Goal: Complete application form: Complete application form

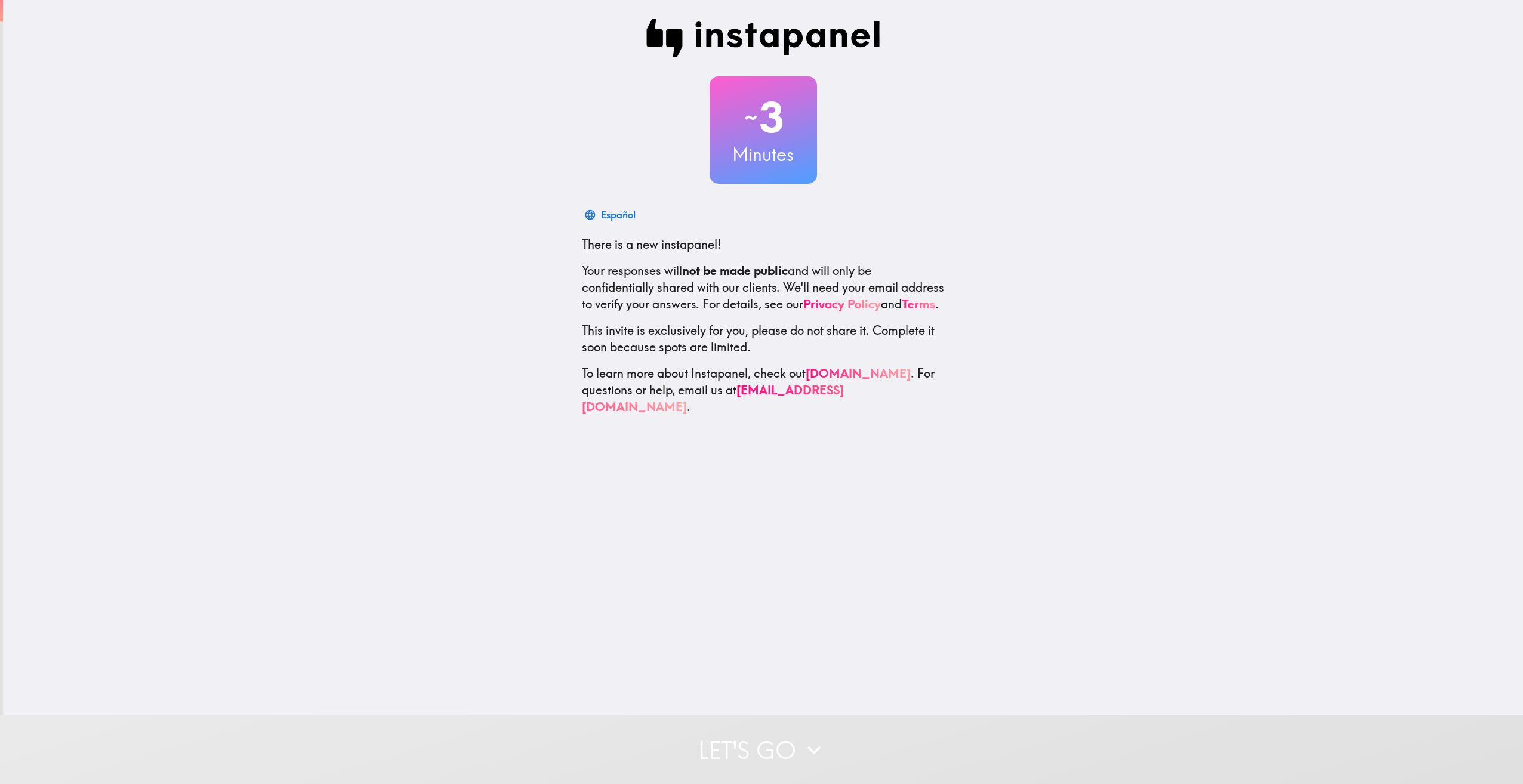
click at [951, 228] on div "~ 3 Minutes Español There is a new instapanel! Your responses will not be made …" at bounding box center [763, 217] width 1521 height 435
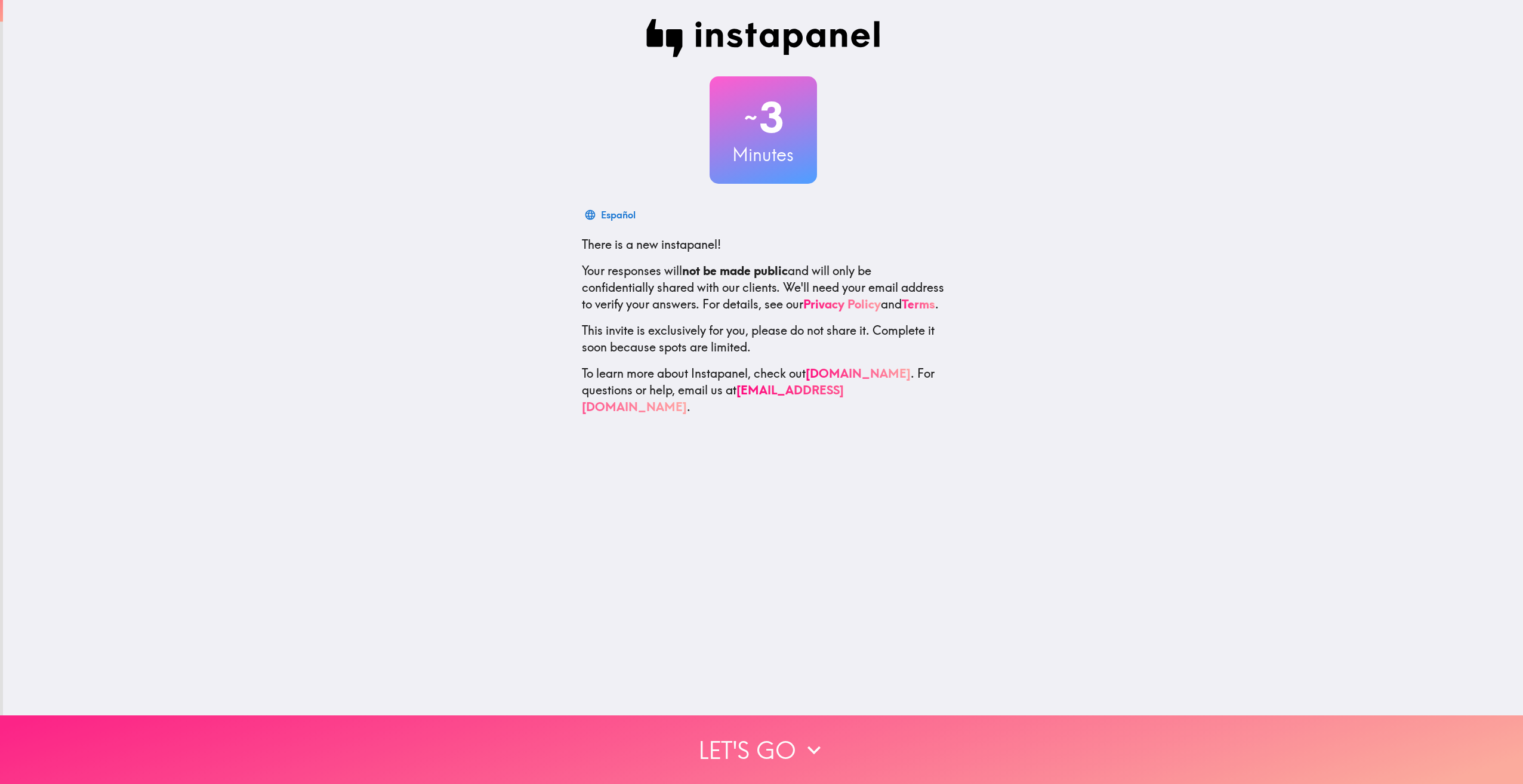
click at [791, 725] on button "Let's go" at bounding box center [761, 750] width 1523 height 68
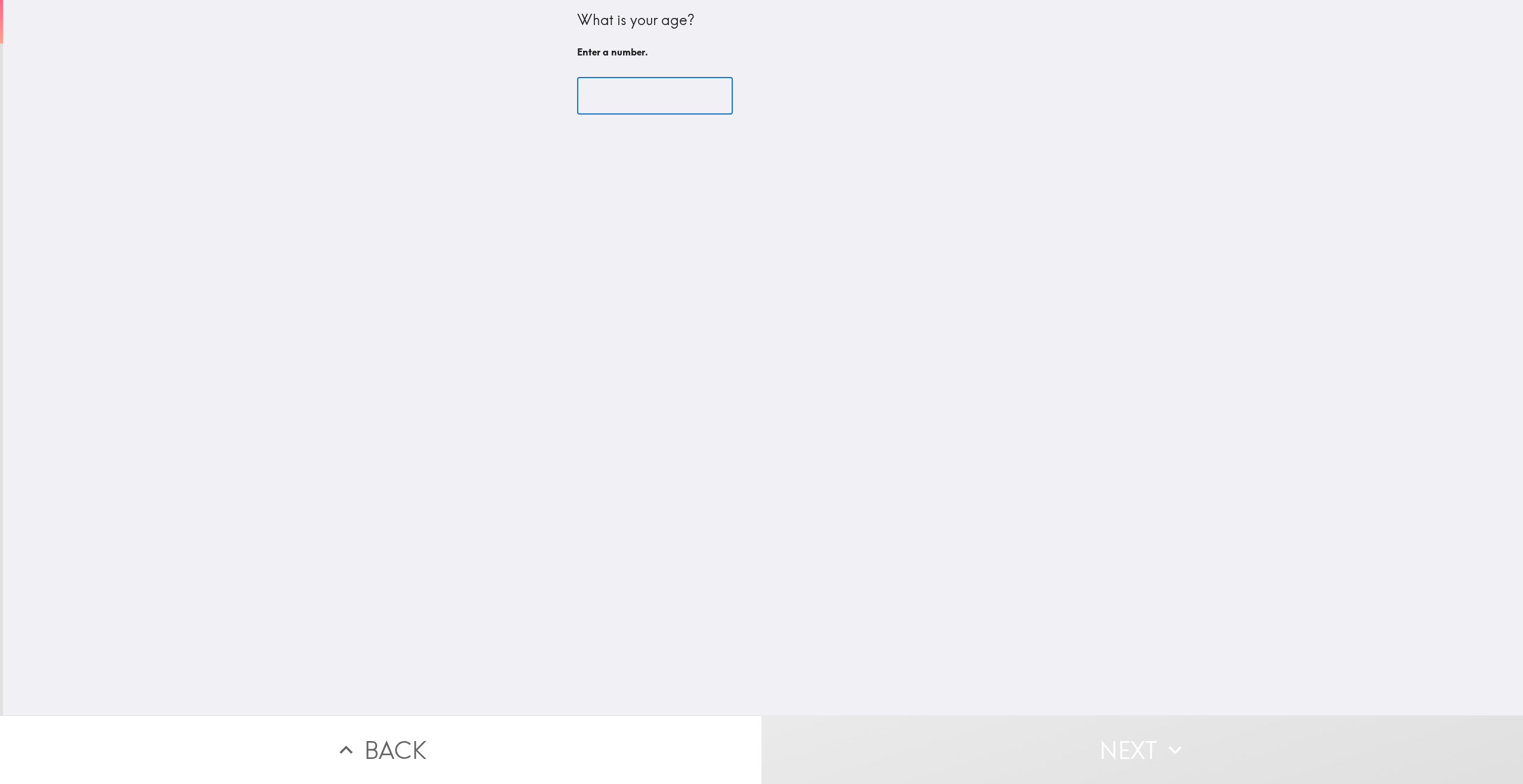
click at [658, 99] on input "number" at bounding box center [655, 96] width 156 height 37
type input "35"
click at [635, 119] on span "[DEMOGRAPHIC_DATA]" at bounding box center [672, 115] width 134 height 17
click at [605, 119] on input "[DEMOGRAPHIC_DATA]" at bounding box center [592, 115] width 27 height 27
radio input "true"
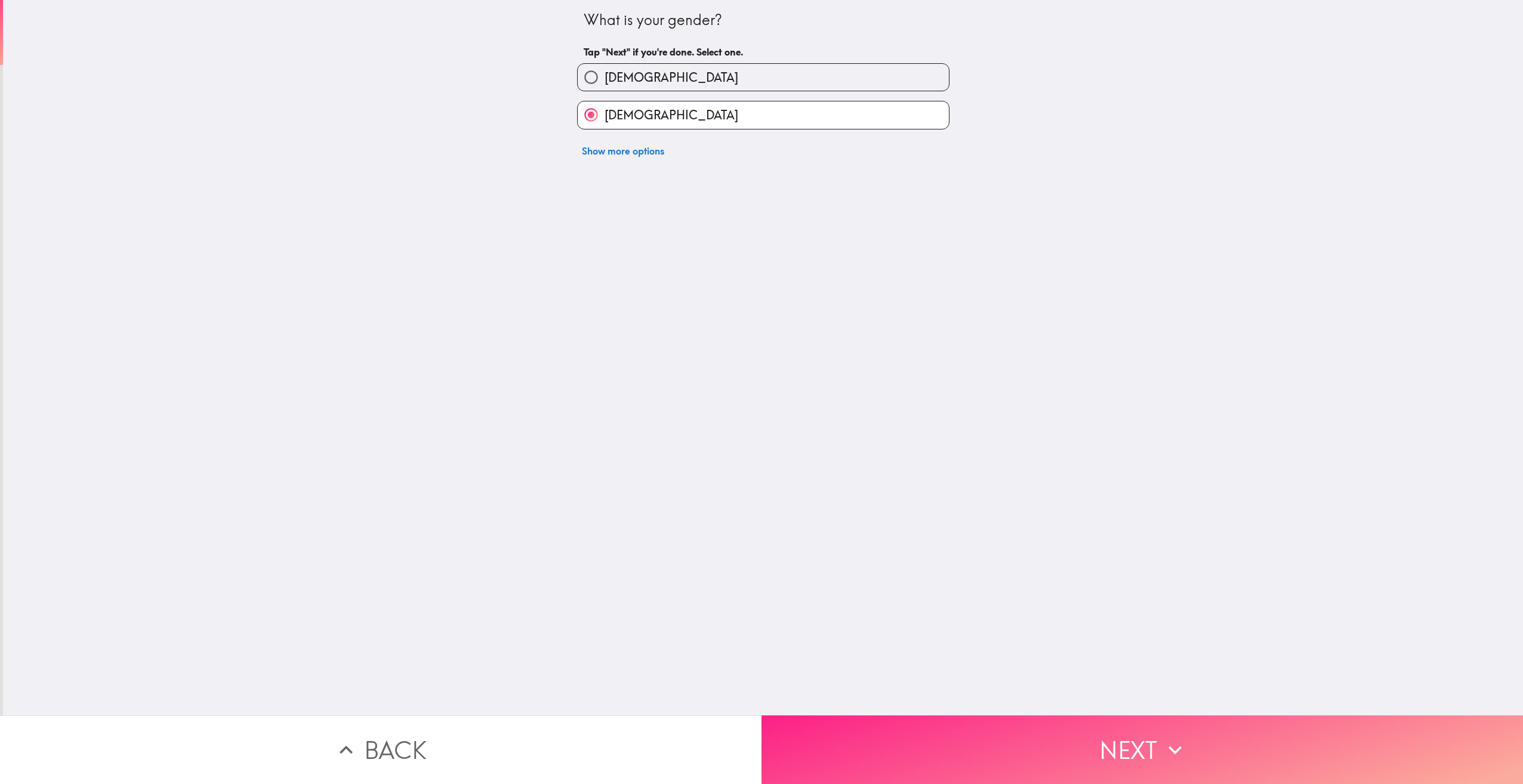
click at [999, 737] on button "Next" at bounding box center [1142, 750] width 762 height 68
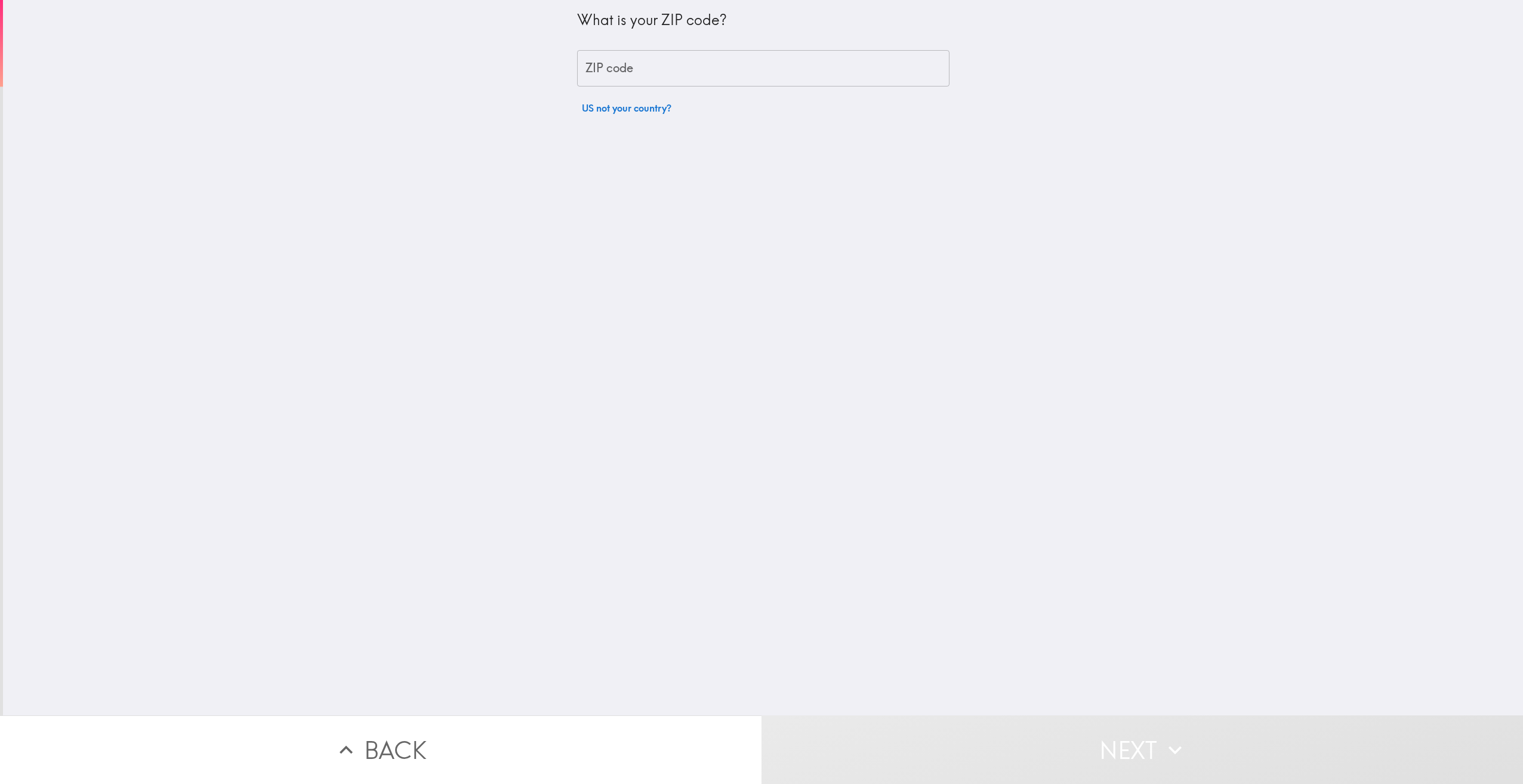
click at [657, 63] on input "ZIP code" at bounding box center [763, 68] width 373 height 37
type input "80128"
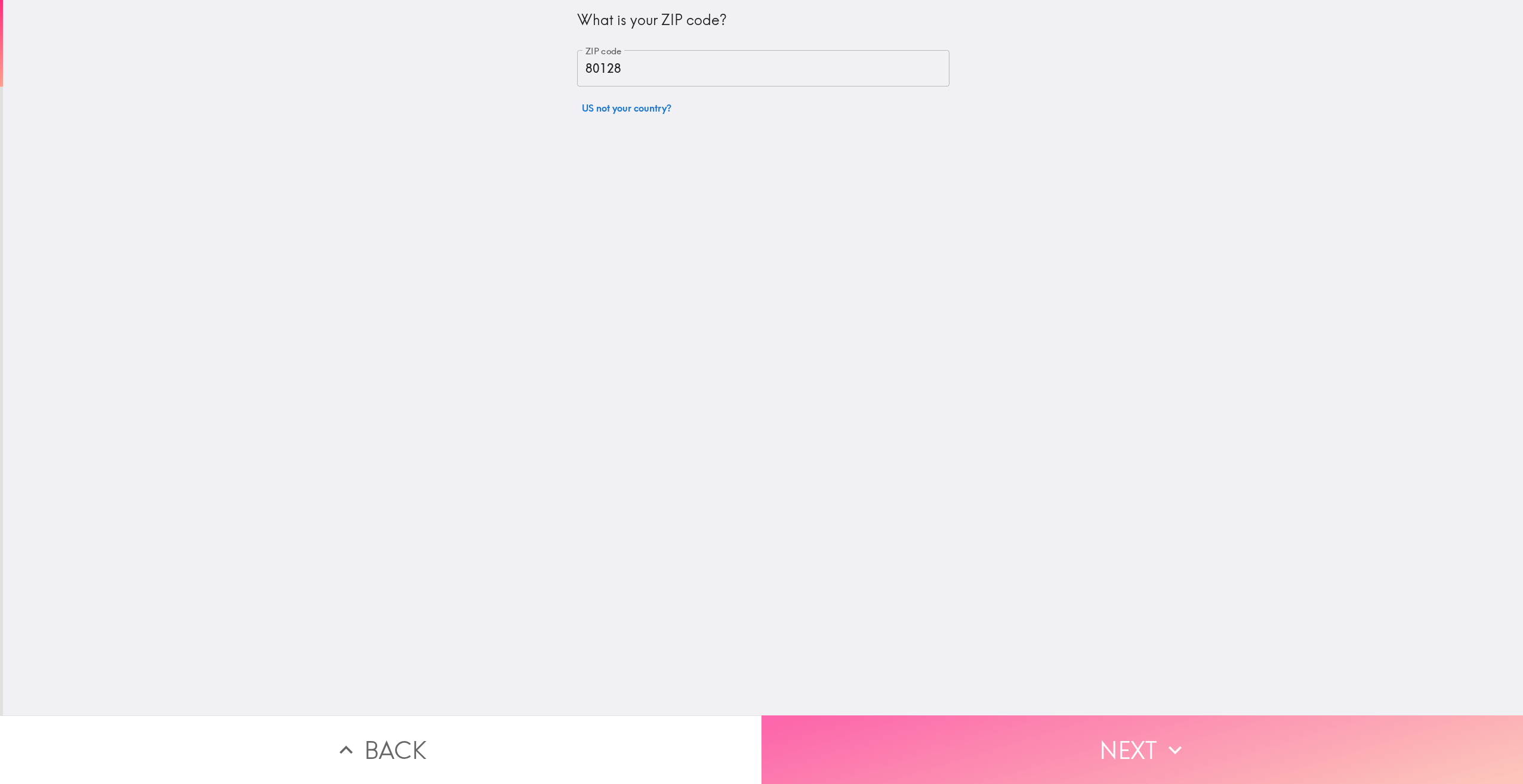
click at [1101, 735] on button "Next" at bounding box center [1142, 750] width 762 height 68
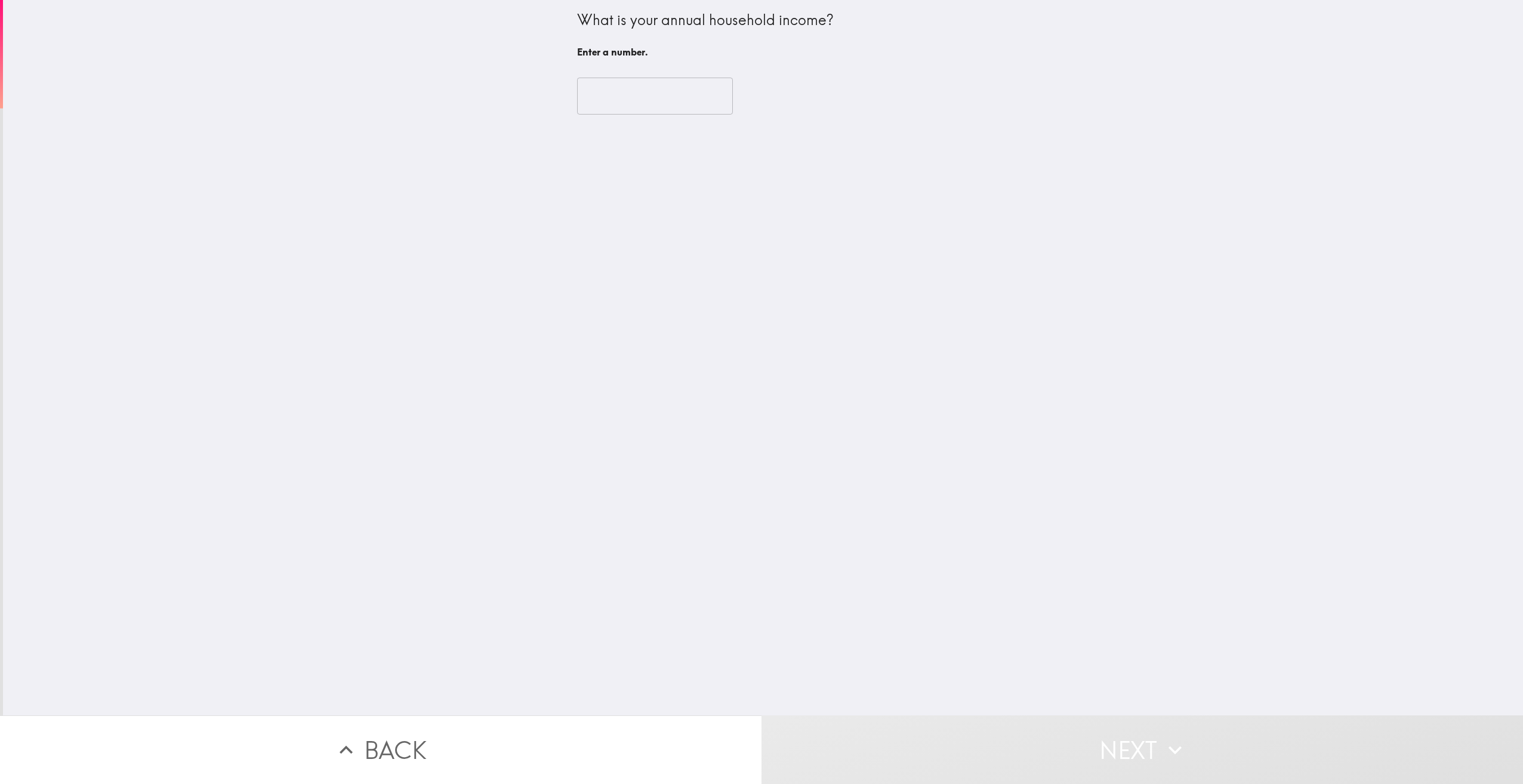
click at [633, 87] on input "number" at bounding box center [655, 96] width 156 height 37
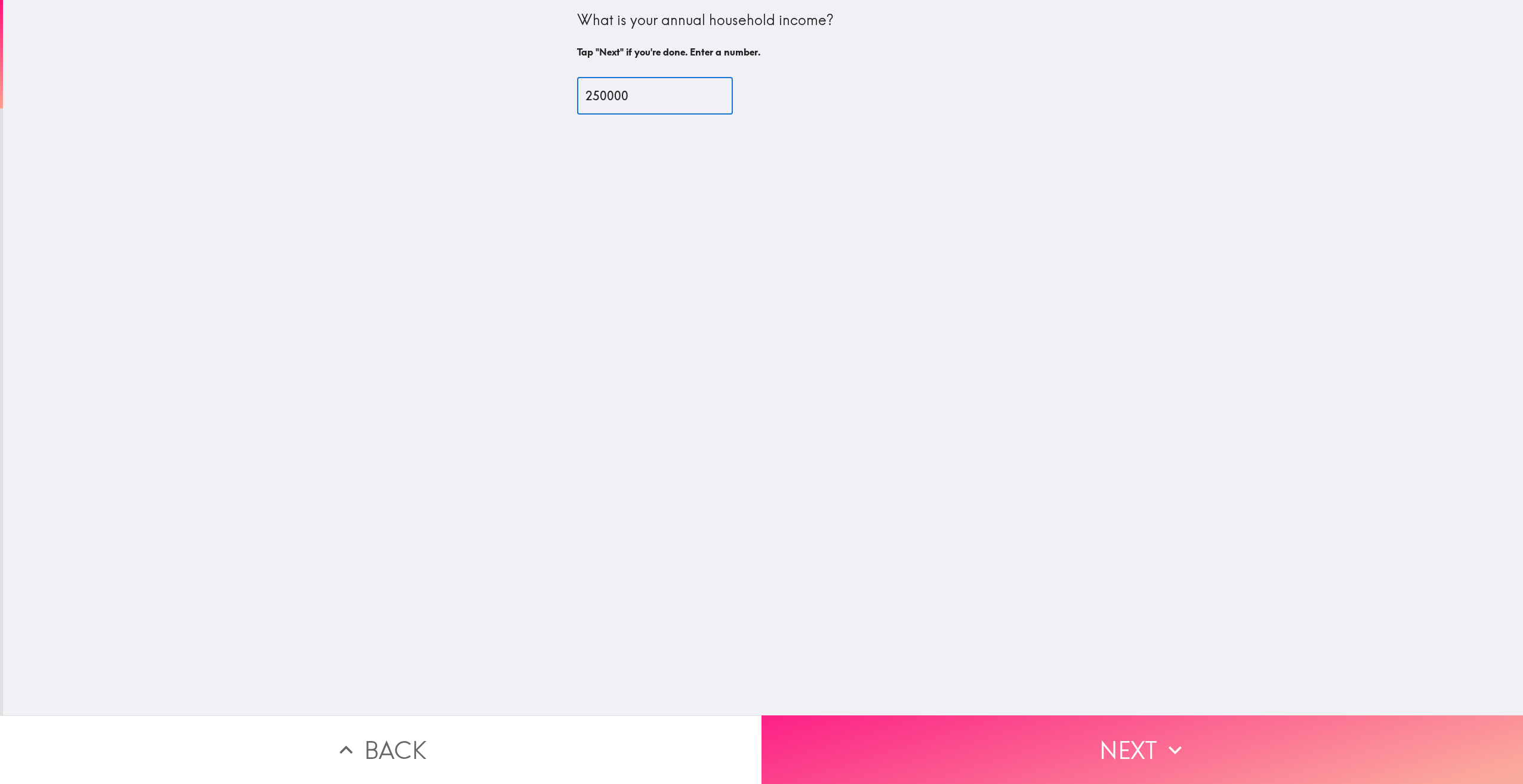
type input "250000"
click at [1144, 719] on button "Next" at bounding box center [1142, 750] width 762 height 68
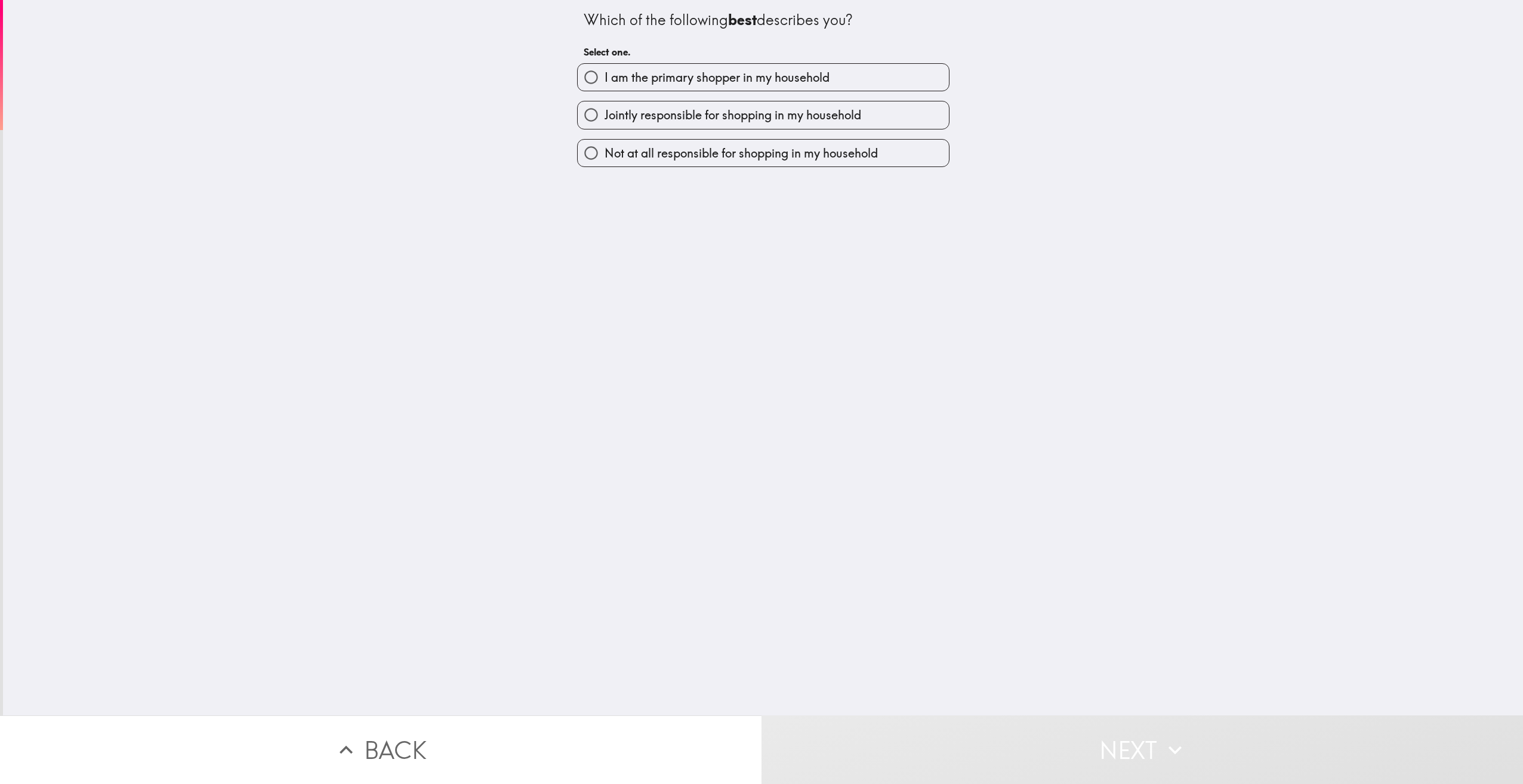
click at [702, 69] on span "I am the primary shopper in my household" at bounding box center [717, 77] width 225 height 17
click at [605, 68] on input "I am the primary shopper in my household" at bounding box center [592, 77] width 27 height 27
radio input "true"
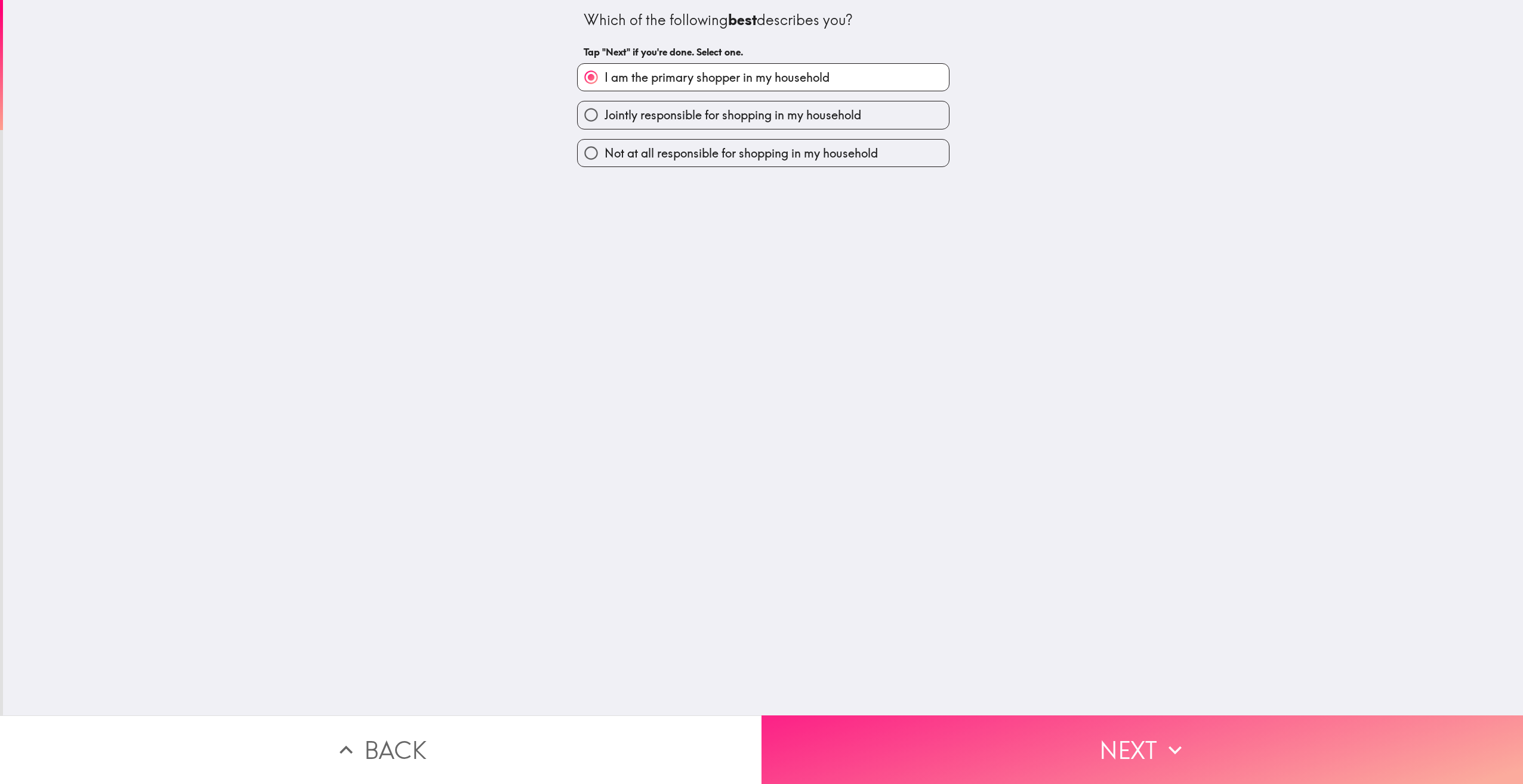
click at [1181, 765] on button "Next" at bounding box center [1142, 750] width 762 height 68
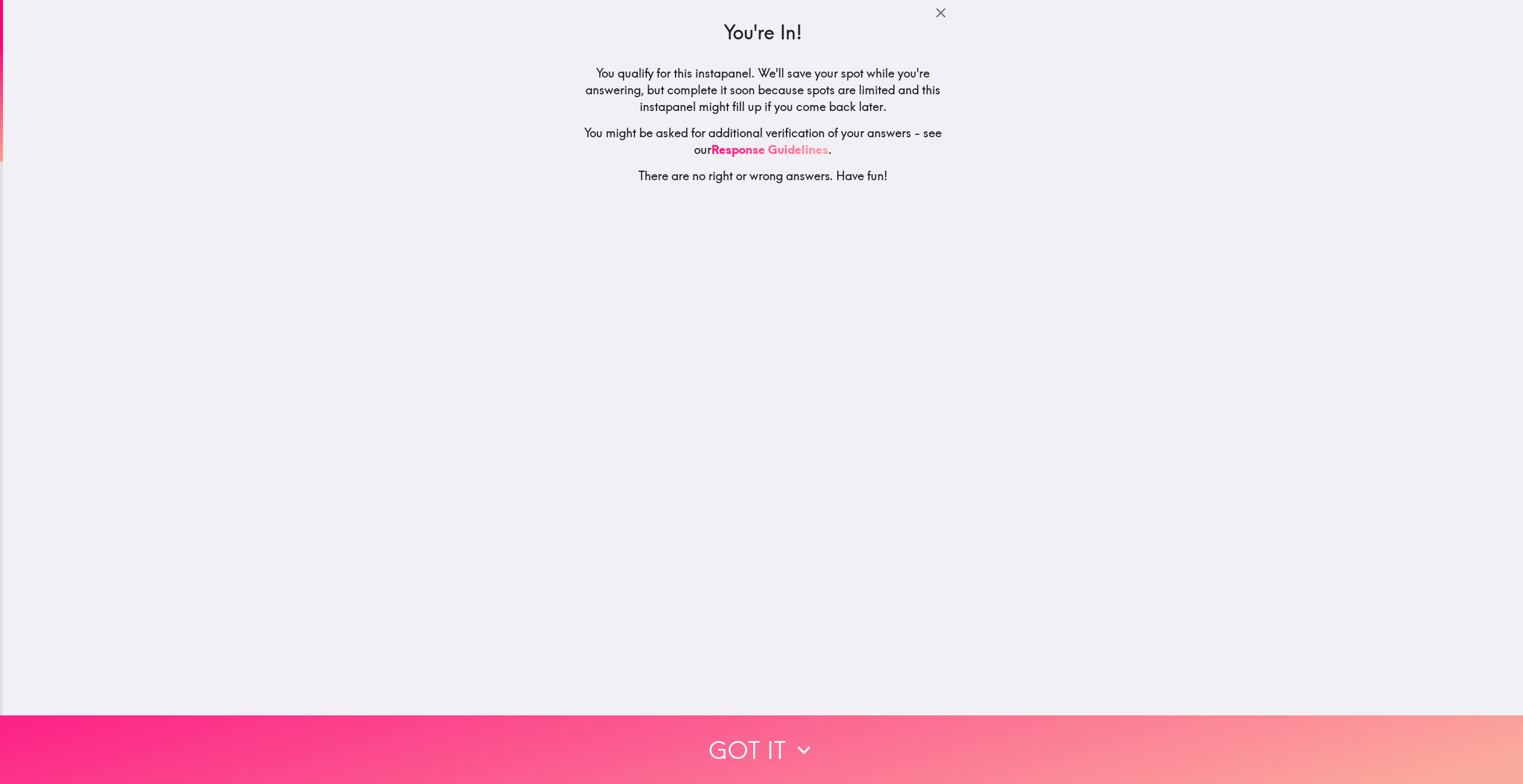
click at [811, 716] on button "Got it" at bounding box center [761, 750] width 1523 height 68
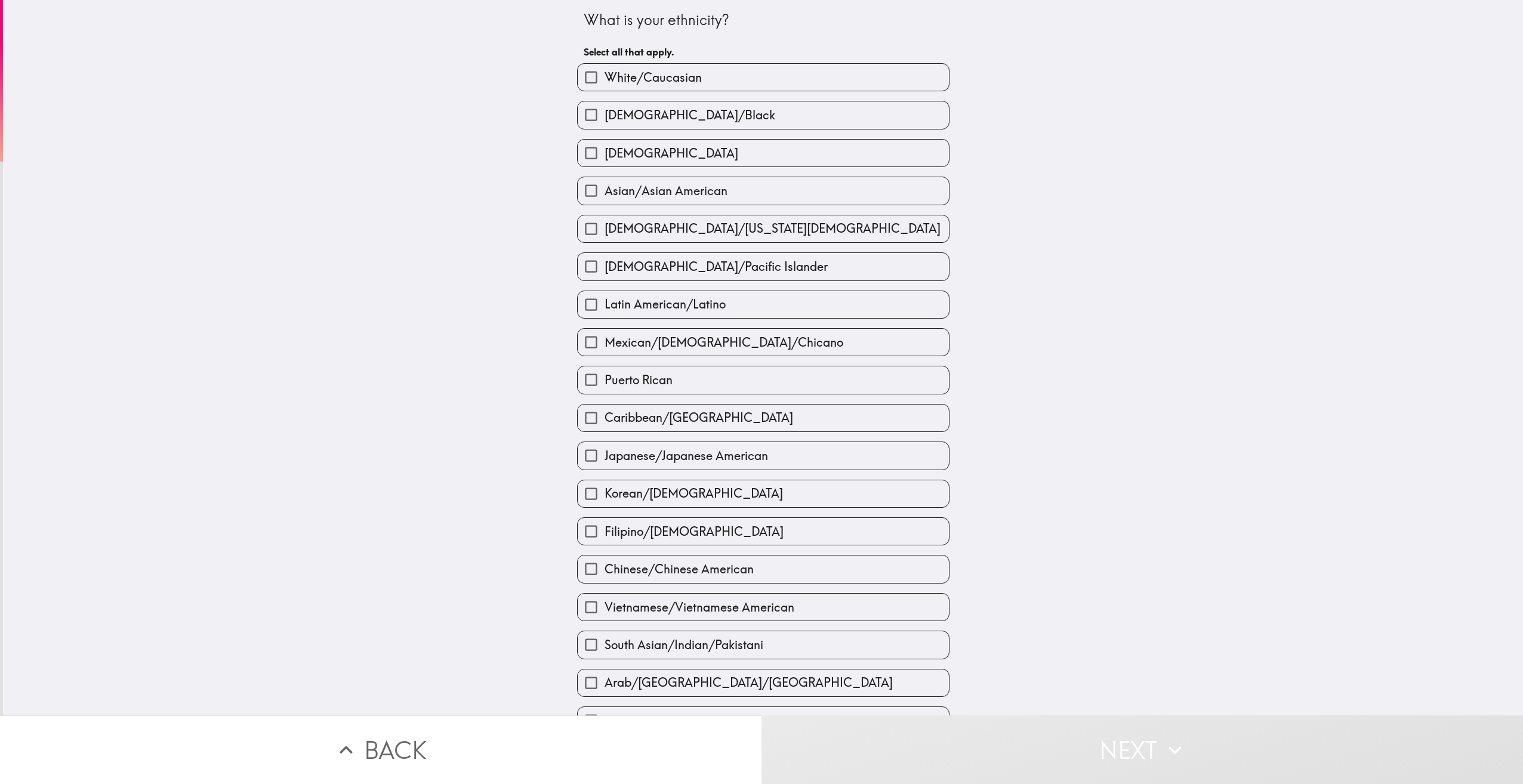
click at [784, 70] on label "White/Caucasian" at bounding box center [763, 77] width 371 height 27
click at [605, 70] on input "White/Caucasian" at bounding box center [592, 77] width 27 height 27
checkbox input "true"
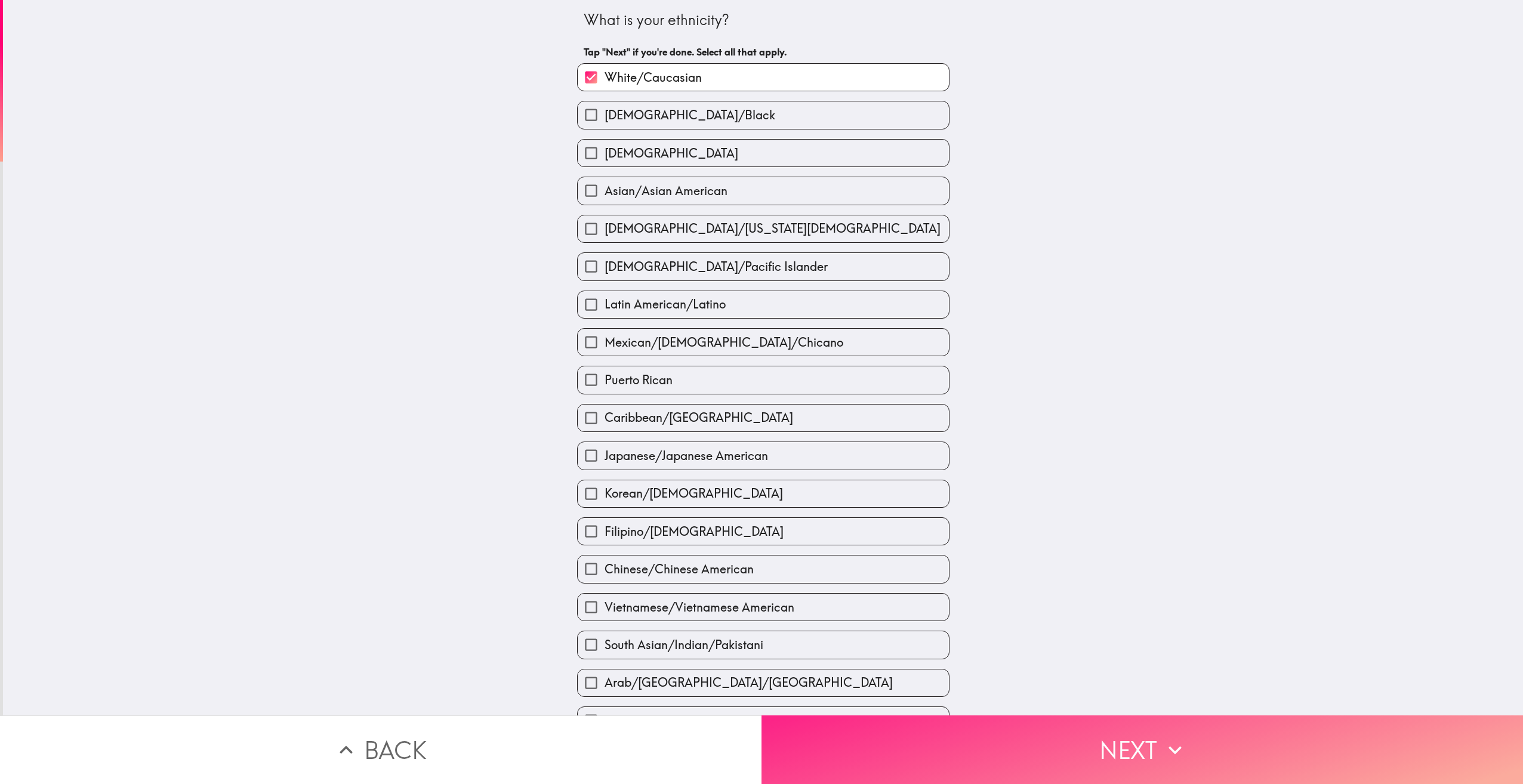
click at [1119, 741] on button "Next" at bounding box center [1142, 750] width 762 height 68
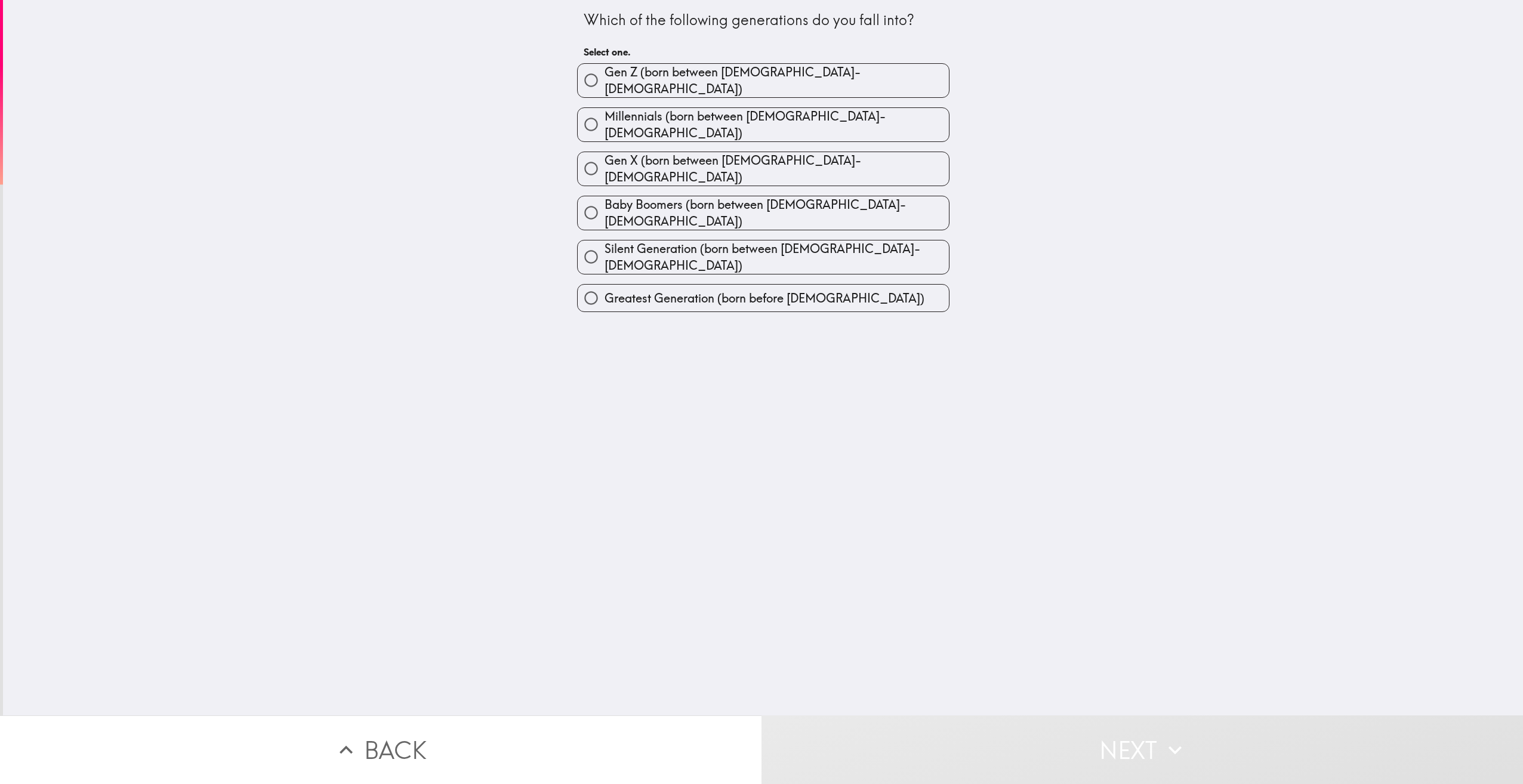
click at [845, 115] on label "Millennials (born between [DEMOGRAPHIC_DATA]-[DEMOGRAPHIC_DATA])" at bounding box center [763, 125] width 371 height 33
click at [605, 115] on input "Millennials (born between [DEMOGRAPHIC_DATA]-[DEMOGRAPHIC_DATA])" at bounding box center [592, 124] width 27 height 27
radio input "true"
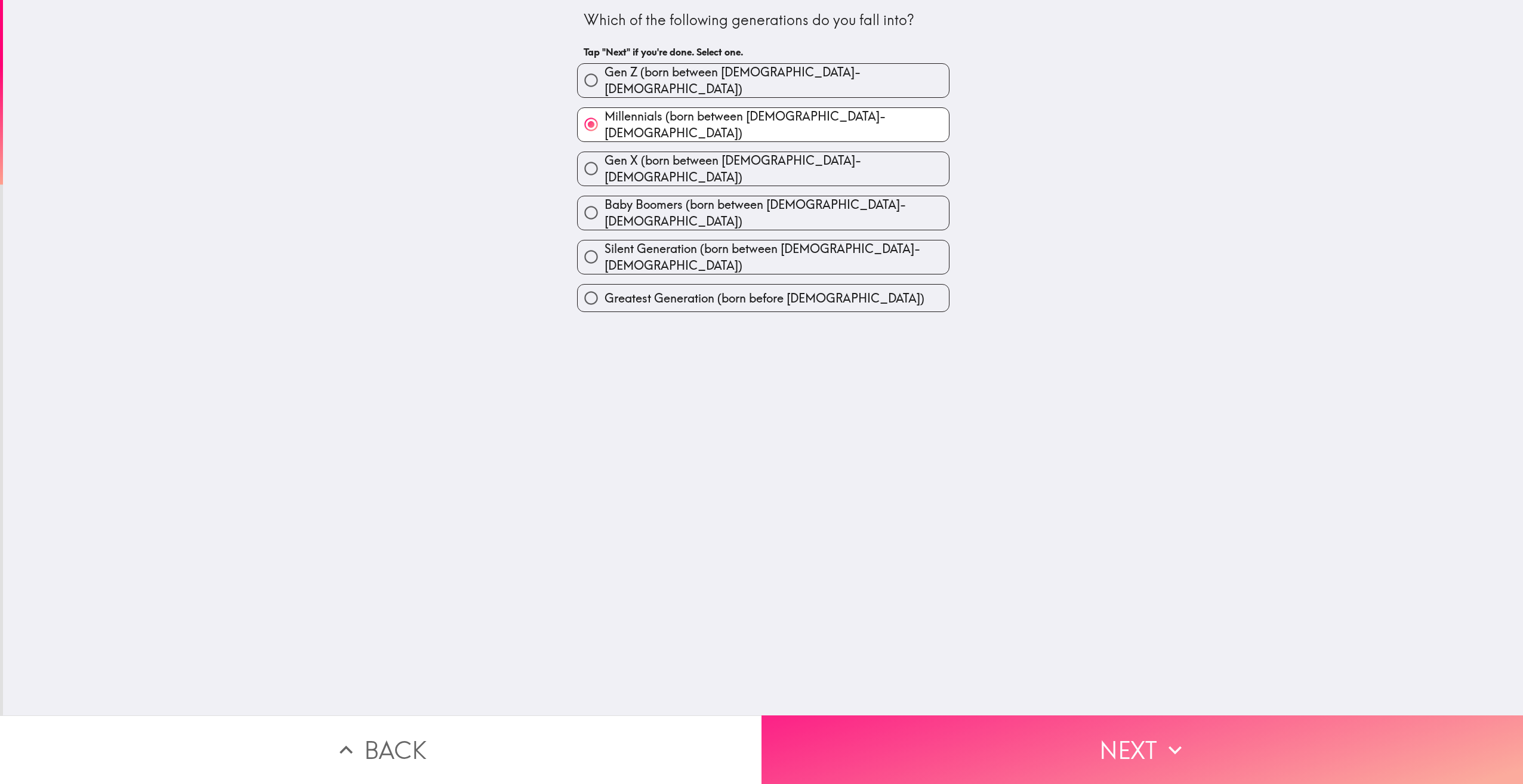
click at [1151, 755] on button "Next" at bounding box center [1142, 750] width 762 height 68
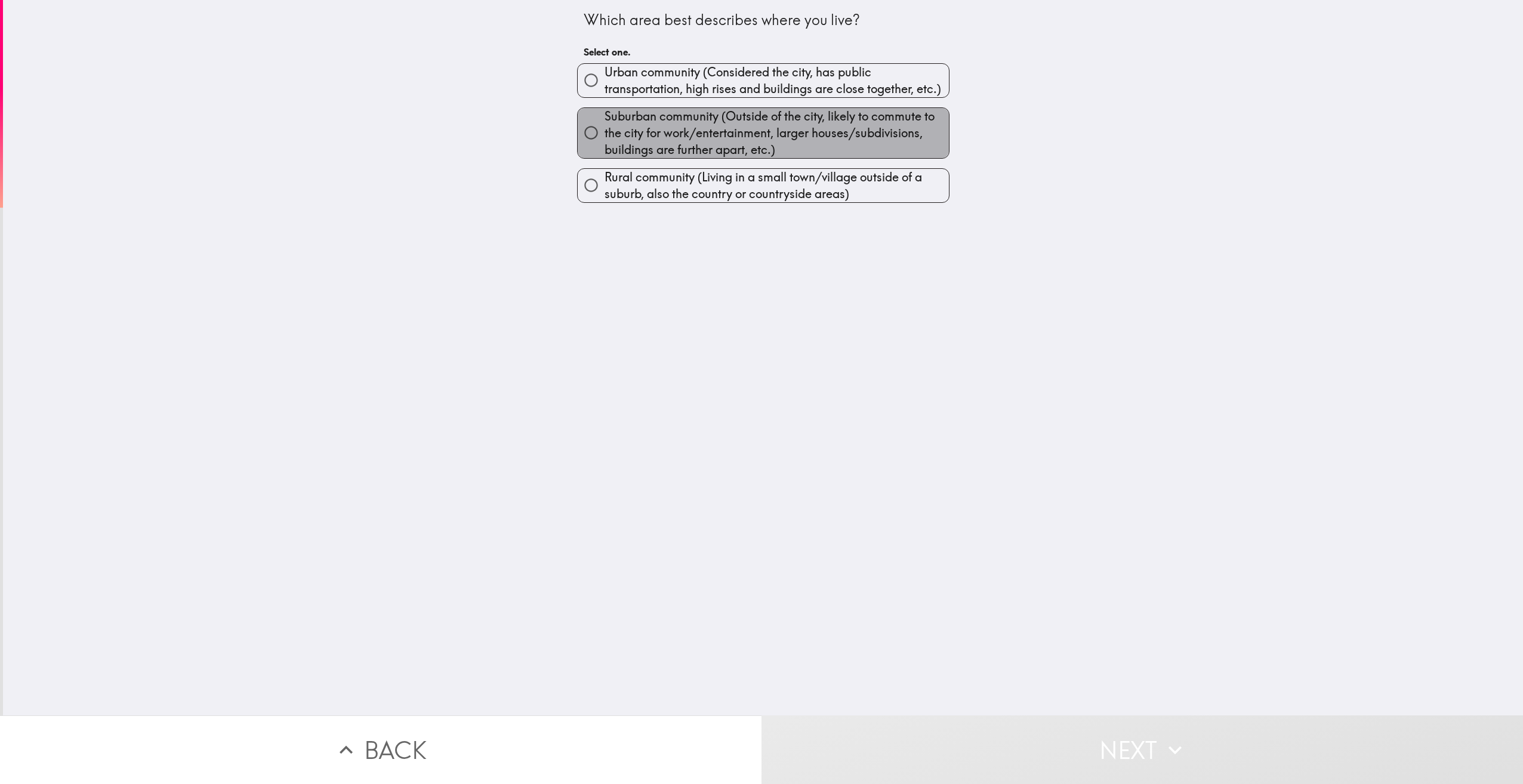
click at [720, 156] on span "Suburban community (Outside of the city, likely to commute to the city for work…" at bounding box center [777, 133] width 345 height 50
click at [605, 146] on input "Suburban community (Outside of the city, likely to commute to the city for work…" at bounding box center [592, 133] width 27 height 27
radio input "true"
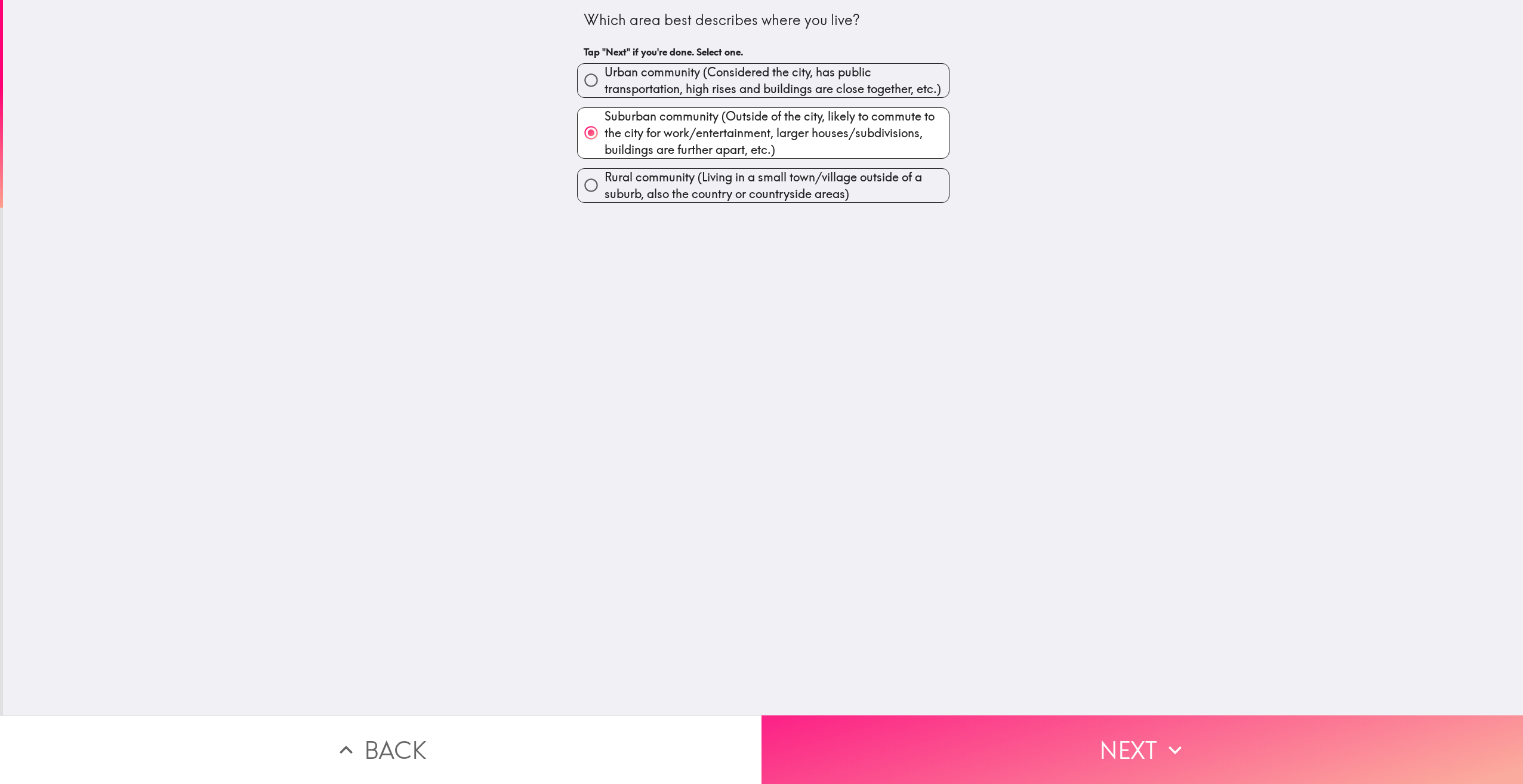
click at [1131, 755] on button "Next" at bounding box center [1142, 750] width 762 height 68
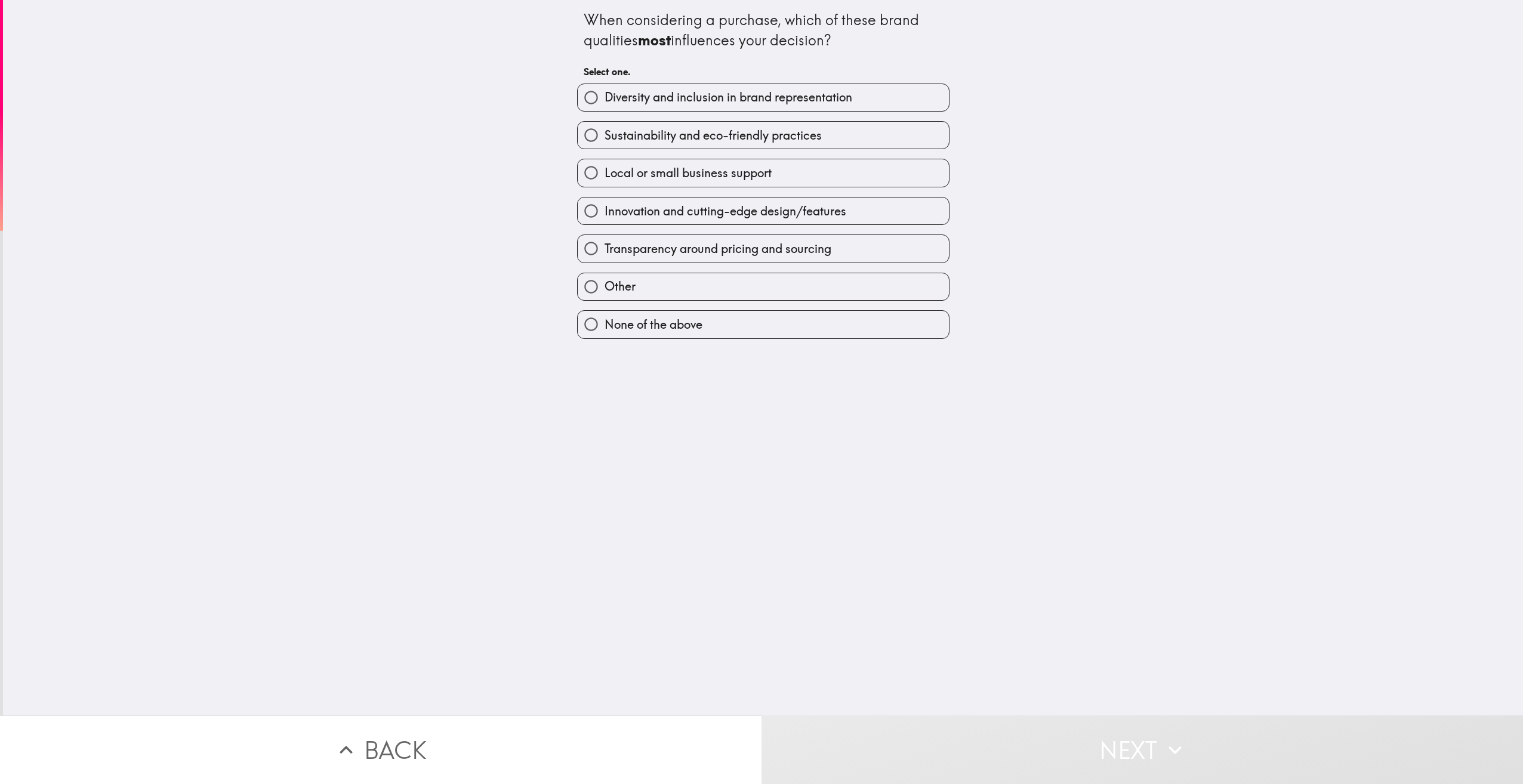
click at [767, 139] on span "Sustainability and eco-friendly practices" at bounding box center [713, 135] width 217 height 17
click at [605, 139] on input "Sustainability and eco-friendly practices" at bounding box center [592, 135] width 27 height 27
radio input "true"
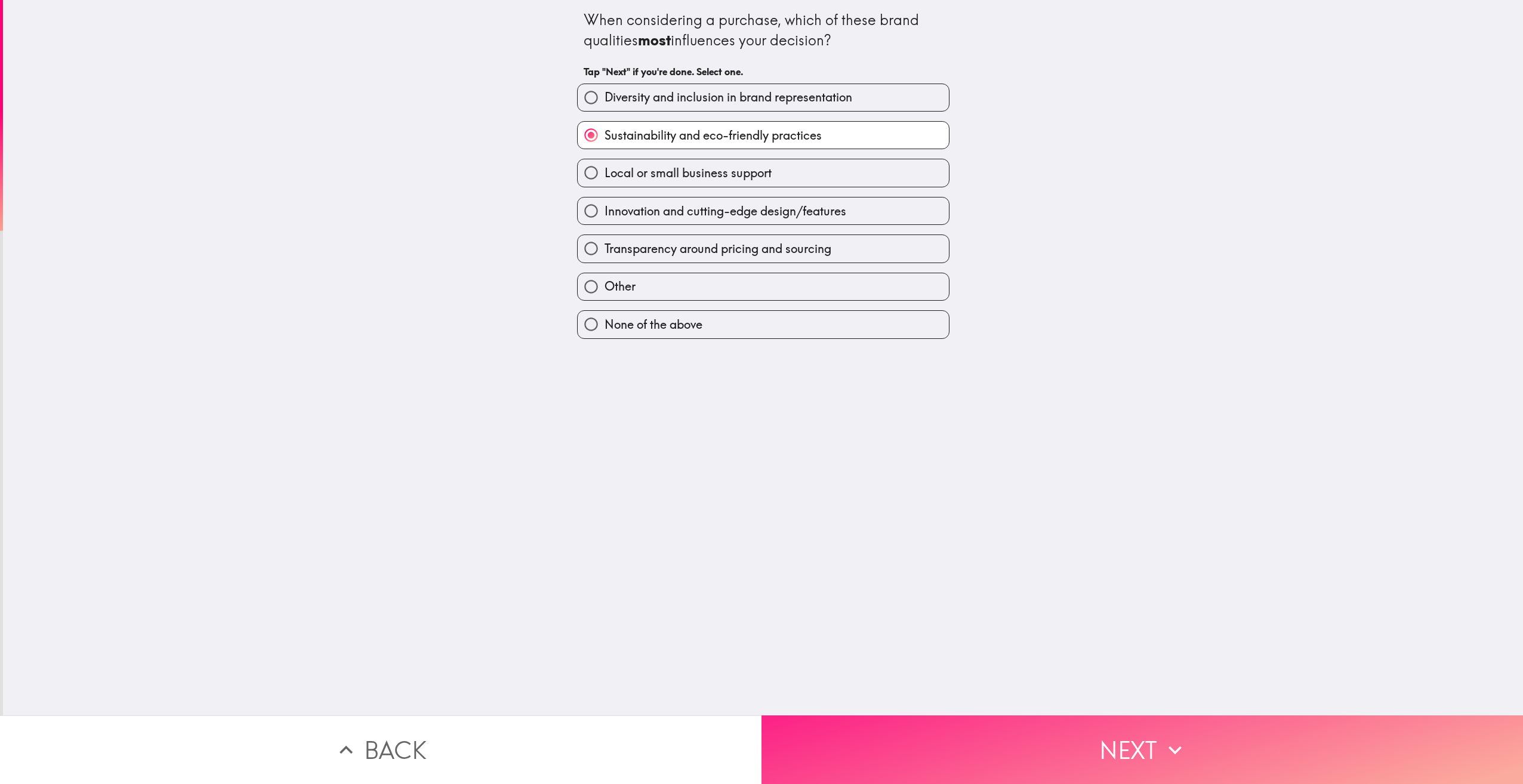
click at [1174, 752] on icon "button" at bounding box center [1175, 750] width 26 height 26
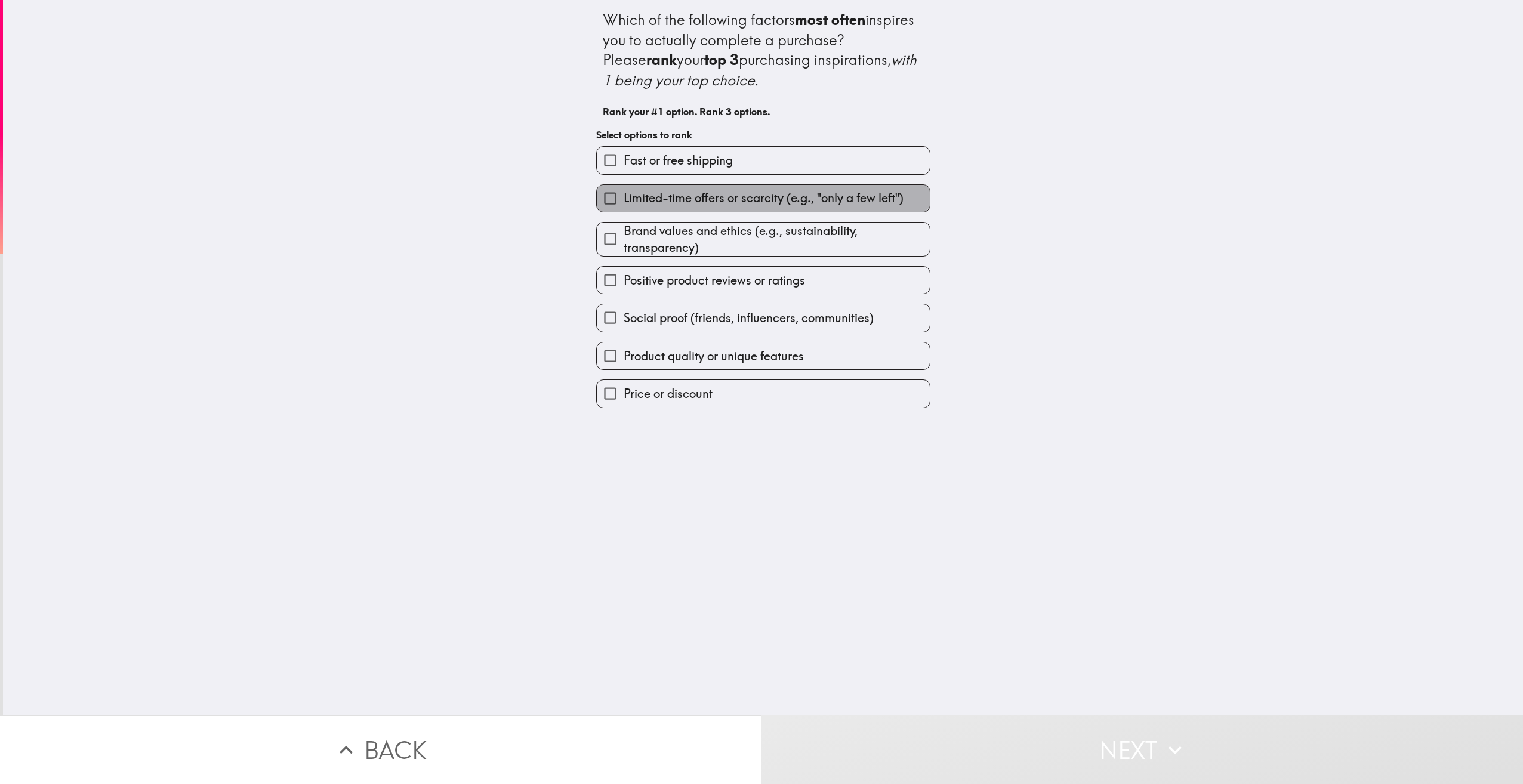
click at [792, 201] on span "Limited-time offers or scarcity (e.g., "only a few left")" at bounding box center [764, 197] width 280 height 17
click at [624, 201] on input "Limited-time offers or scarcity (e.g., "only a few left")" at bounding box center [611, 198] width 27 height 27
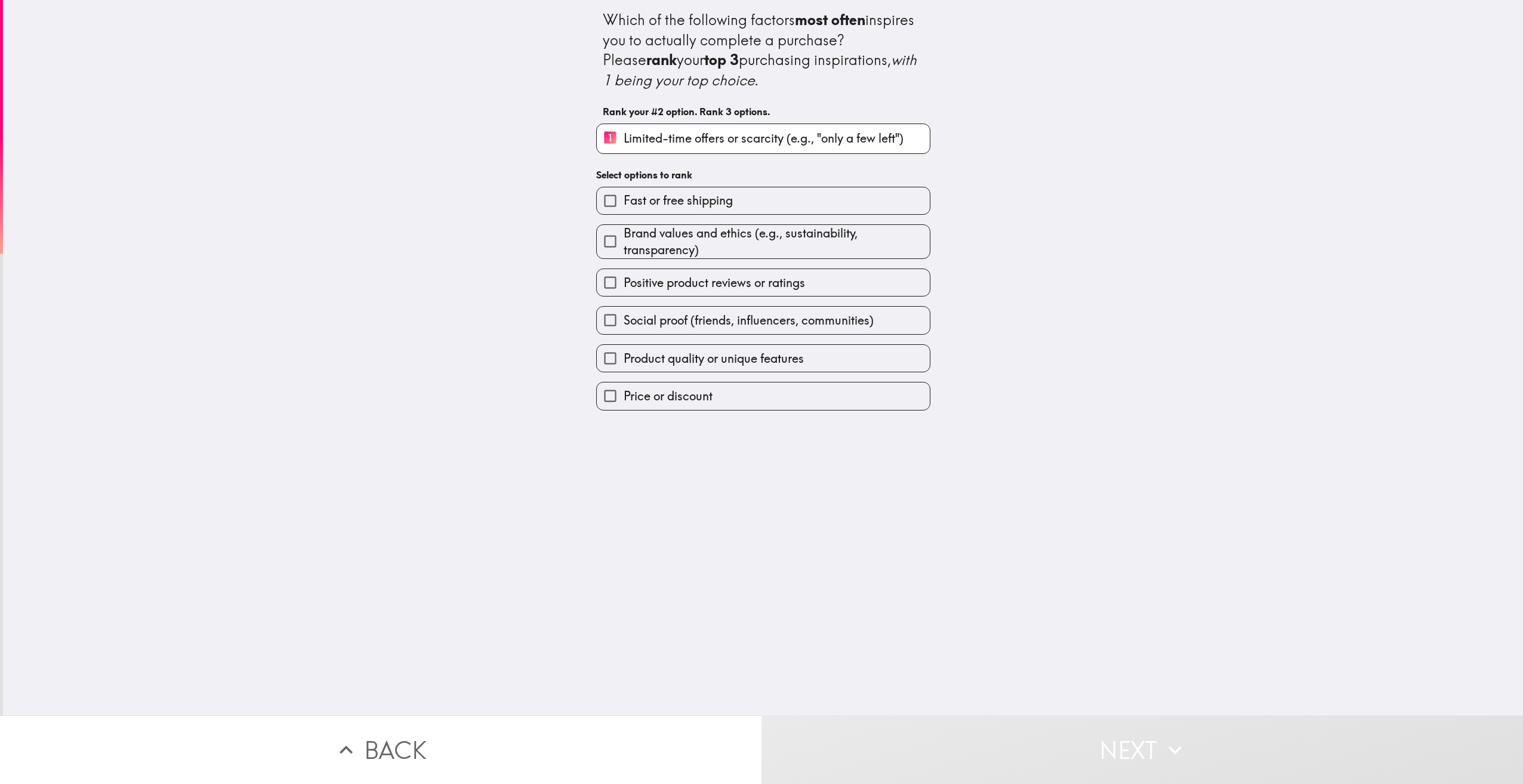
click at [794, 290] on span "Positive product reviews or ratings" at bounding box center [715, 283] width 182 height 17
click at [624, 290] on input "Positive product reviews or ratings" at bounding box center [611, 283] width 27 height 27
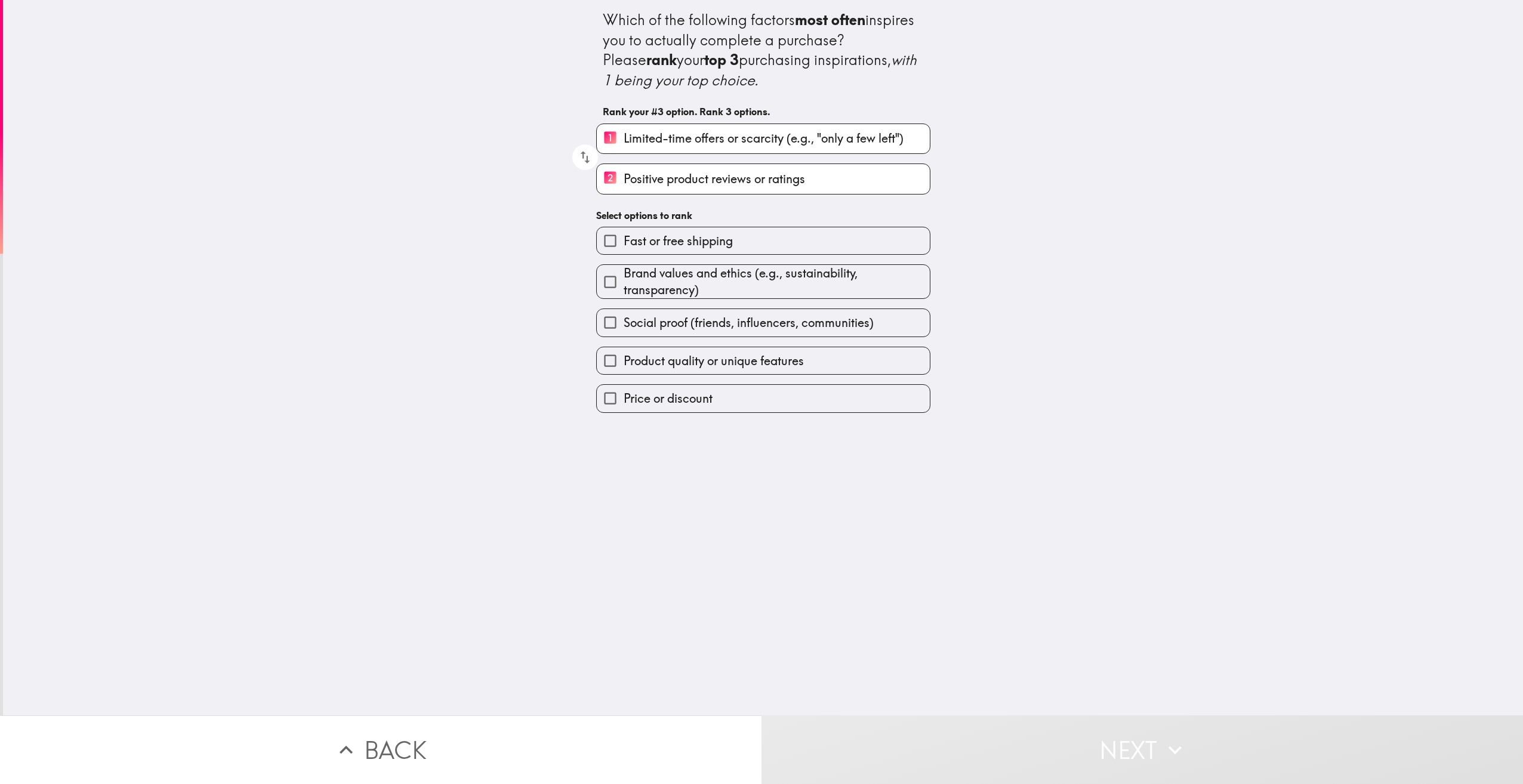
click at [791, 326] on span "Social proof (friends, influencers, communities)" at bounding box center [749, 322] width 250 height 17
click at [624, 326] on input "Social proof (friends, influencers, communities)" at bounding box center [611, 322] width 27 height 27
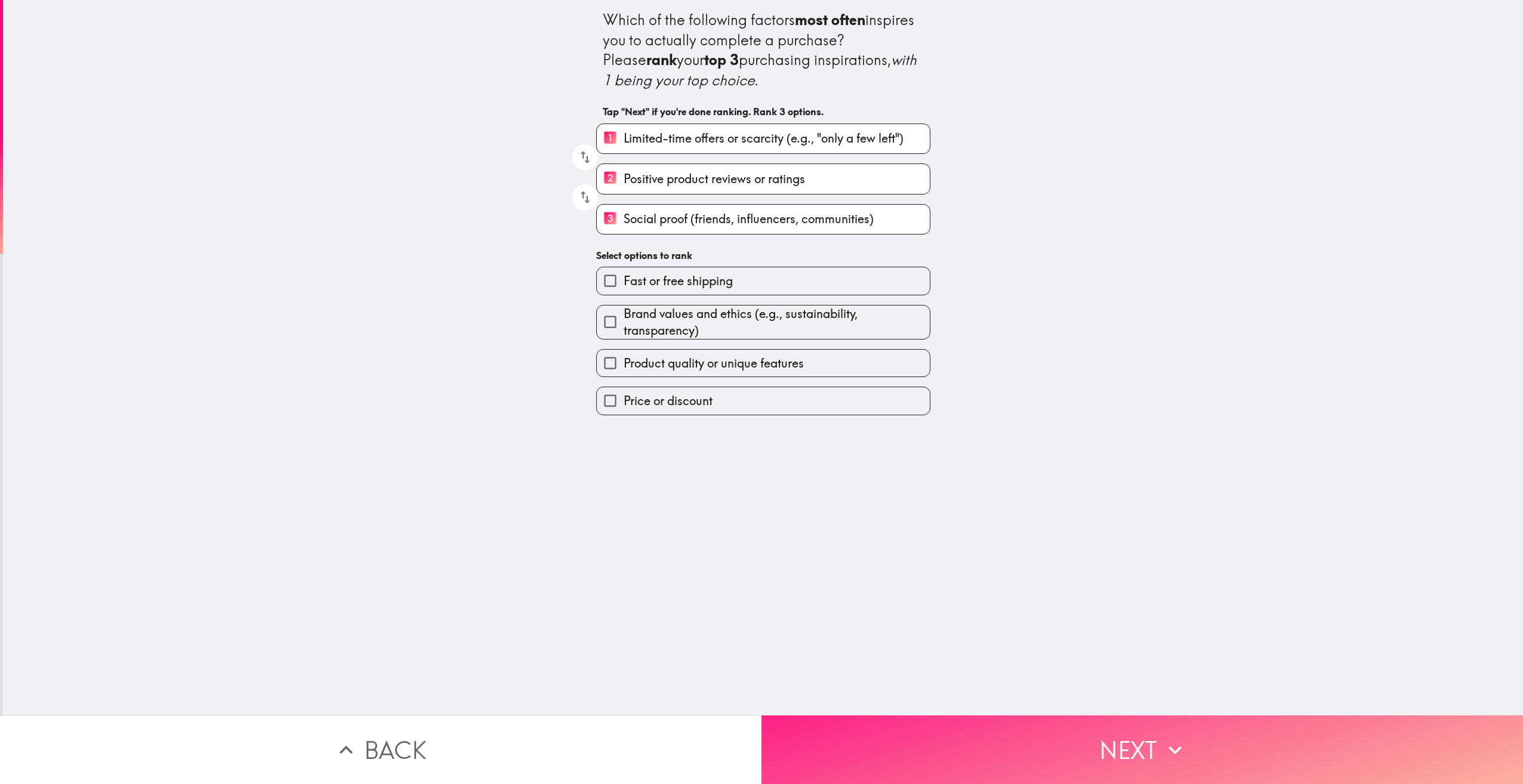
click at [1109, 726] on button "Next" at bounding box center [1142, 750] width 762 height 68
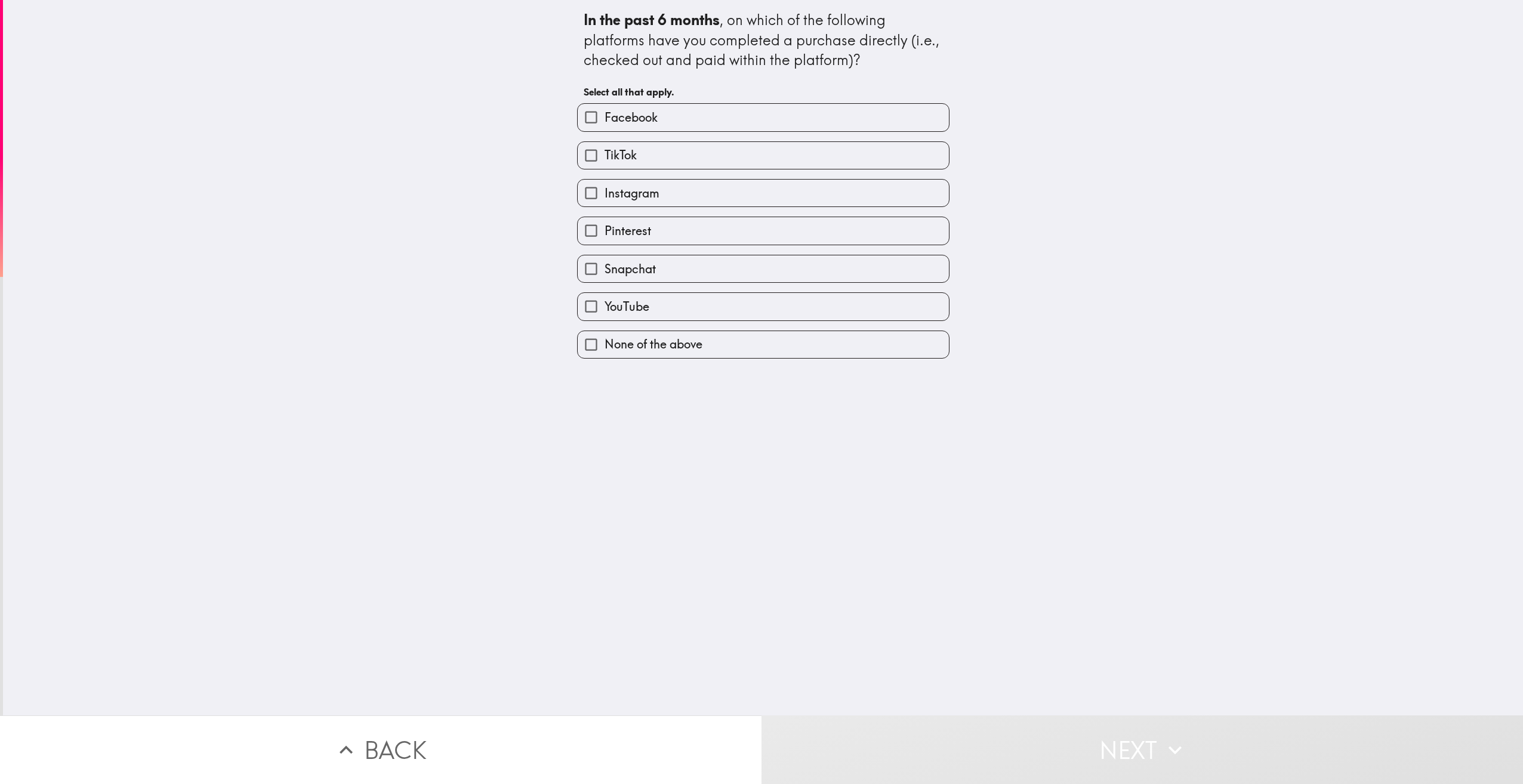
click at [725, 110] on label "Facebook" at bounding box center [763, 117] width 371 height 27
click at [605, 110] on input "Facebook" at bounding box center [592, 117] width 27 height 27
checkbox input "true"
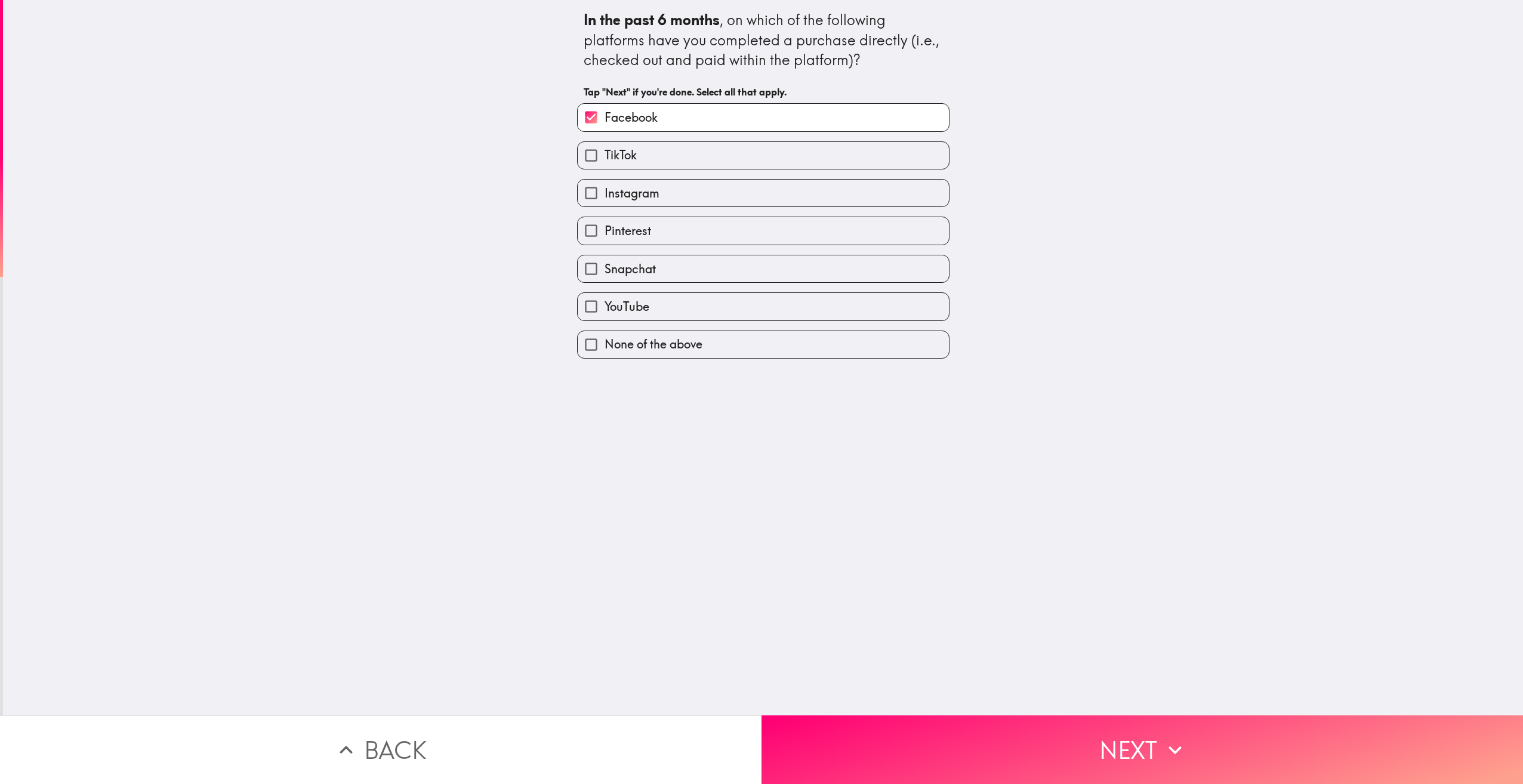
drag, startPoint x: 733, startPoint y: 194, endPoint x: 733, endPoint y: 263, distance: 69.0
click at [733, 196] on label "Instagram" at bounding box center [763, 193] width 371 height 27
click at [605, 196] on input "Instagram" at bounding box center [592, 193] width 27 height 27
checkbox input "true"
click at [732, 271] on label "Snapchat" at bounding box center [763, 269] width 371 height 27
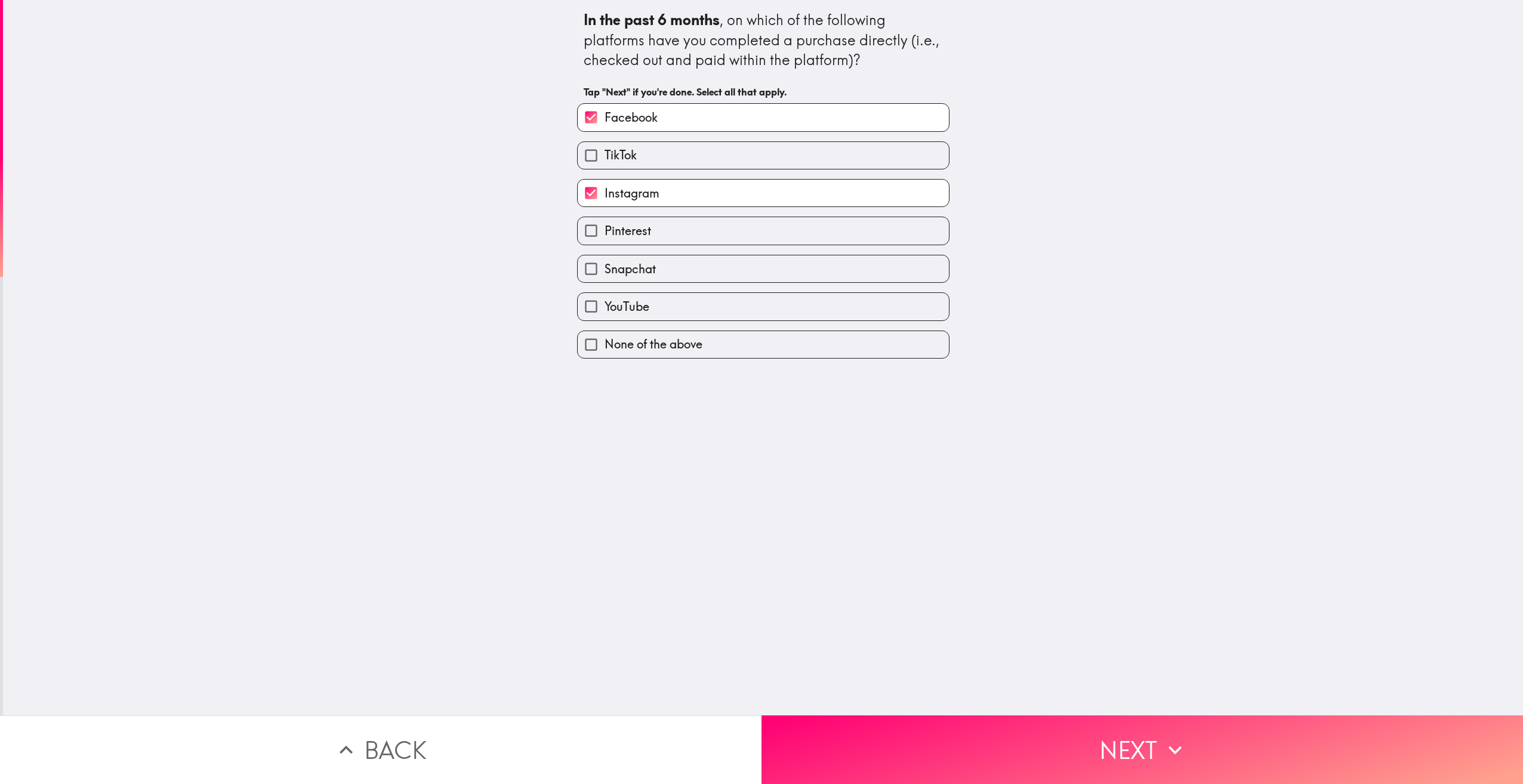
click at [605, 271] on input "Snapchat" at bounding box center [592, 269] width 27 height 27
checkbox input "true"
click at [724, 311] on label "YouTube" at bounding box center [763, 306] width 371 height 27
click at [605, 311] on input "YouTube" at bounding box center [592, 306] width 27 height 27
checkbox input "true"
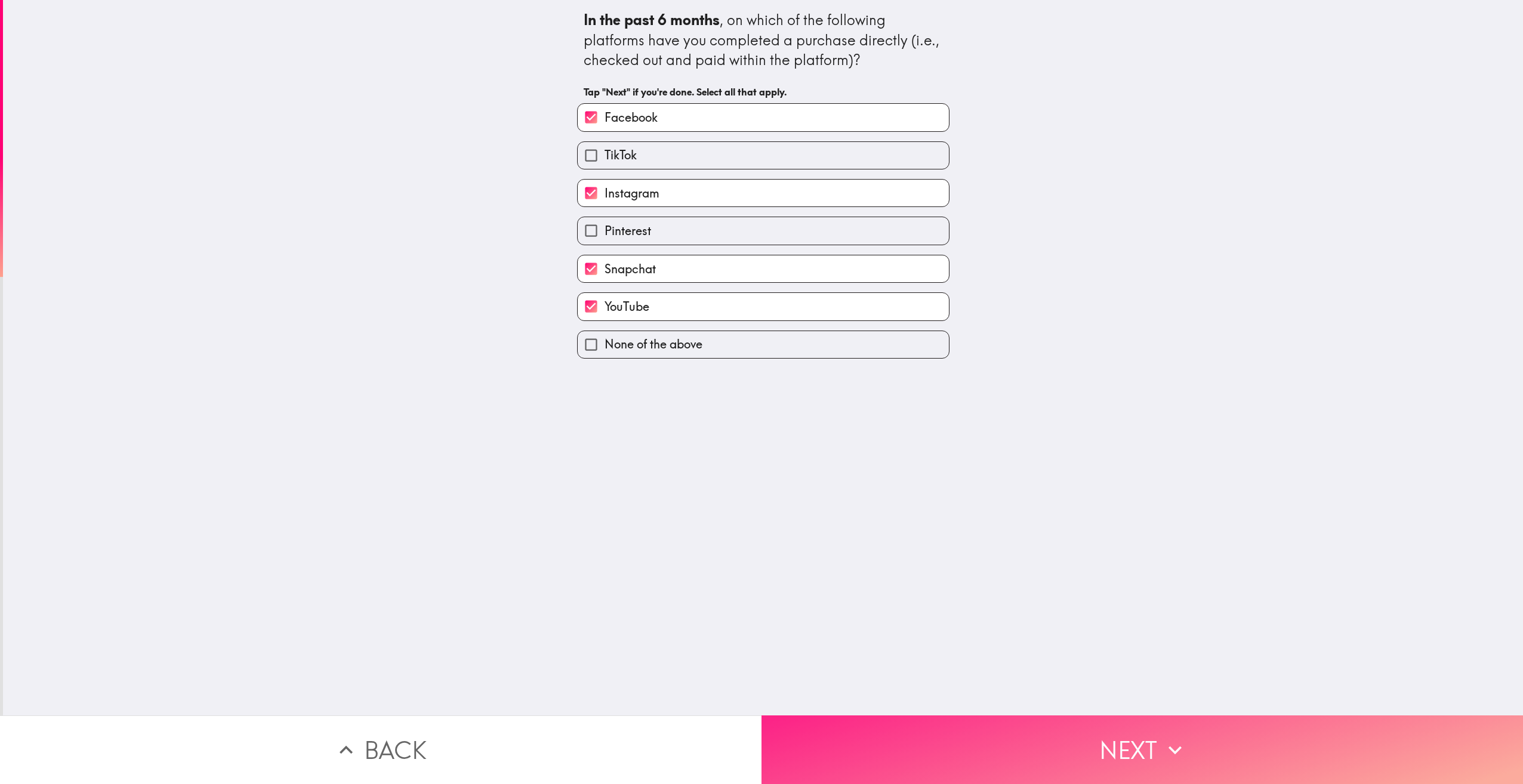
click at [1173, 726] on button "Next" at bounding box center [1142, 750] width 762 height 68
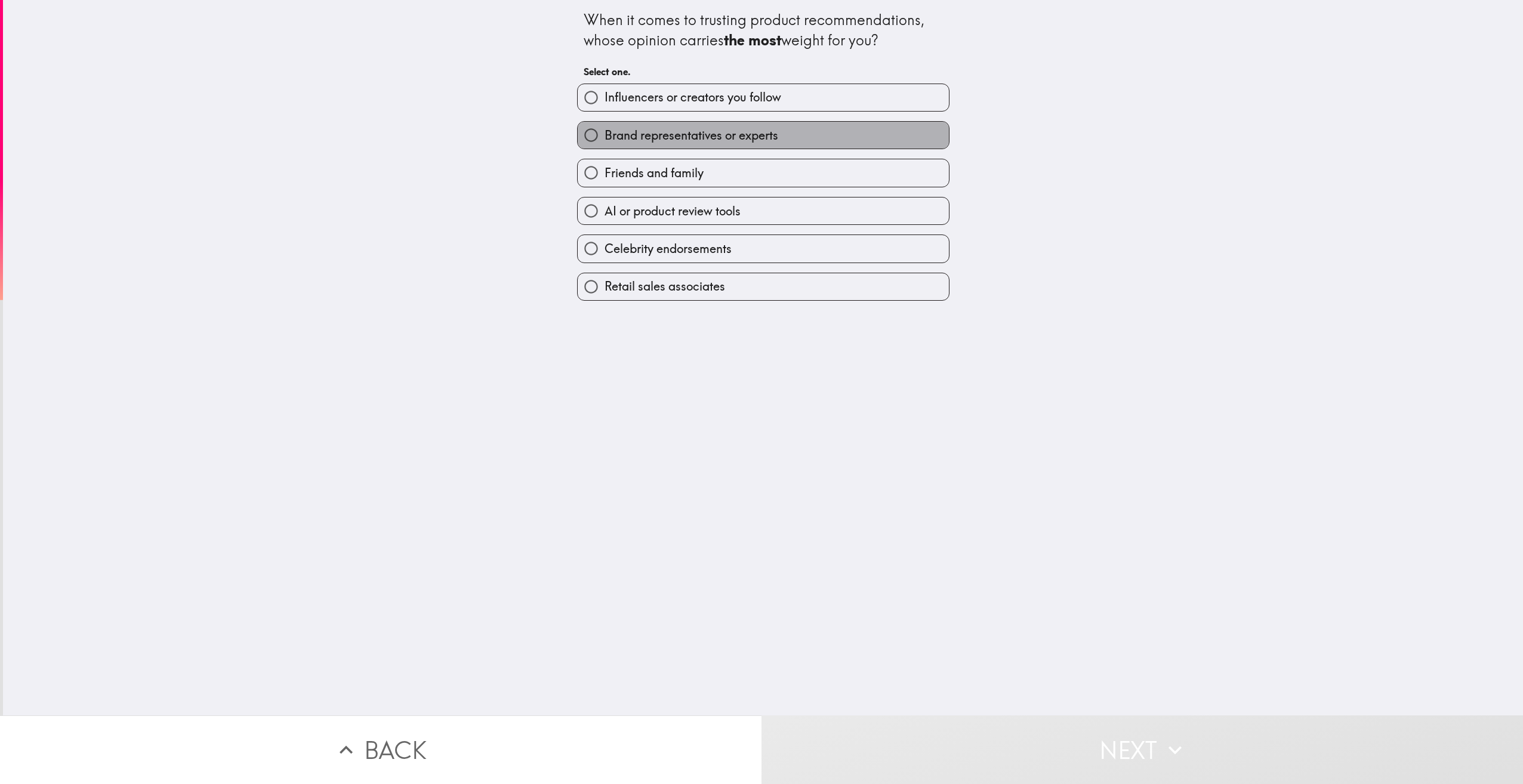
click at [730, 142] on span "Brand representatives or experts" at bounding box center [692, 135] width 174 height 17
click at [605, 142] on input "Brand representatives or experts" at bounding box center [592, 135] width 27 height 27
radio input "true"
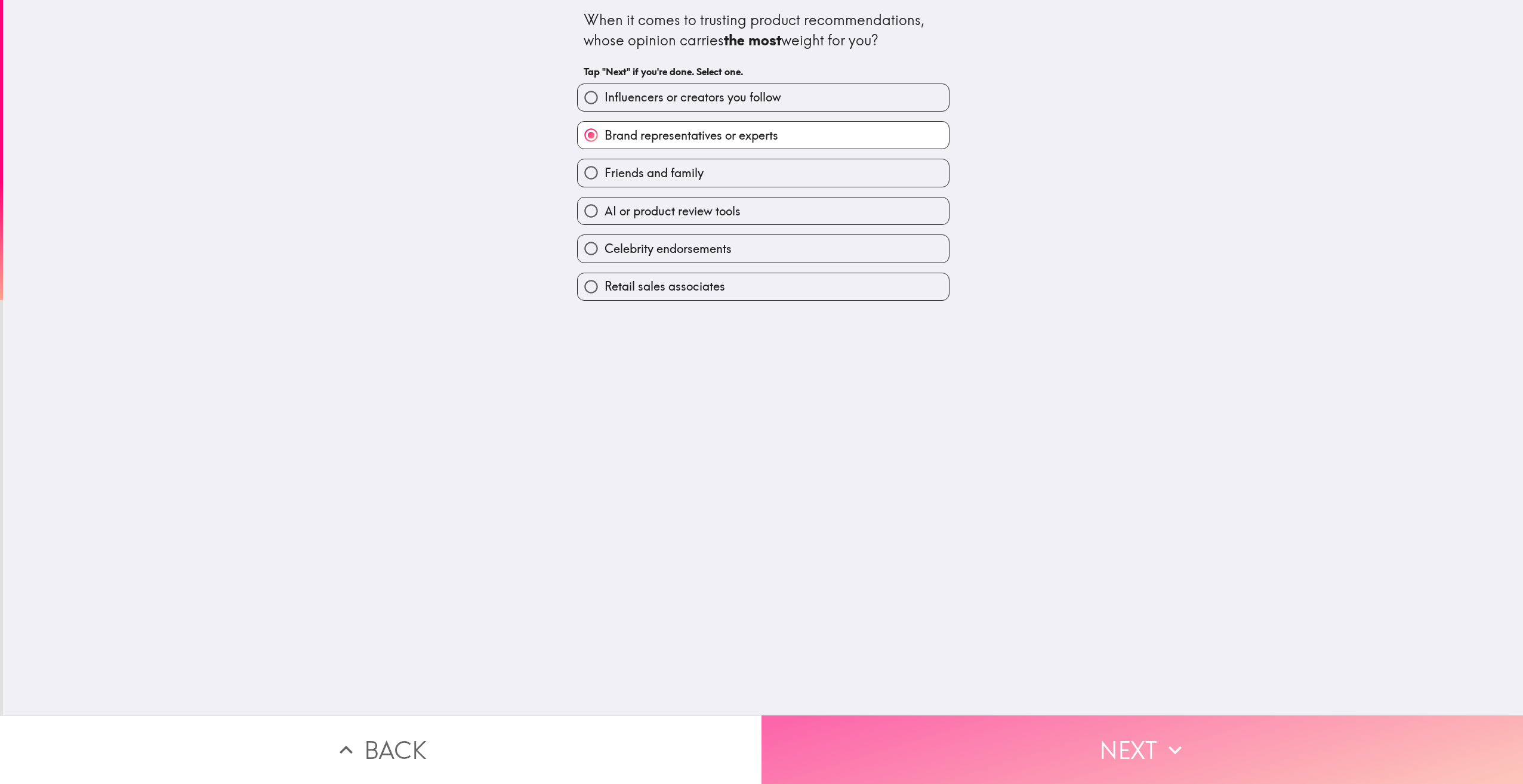
click at [1156, 724] on button "Next" at bounding box center [1142, 750] width 762 height 68
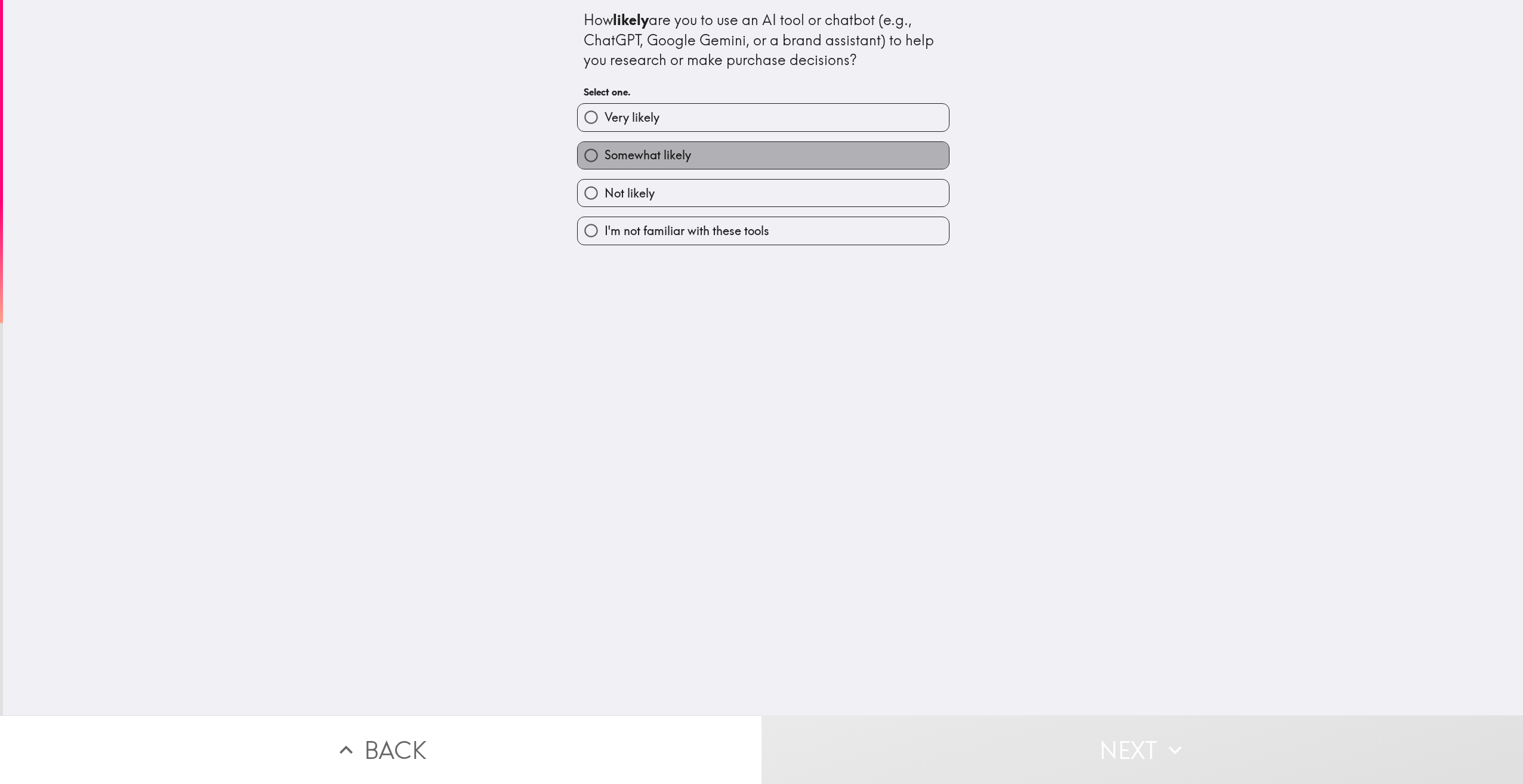
click at [748, 144] on label "Somewhat likely" at bounding box center [763, 155] width 371 height 27
click at [605, 144] on input "Somewhat likely" at bounding box center [592, 155] width 27 height 27
radio input "true"
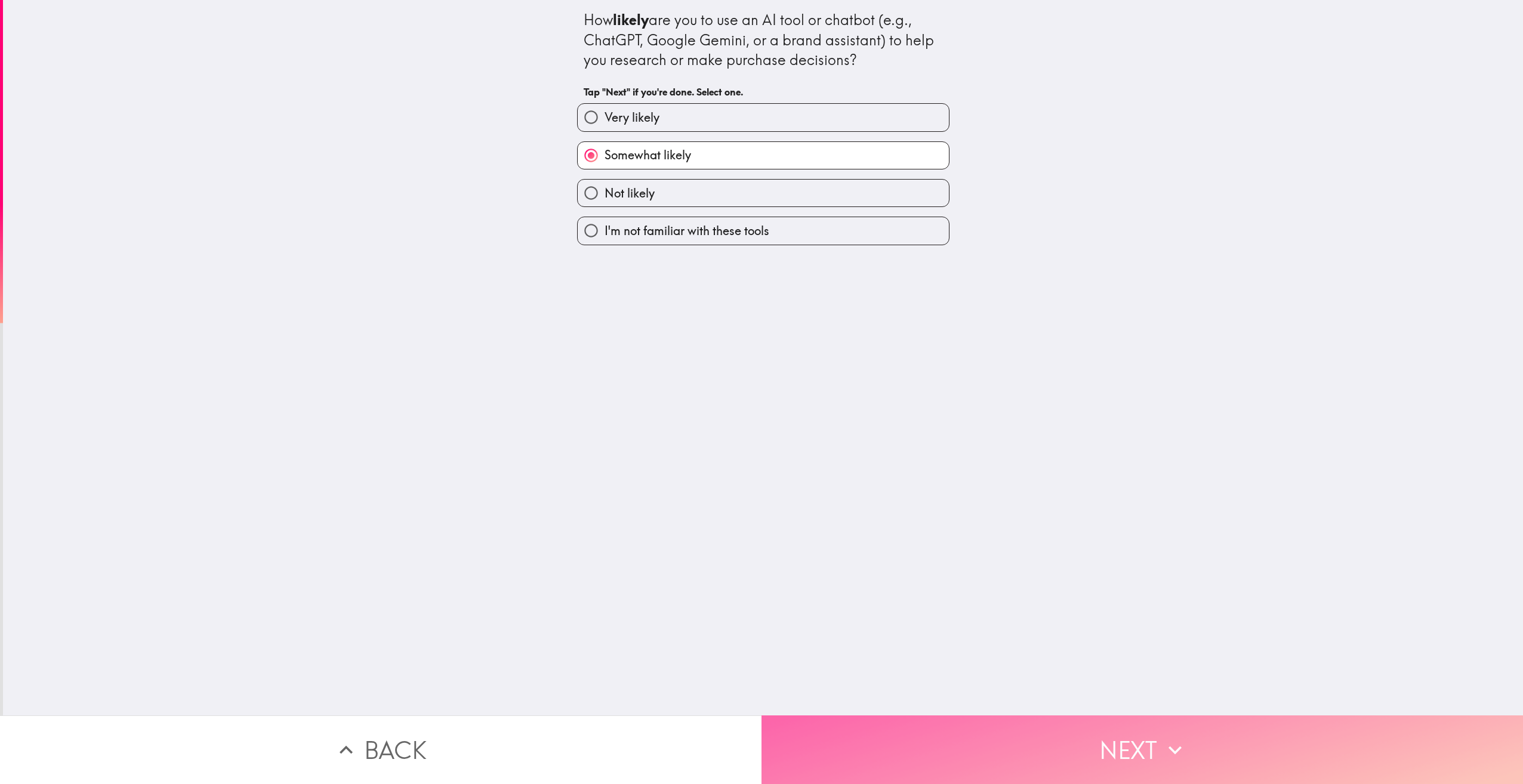
click at [1170, 737] on icon "button" at bounding box center [1175, 750] width 26 height 26
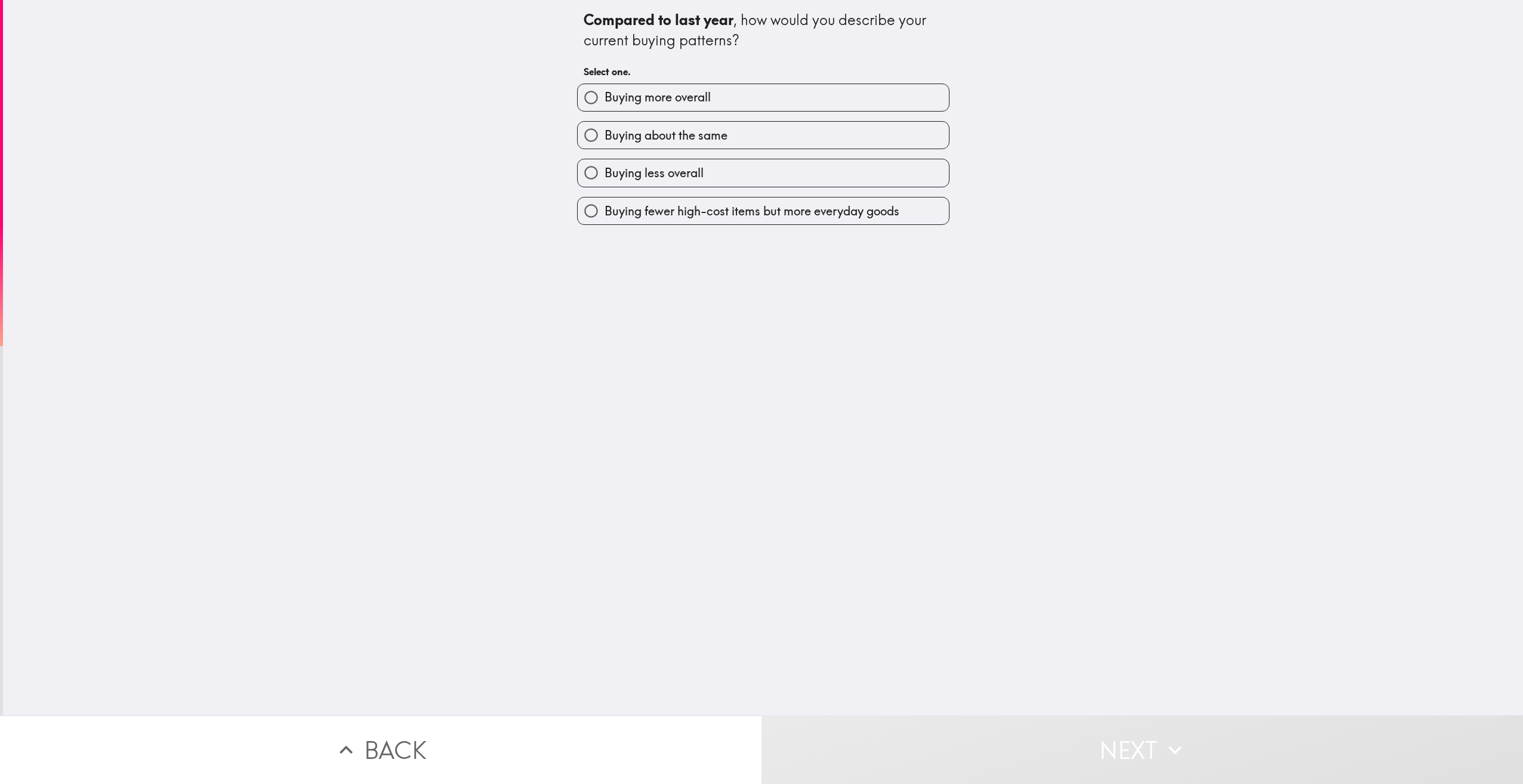
click at [760, 132] on label "Buying about the same" at bounding box center [763, 135] width 371 height 27
click at [605, 132] on input "Buying about the same" at bounding box center [592, 135] width 27 height 27
radio input "true"
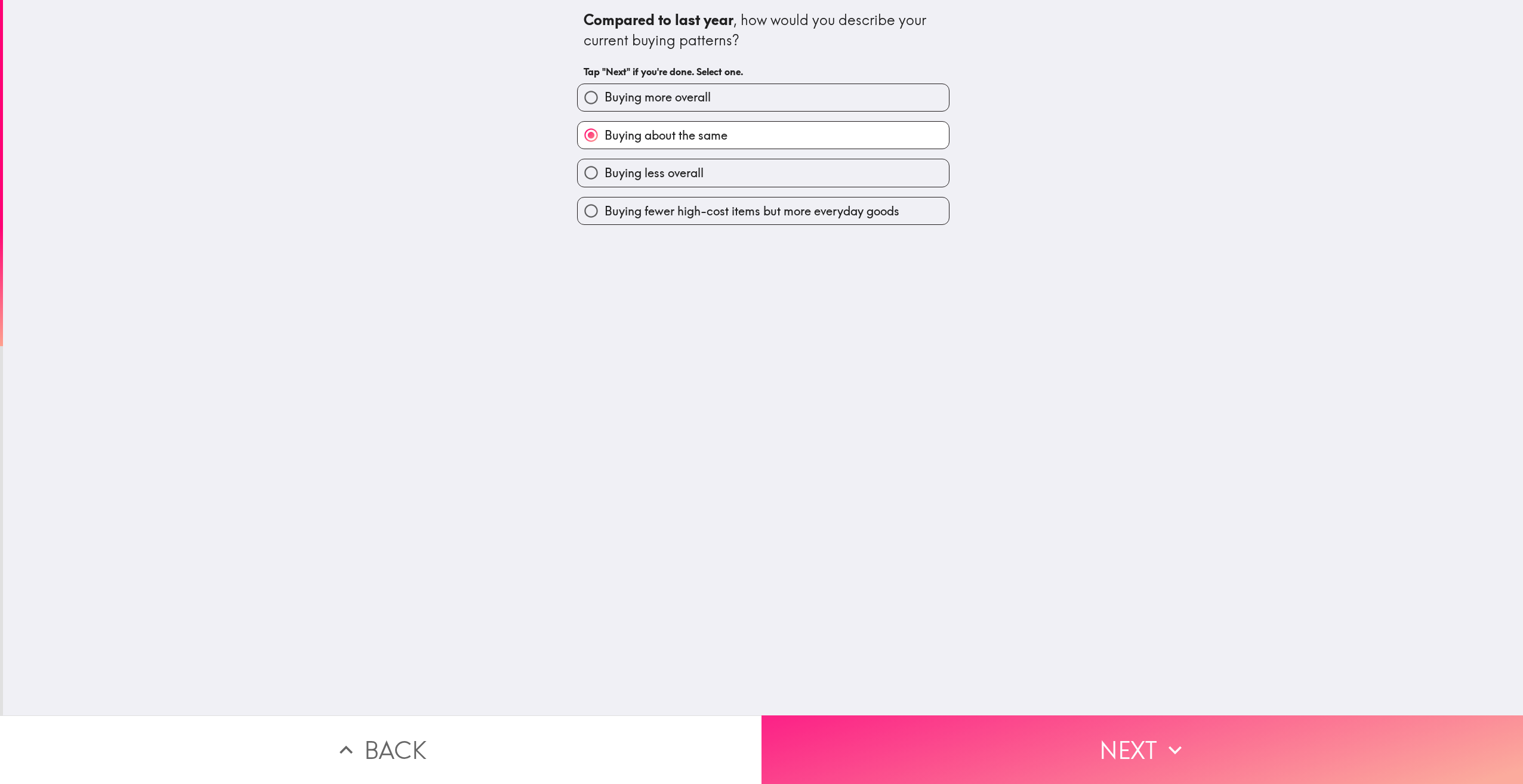
click at [1170, 740] on icon "button" at bounding box center [1175, 750] width 26 height 26
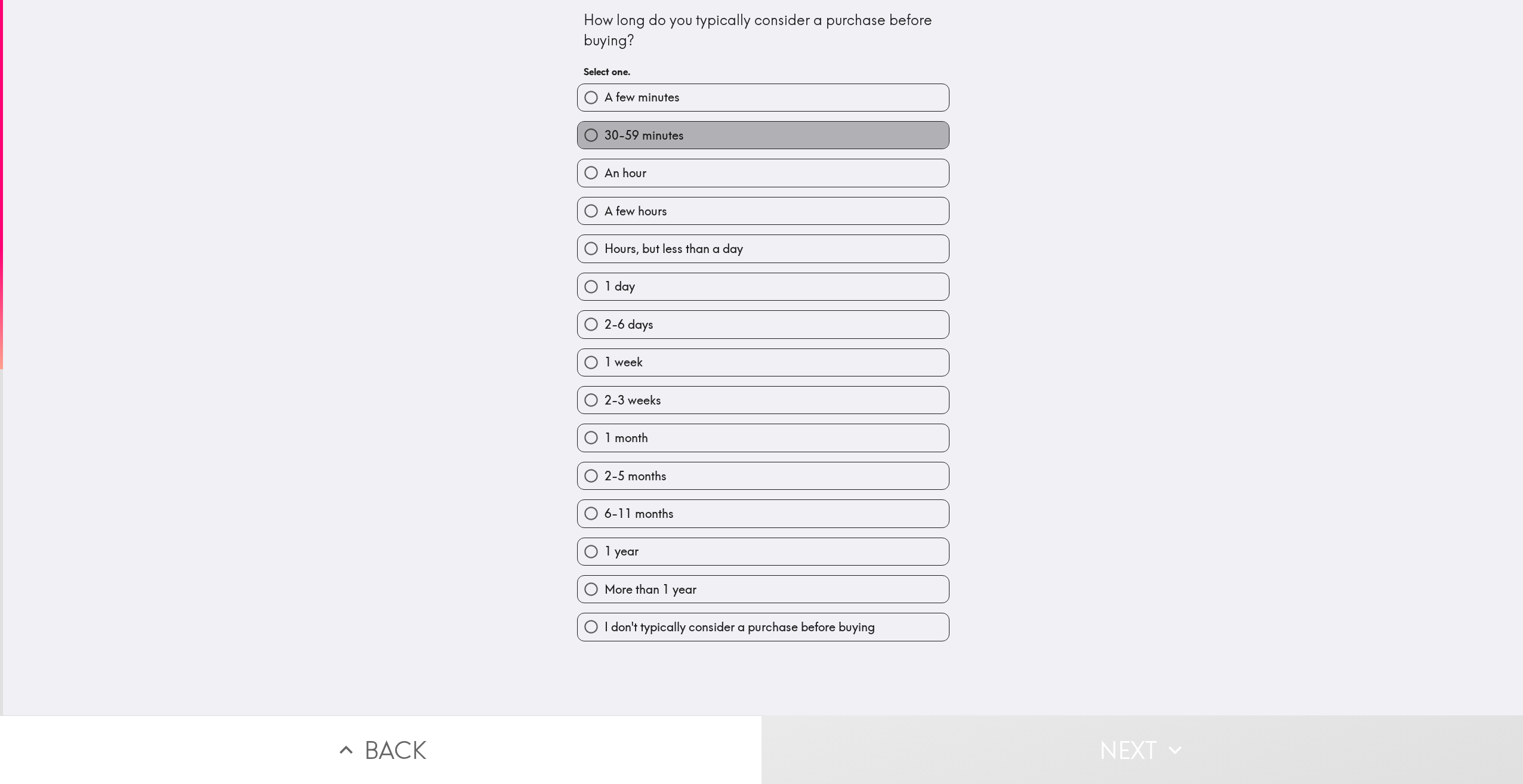
click at [783, 134] on label "30-59 minutes" at bounding box center [763, 135] width 371 height 27
click at [605, 134] on input "30-59 minutes" at bounding box center [592, 135] width 27 height 27
radio input "true"
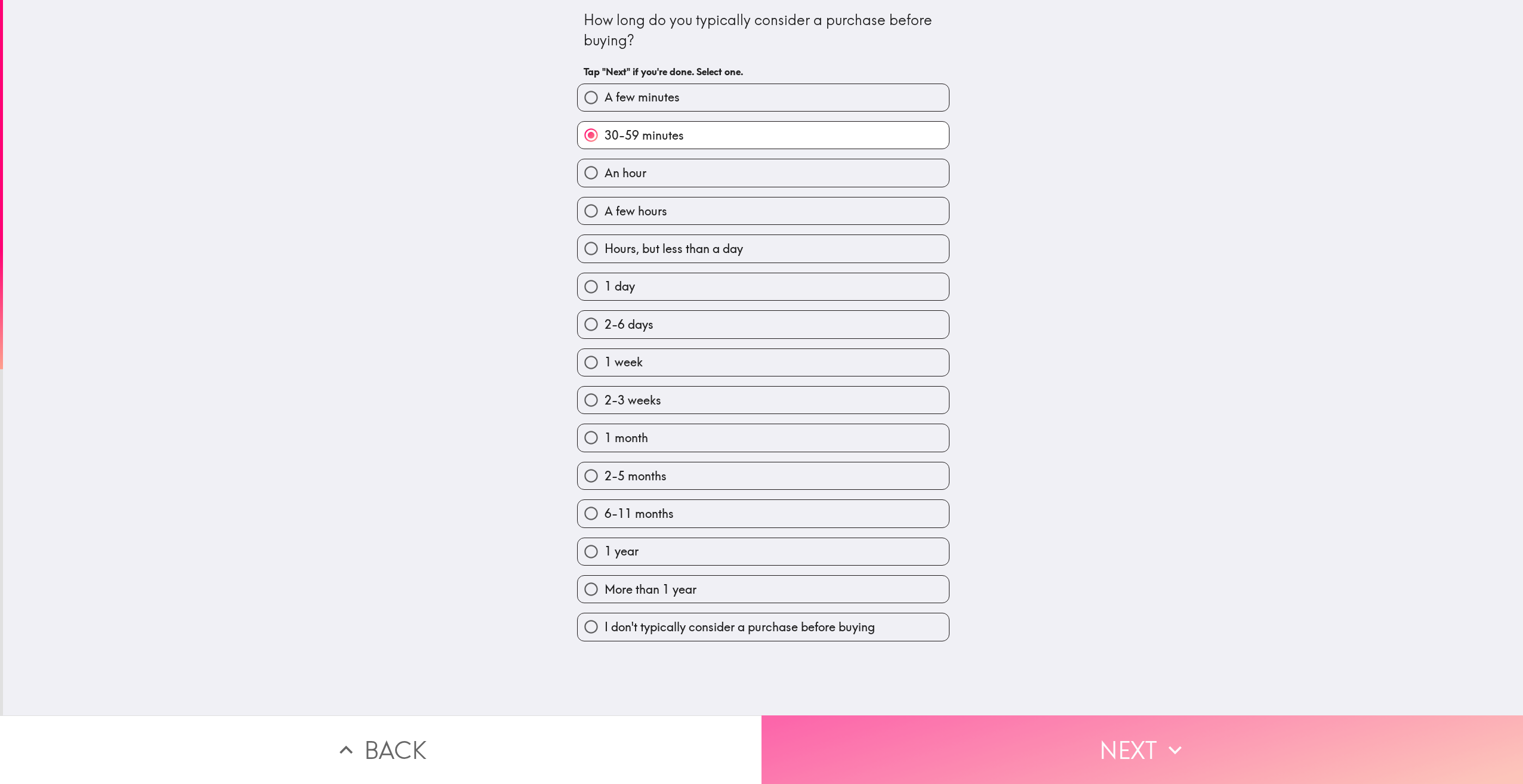
click at [1152, 733] on button "Next" at bounding box center [1142, 750] width 762 height 68
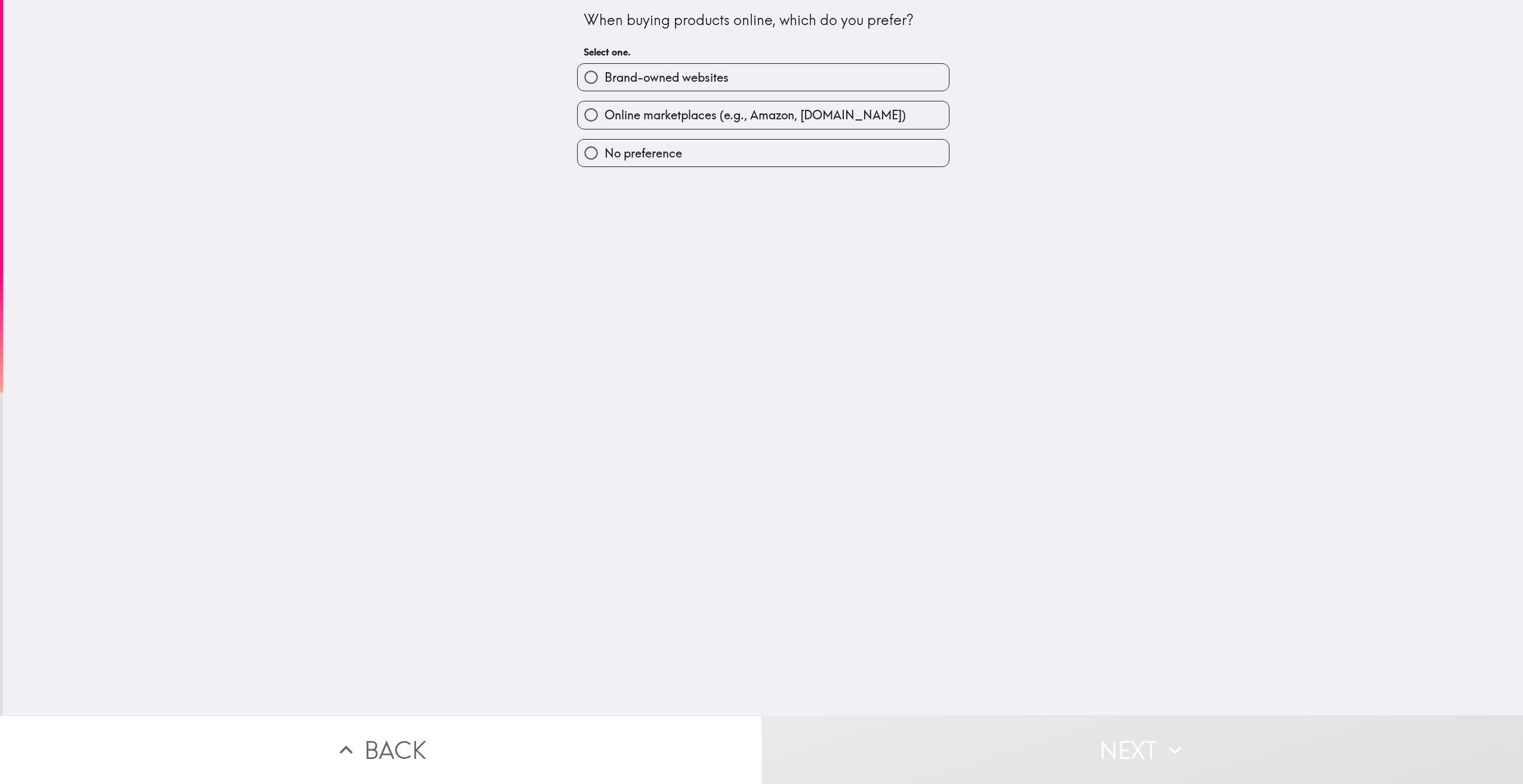
click at [760, 104] on label "Online marketplaces (e.g., Amazon, [DOMAIN_NAME])" at bounding box center [763, 115] width 371 height 27
click at [605, 104] on input "Online marketplaces (e.g., Amazon, [DOMAIN_NAME])" at bounding box center [592, 115] width 27 height 27
radio input "true"
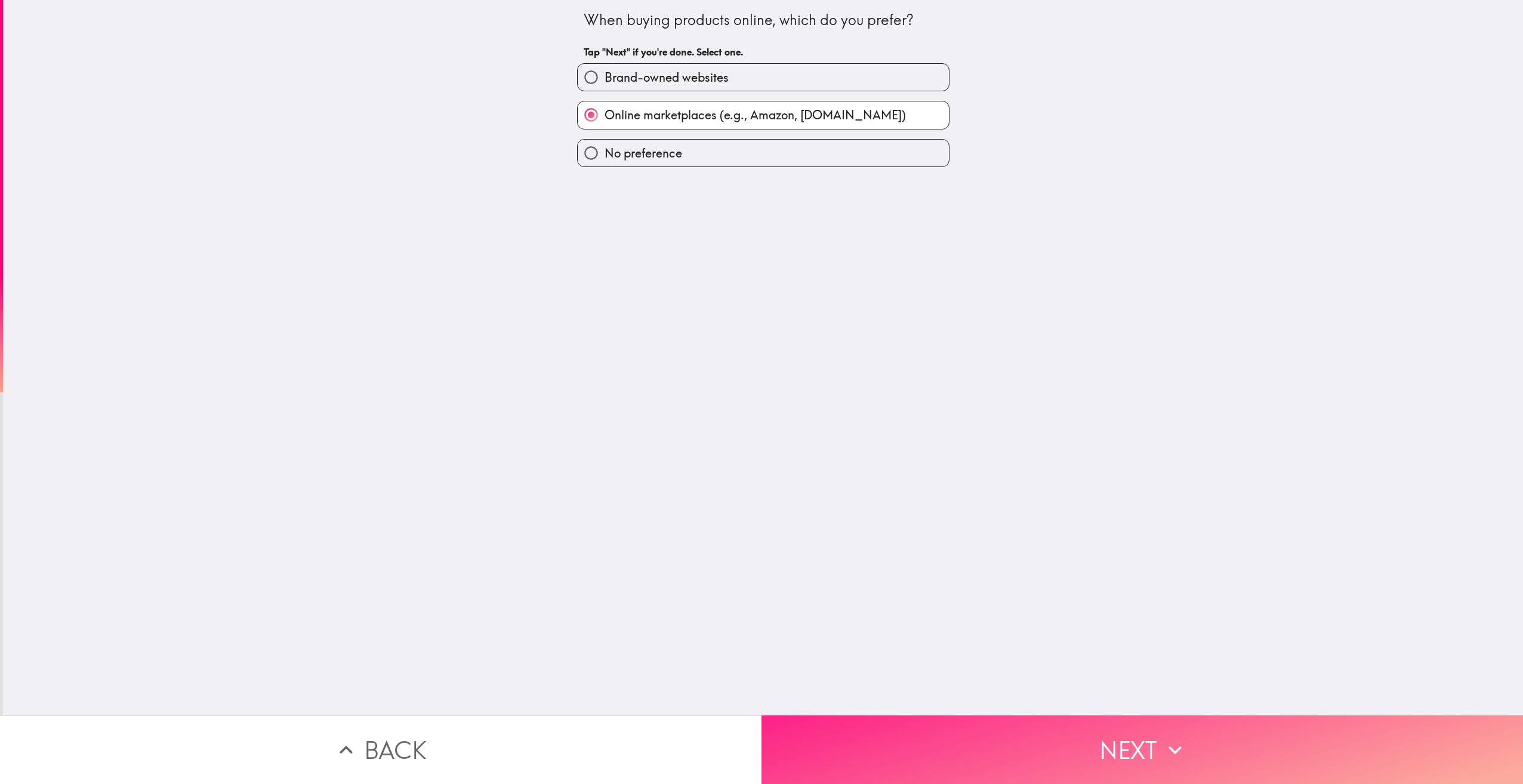
click at [1162, 743] on icon "button" at bounding box center [1175, 750] width 26 height 26
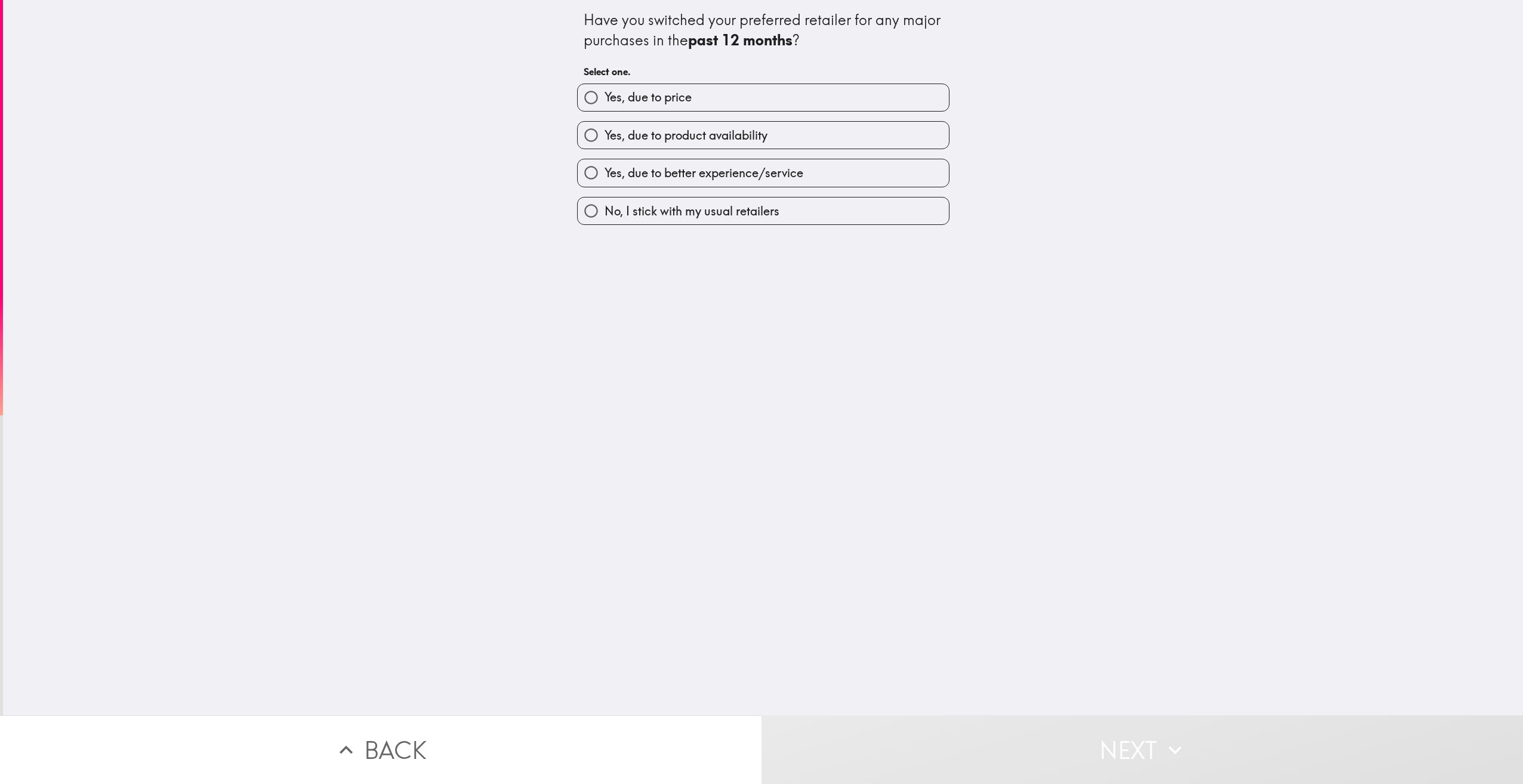
click at [792, 104] on label "Yes, due to price" at bounding box center [763, 98] width 371 height 27
click at [605, 104] on input "Yes, due to price" at bounding box center [592, 98] width 27 height 27
radio input "true"
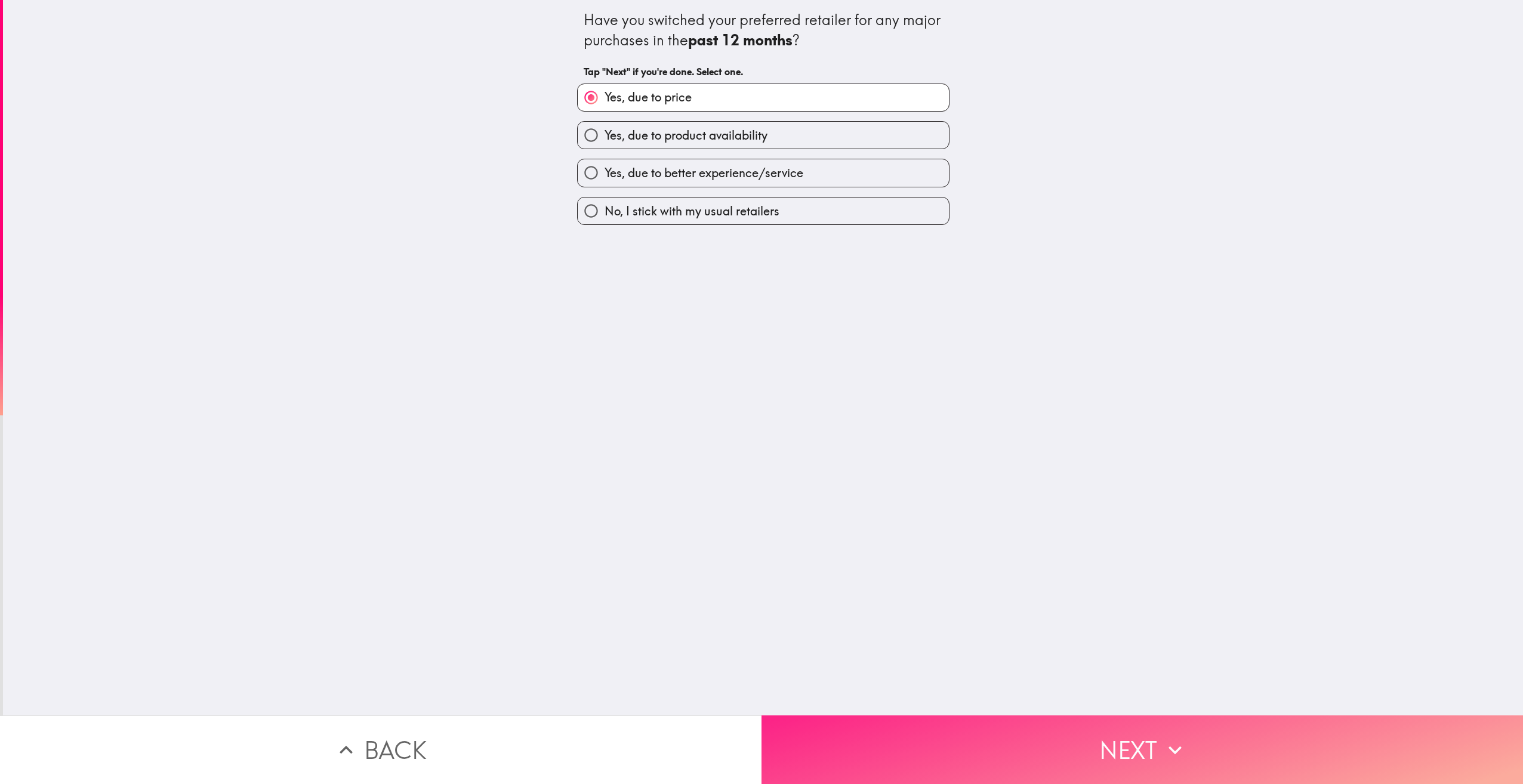
click at [1149, 736] on button "Next" at bounding box center [1142, 750] width 762 height 68
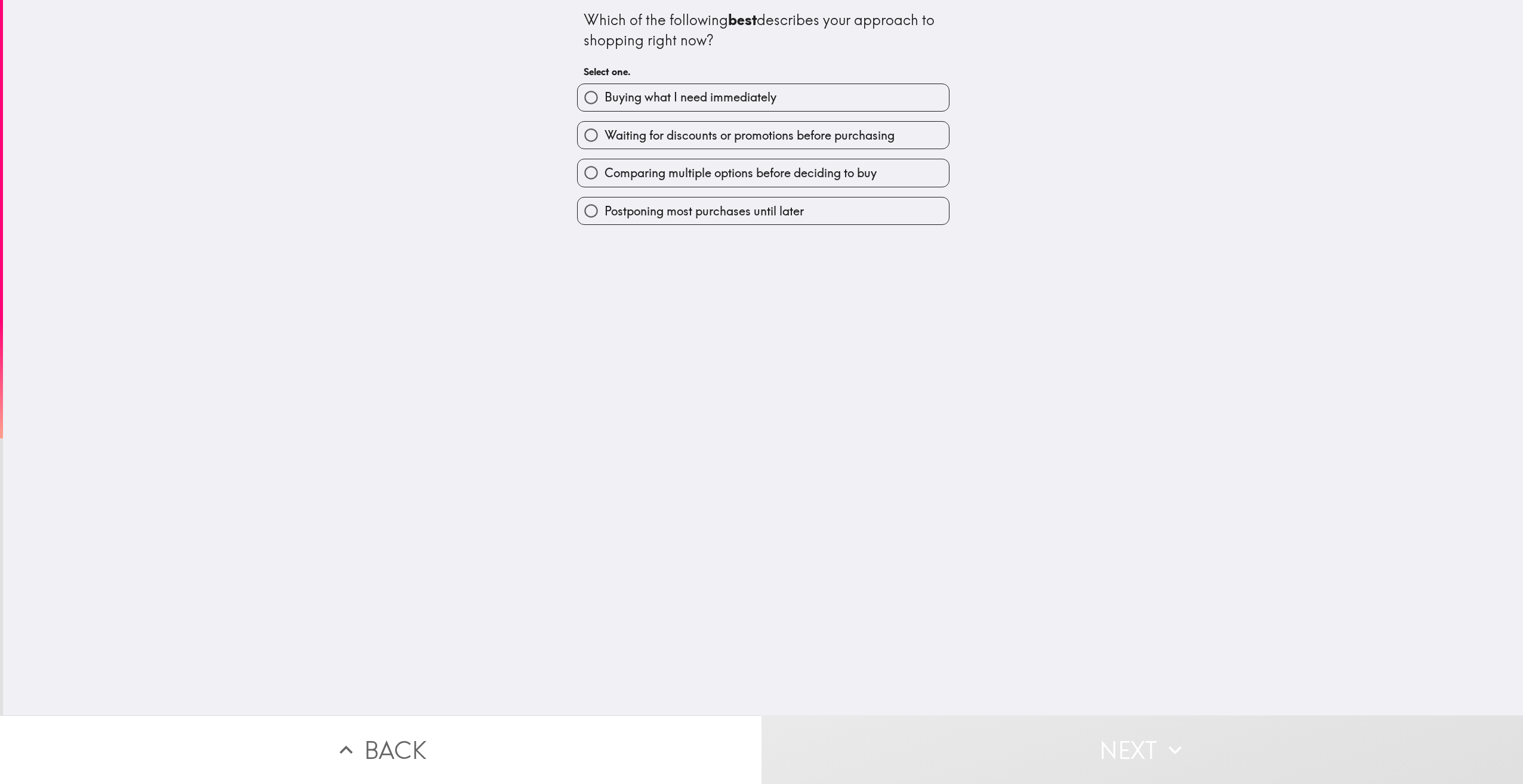
click at [810, 142] on span "Waiting for discounts or promotions before purchasing" at bounding box center [750, 135] width 290 height 17
click at [605, 142] on input "Waiting for discounts or promotions before purchasing" at bounding box center [592, 135] width 27 height 27
radio input "true"
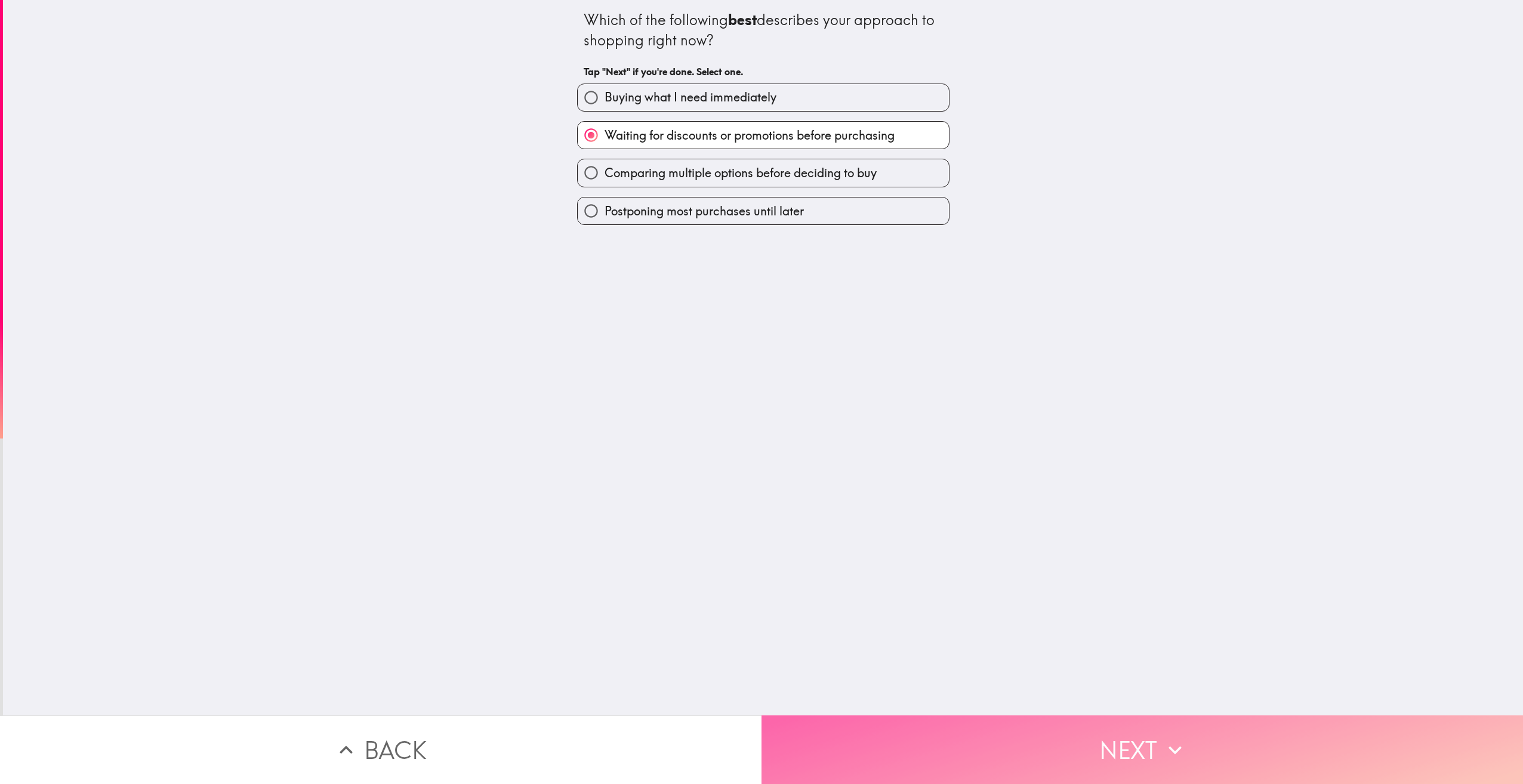
click at [1189, 734] on button "Next" at bounding box center [1142, 750] width 762 height 68
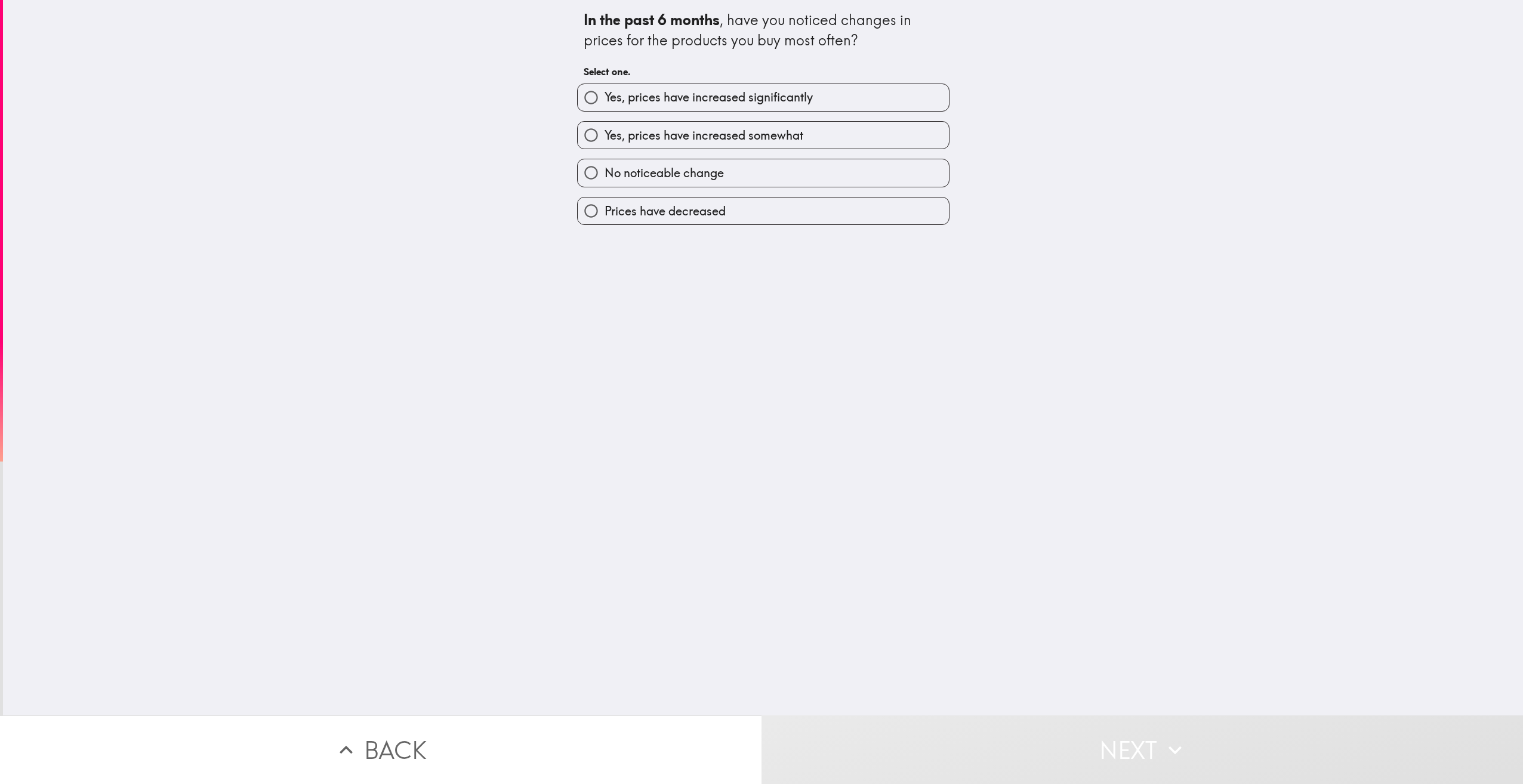
click at [824, 154] on div "No noticeable change" at bounding box center [759, 167] width 382 height 37
click at [827, 142] on label "Yes, prices have increased somewhat" at bounding box center [763, 135] width 371 height 27
click at [605, 142] on input "Yes, prices have increased somewhat" at bounding box center [592, 135] width 27 height 27
radio input "true"
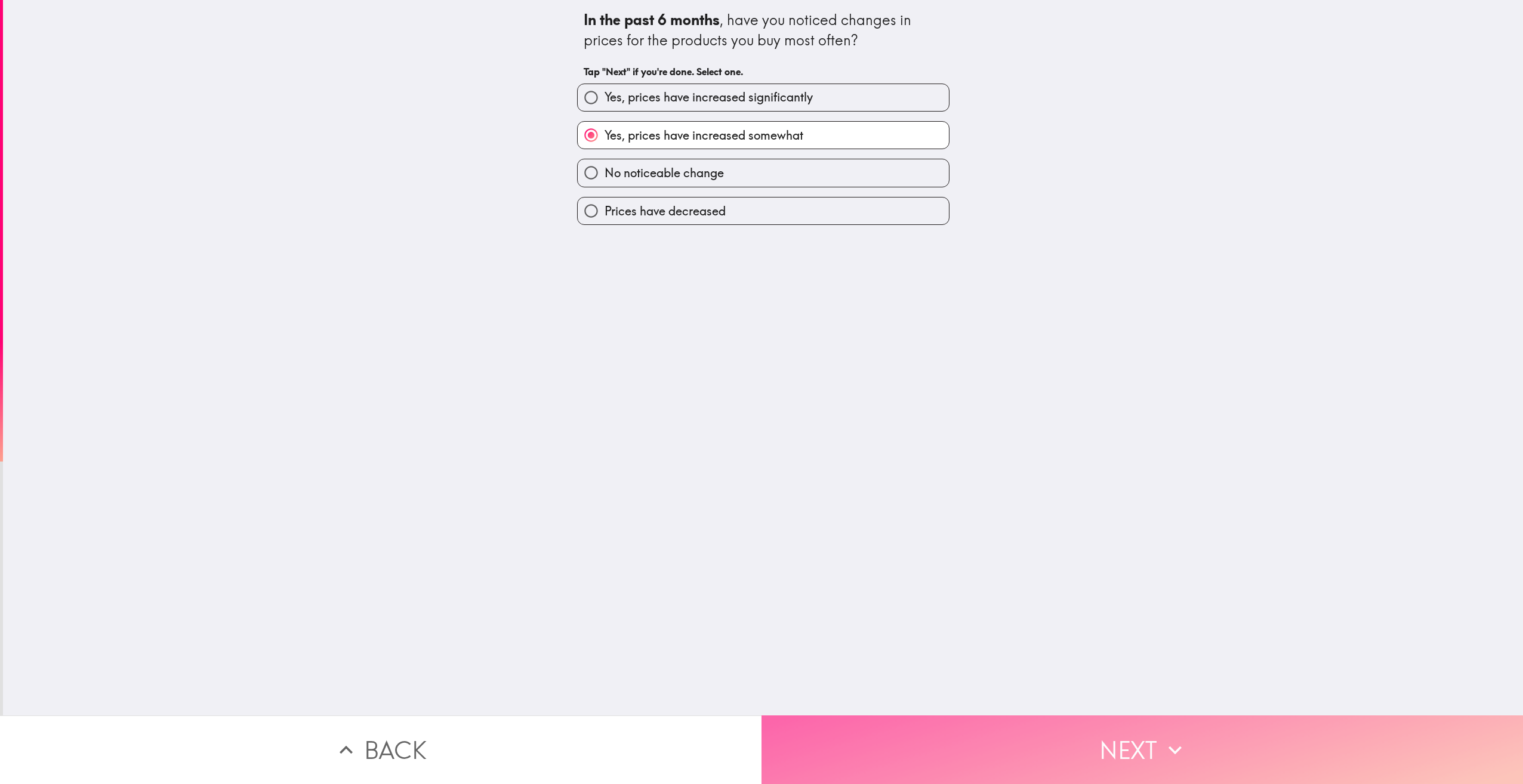
click at [1133, 732] on button "Next" at bounding box center [1142, 750] width 762 height 68
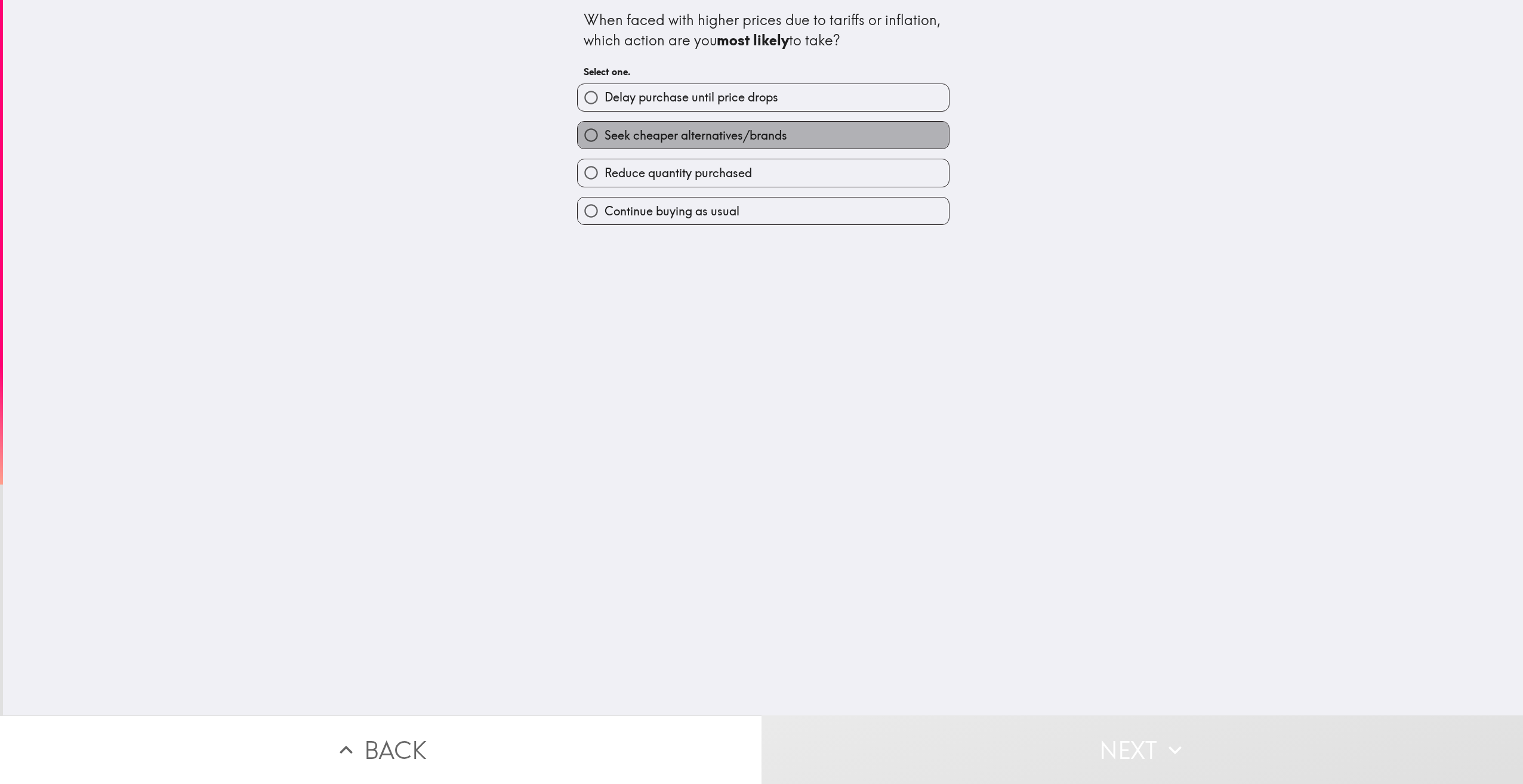
click at [791, 125] on label "Seek cheaper alternatives/brands" at bounding box center [763, 135] width 371 height 27
click at [605, 125] on input "Seek cheaper alternatives/brands" at bounding box center [592, 135] width 27 height 27
radio input "true"
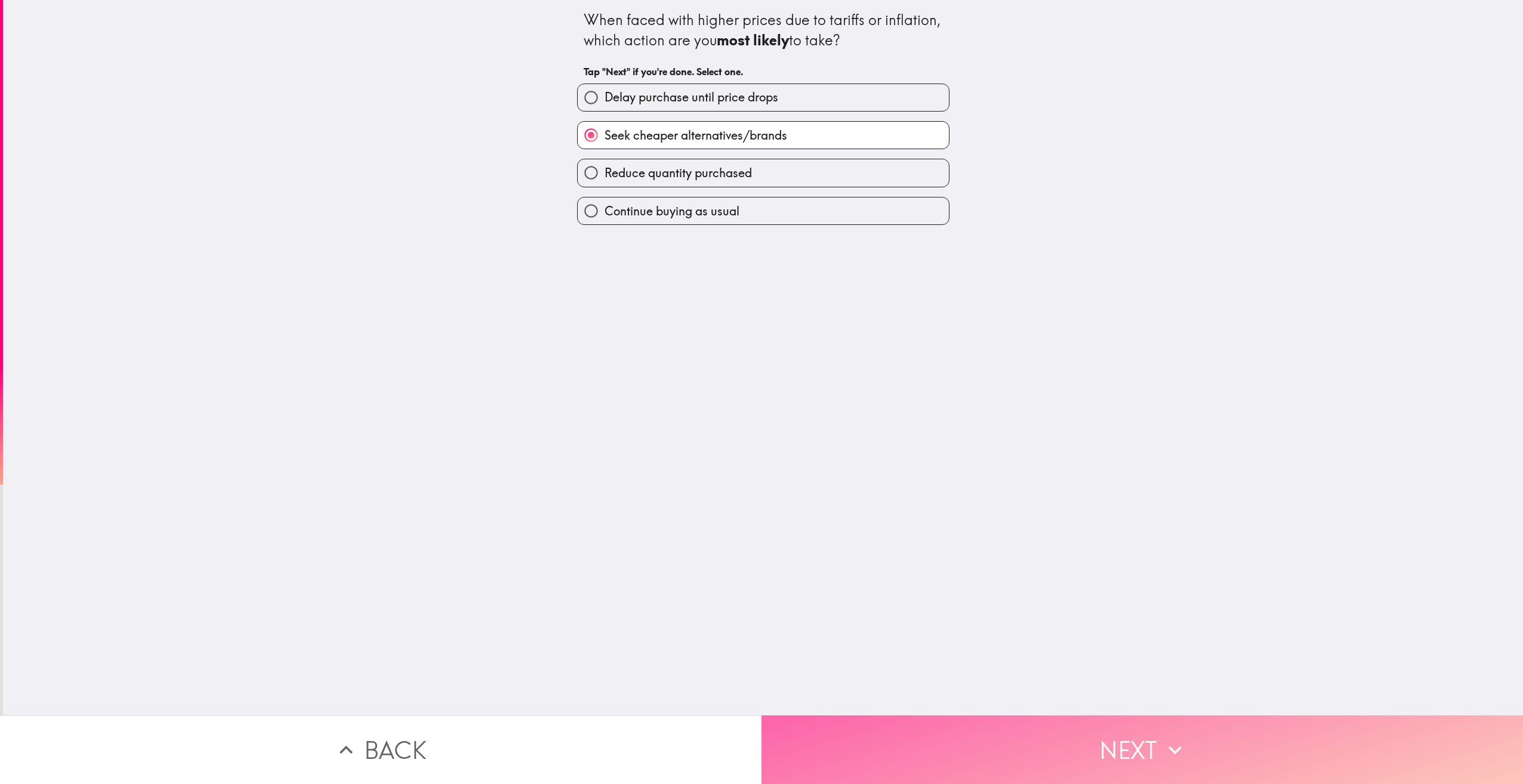
click at [1157, 747] on button "Next" at bounding box center [1142, 750] width 762 height 68
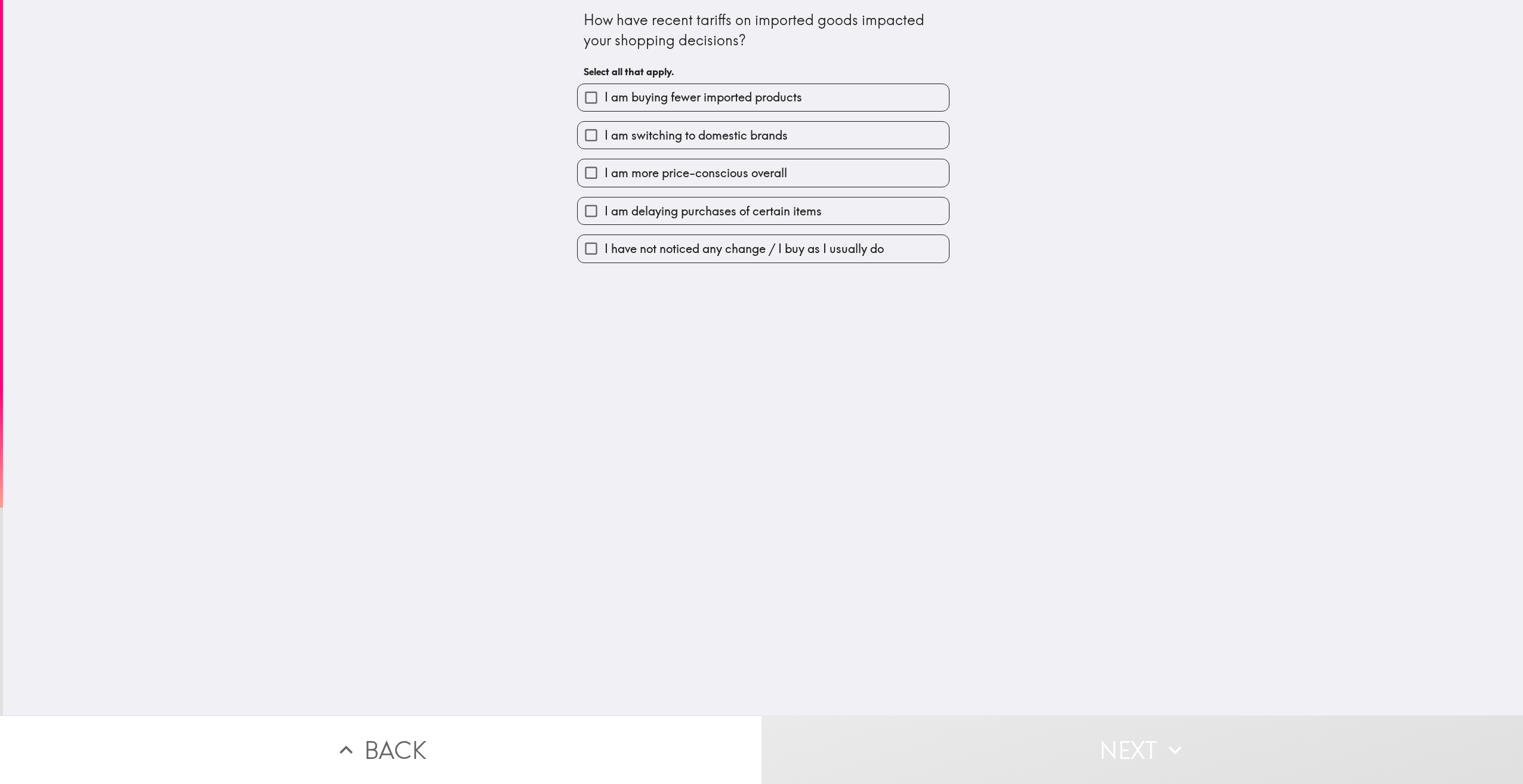
click at [834, 144] on label "I am switching to domestic brands" at bounding box center [763, 135] width 371 height 27
click at [605, 144] on input "I am switching to domestic brands" at bounding box center [592, 135] width 27 height 27
checkbox input "true"
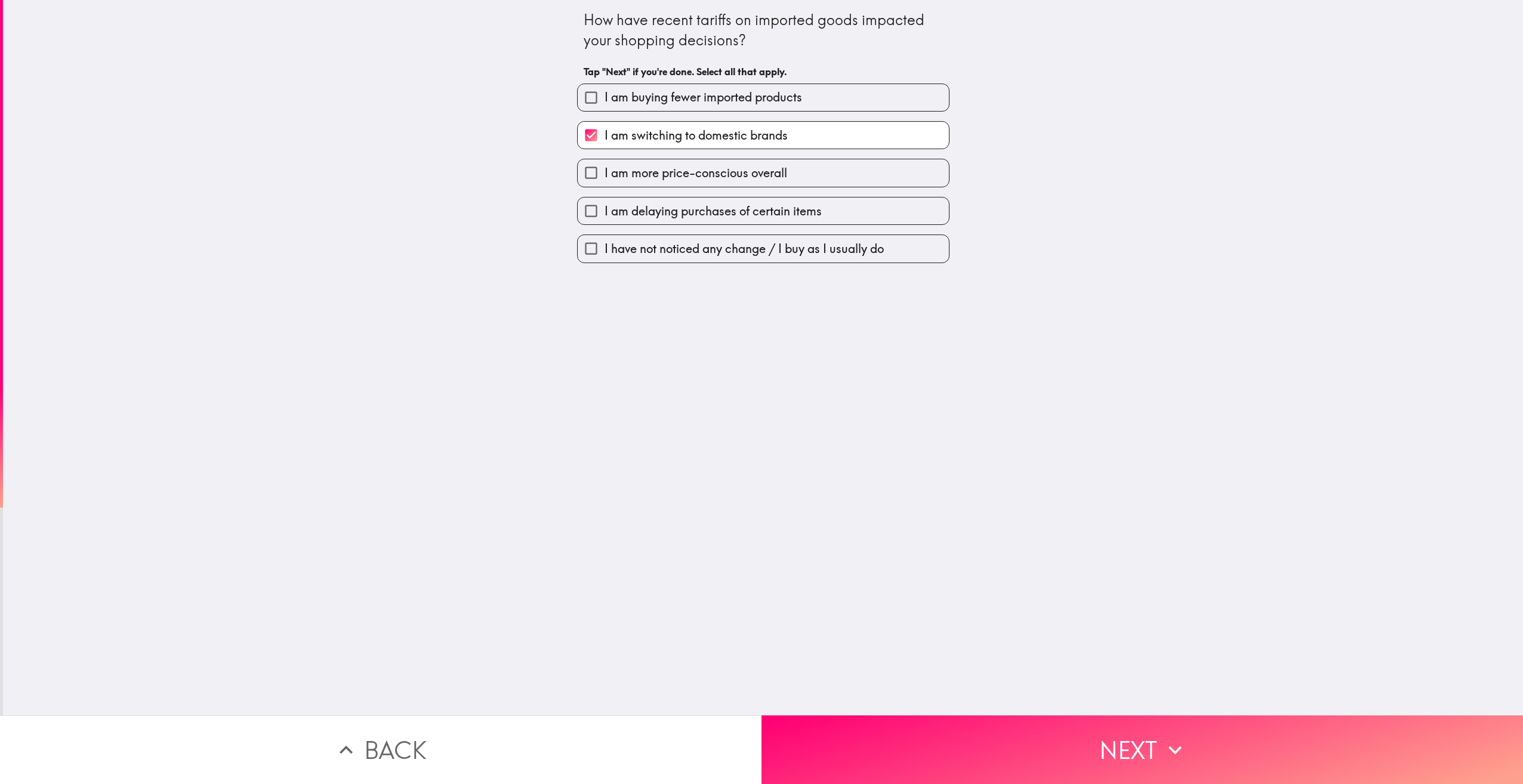
click at [838, 175] on label "I am more price-conscious overall" at bounding box center [763, 173] width 371 height 27
click at [605, 175] on input "I am more price-conscious overall" at bounding box center [592, 173] width 27 height 27
checkbox input "true"
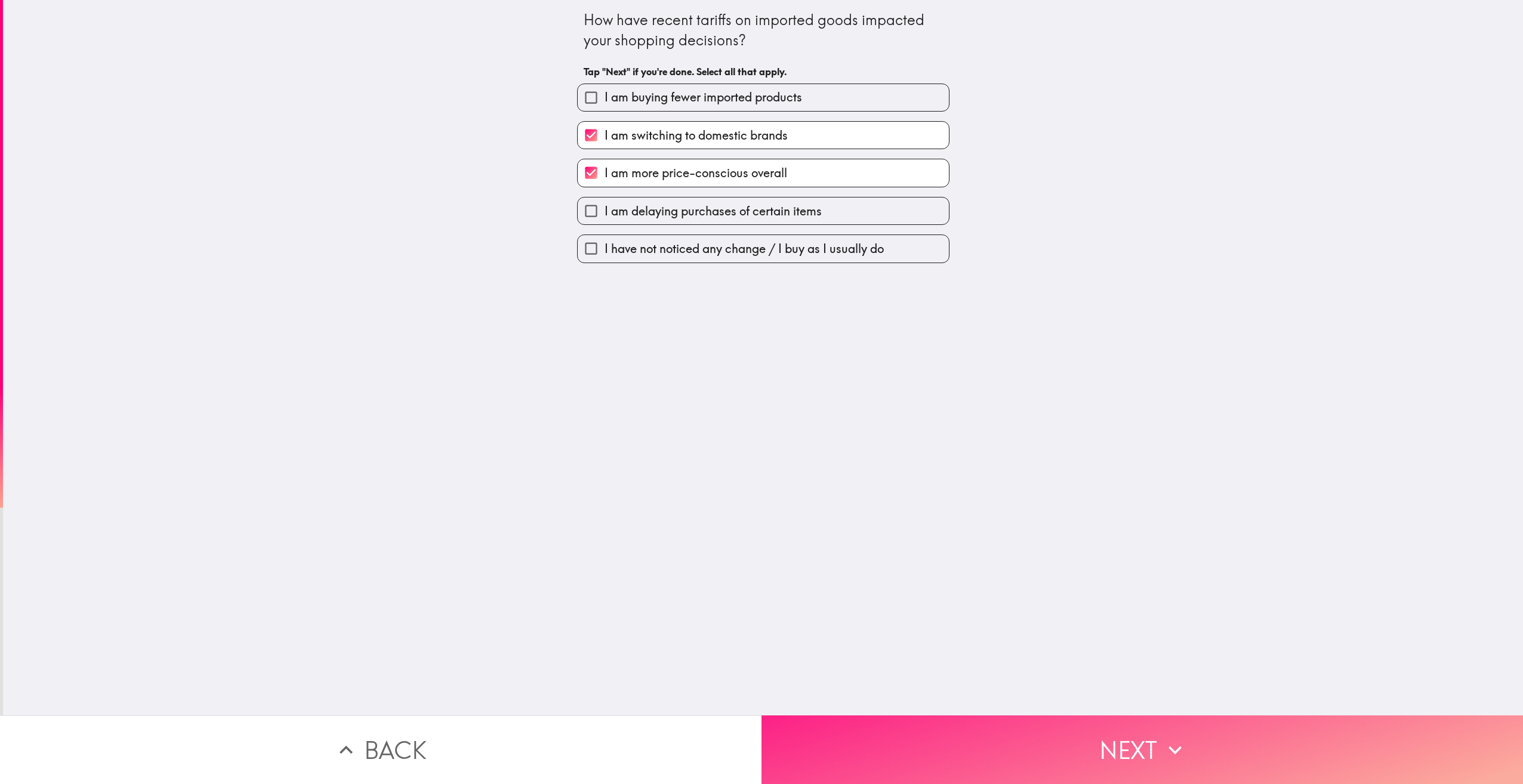
click at [1171, 763] on button "Next" at bounding box center [1142, 750] width 762 height 68
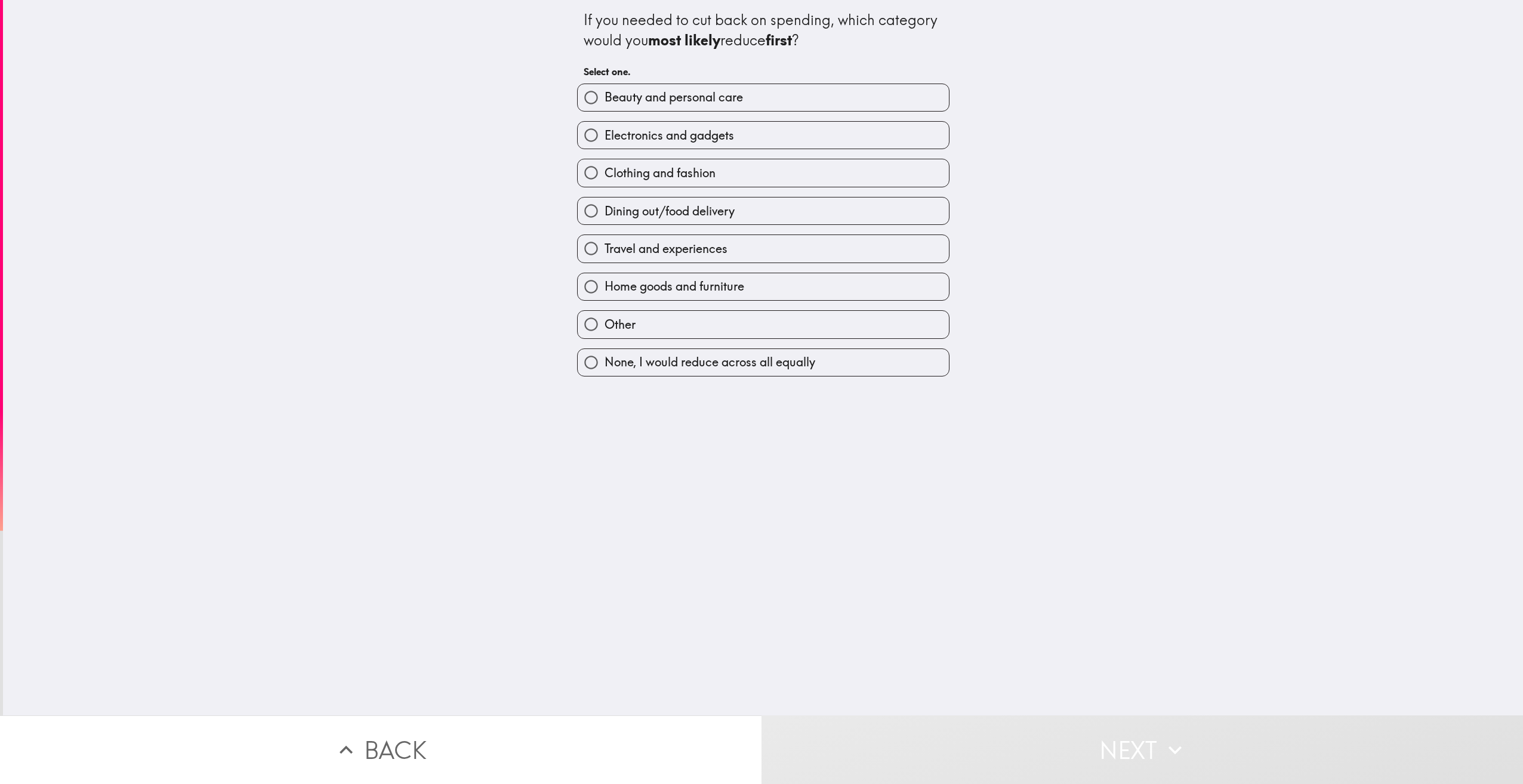
click at [743, 136] on label "Electronics and gadgets" at bounding box center [763, 135] width 371 height 27
click at [605, 136] on input "Electronics and gadgets" at bounding box center [592, 135] width 27 height 27
radio input "true"
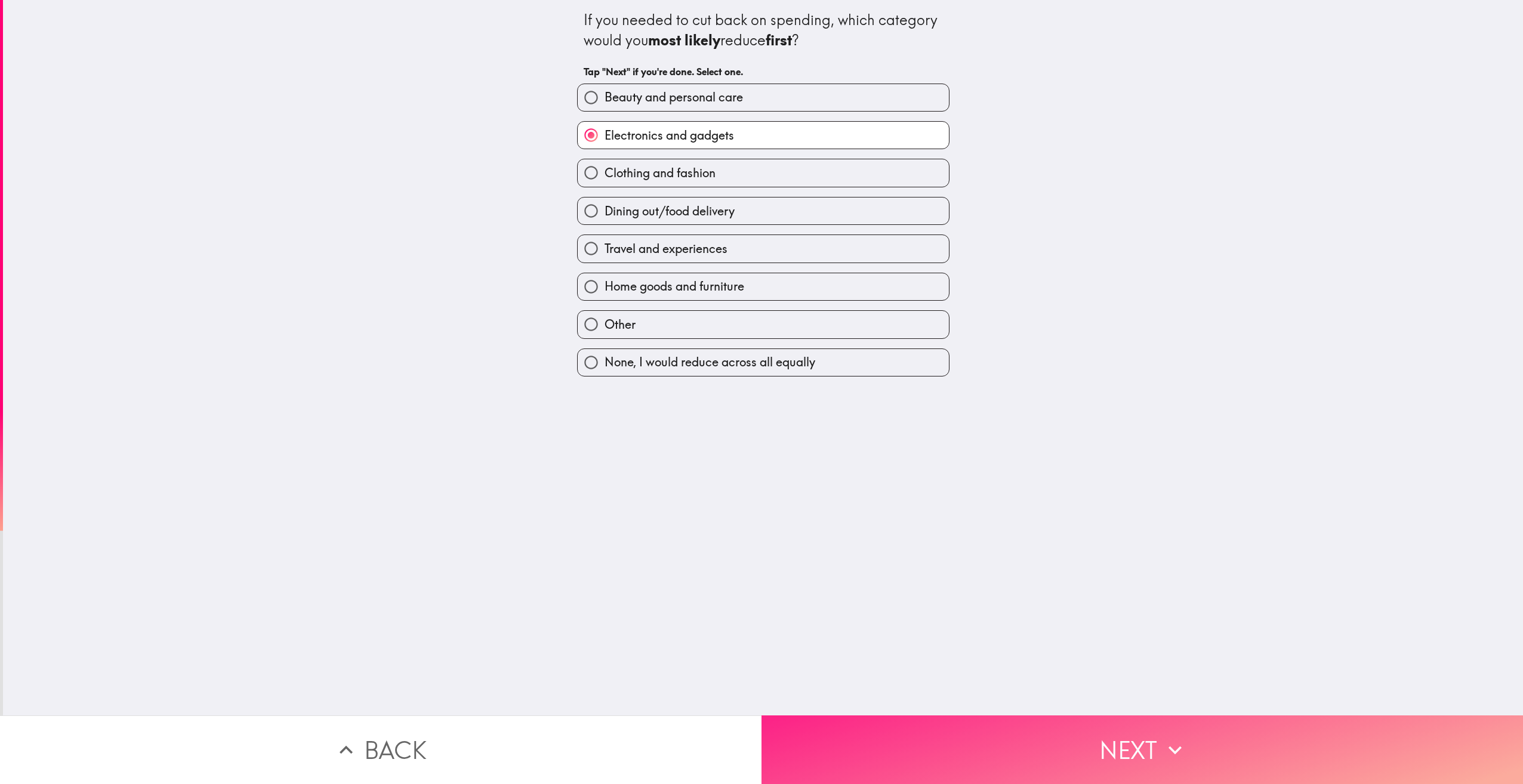
click at [1117, 739] on button "Next" at bounding box center [1142, 750] width 762 height 68
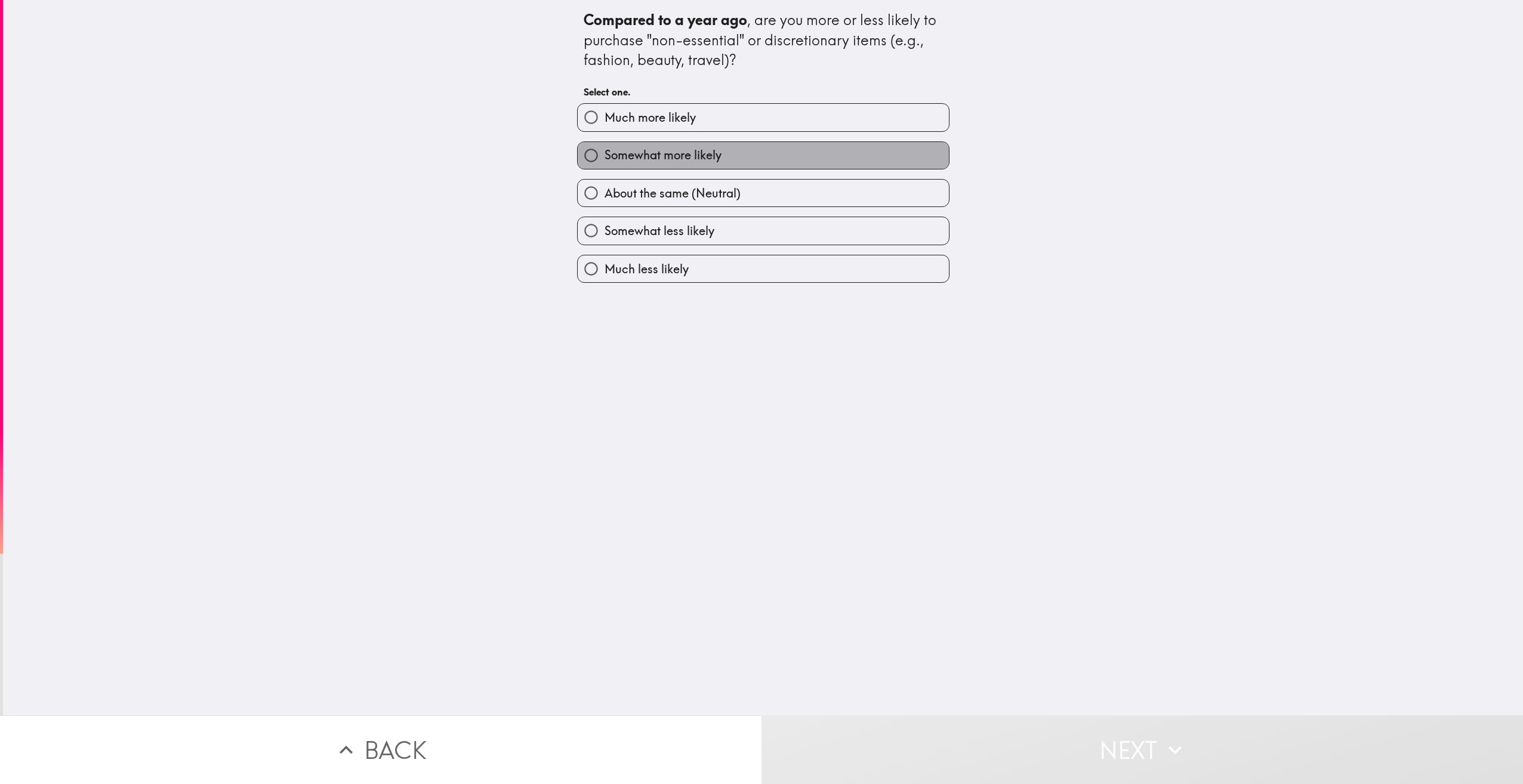
click at [755, 166] on label "Somewhat more likely" at bounding box center [763, 155] width 371 height 27
click at [605, 166] on input "Somewhat more likely" at bounding box center [592, 155] width 27 height 27
radio input "true"
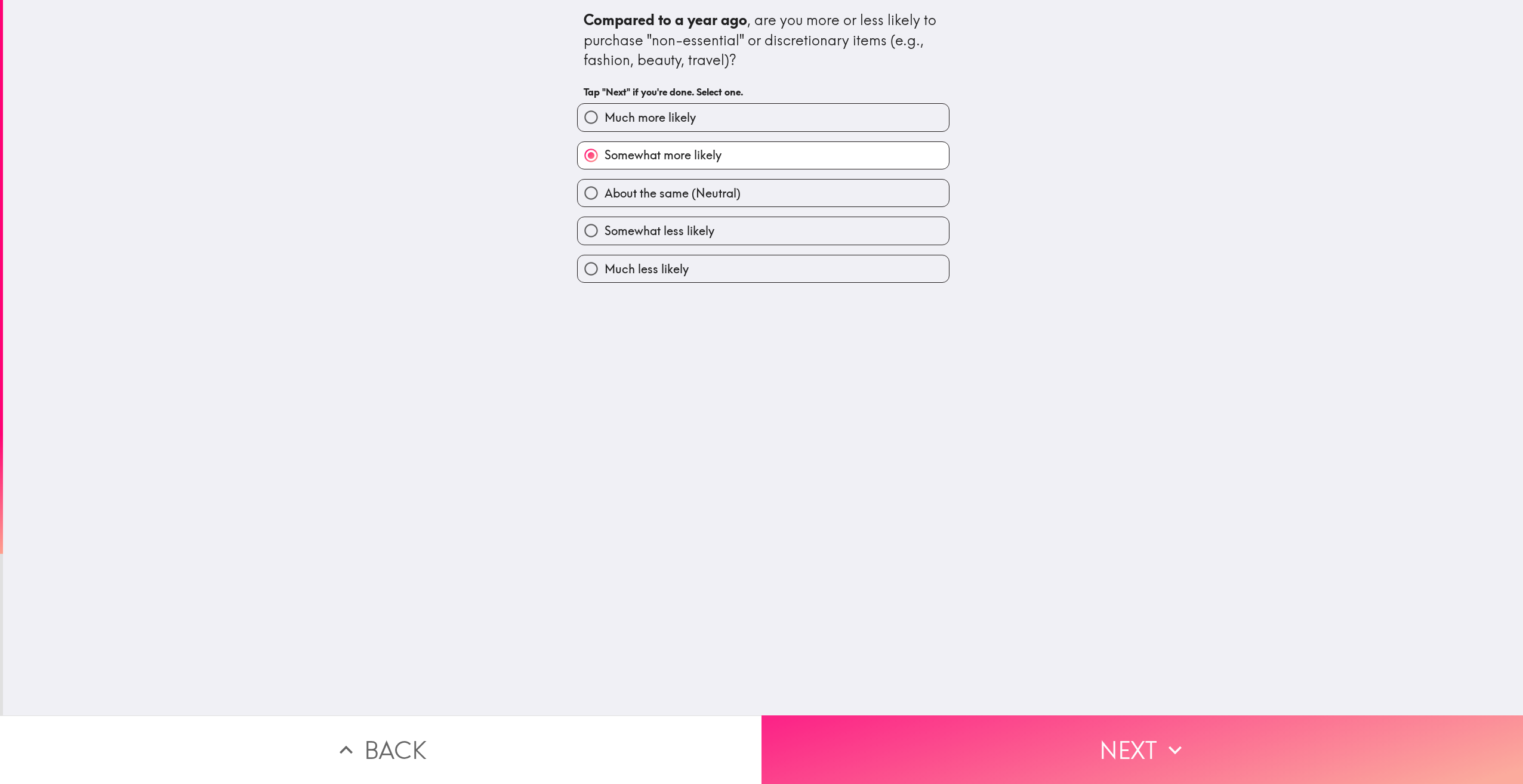
click at [1124, 739] on button "Next" at bounding box center [1142, 750] width 762 height 68
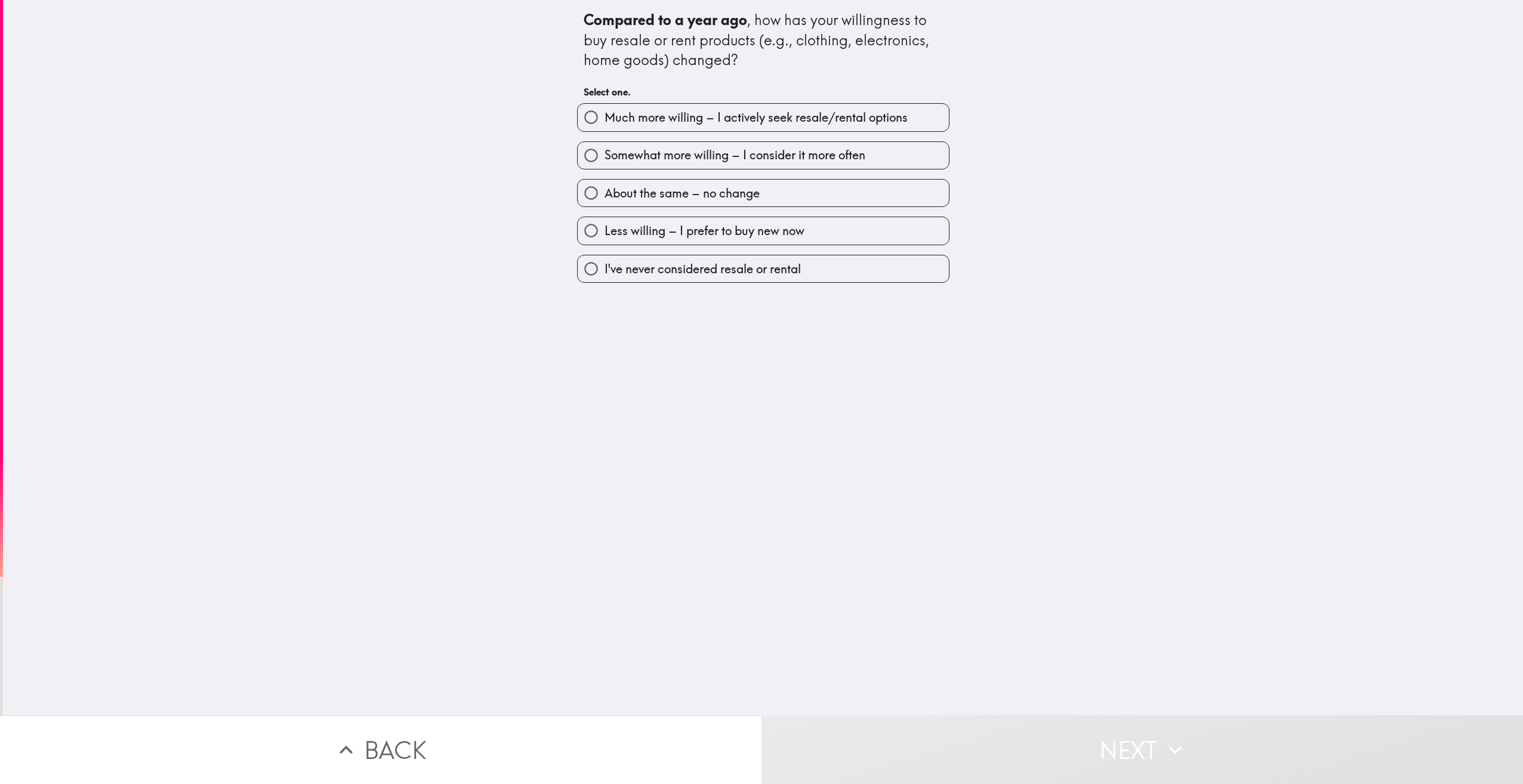
click at [831, 159] on span "Somewhat more willing – I consider it more often" at bounding box center [736, 154] width 261 height 17
click at [605, 159] on input "Somewhat more willing – I consider it more often" at bounding box center [592, 155] width 27 height 27
radio input "true"
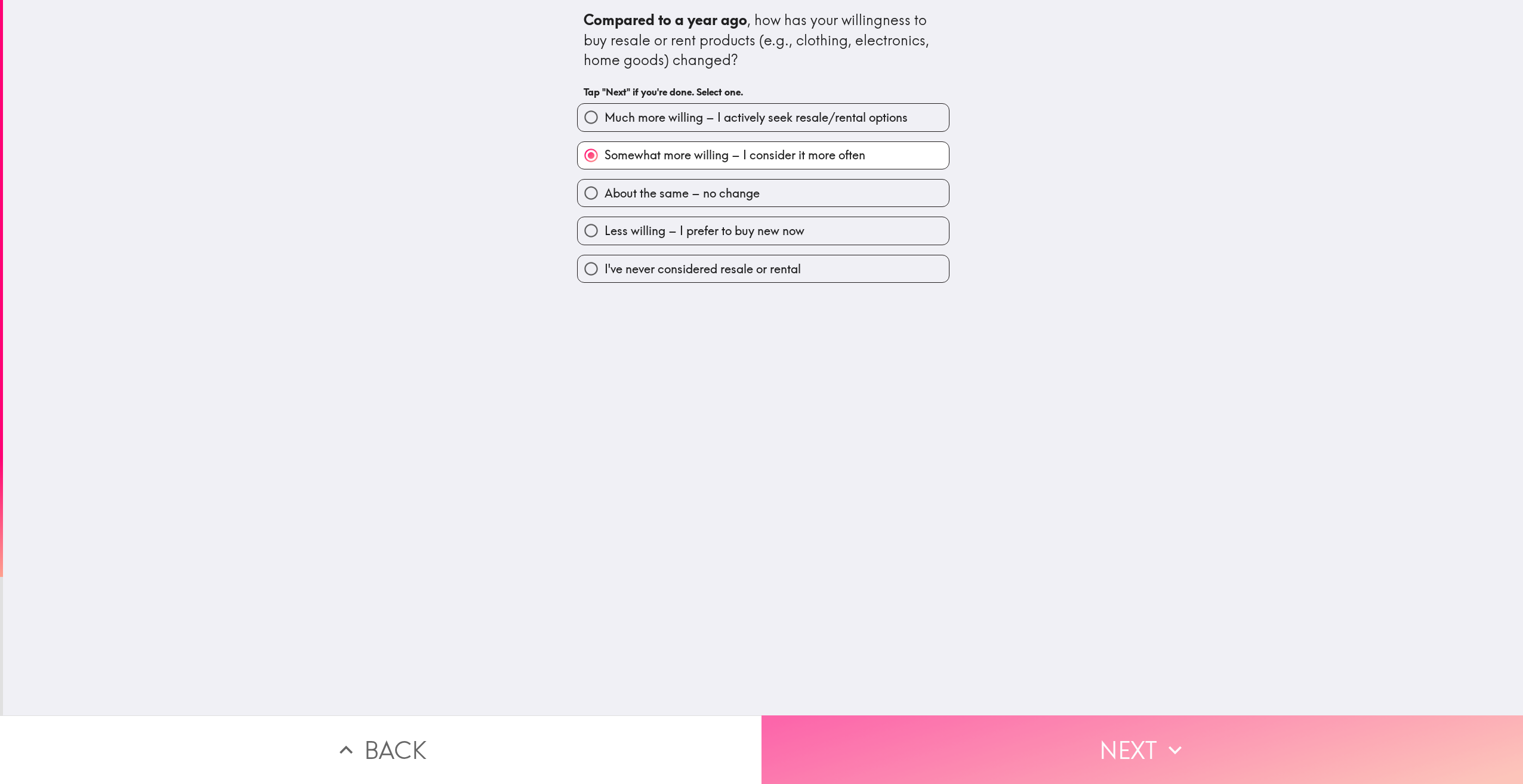
click at [1195, 747] on button "Next" at bounding box center [1142, 750] width 762 height 68
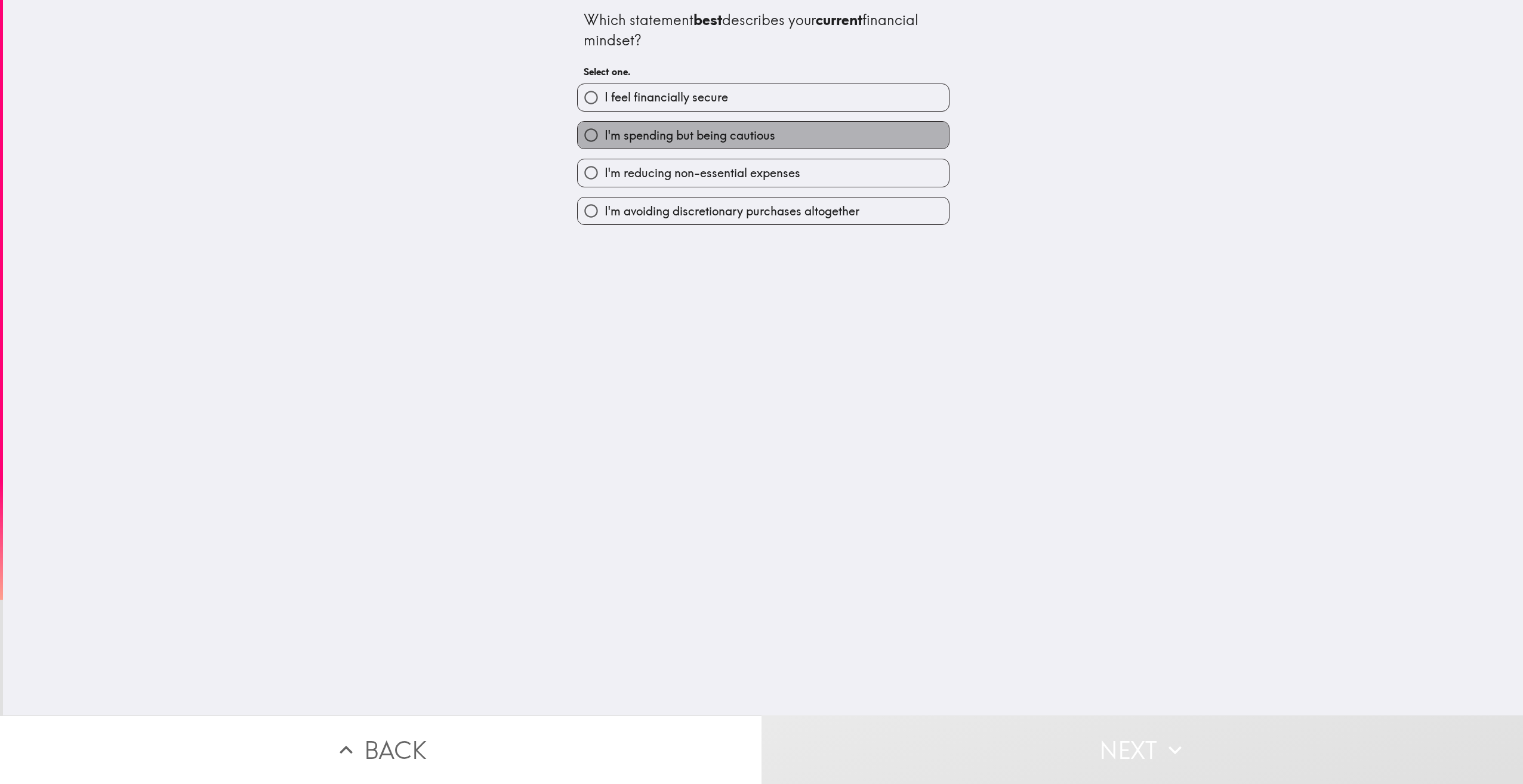
click at [771, 130] on label "I'm spending but being cautious" at bounding box center [763, 135] width 371 height 27
click at [605, 130] on input "I'm spending but being cautious" at bounding box center [592, 135] width 27 height 27
radio input "true"
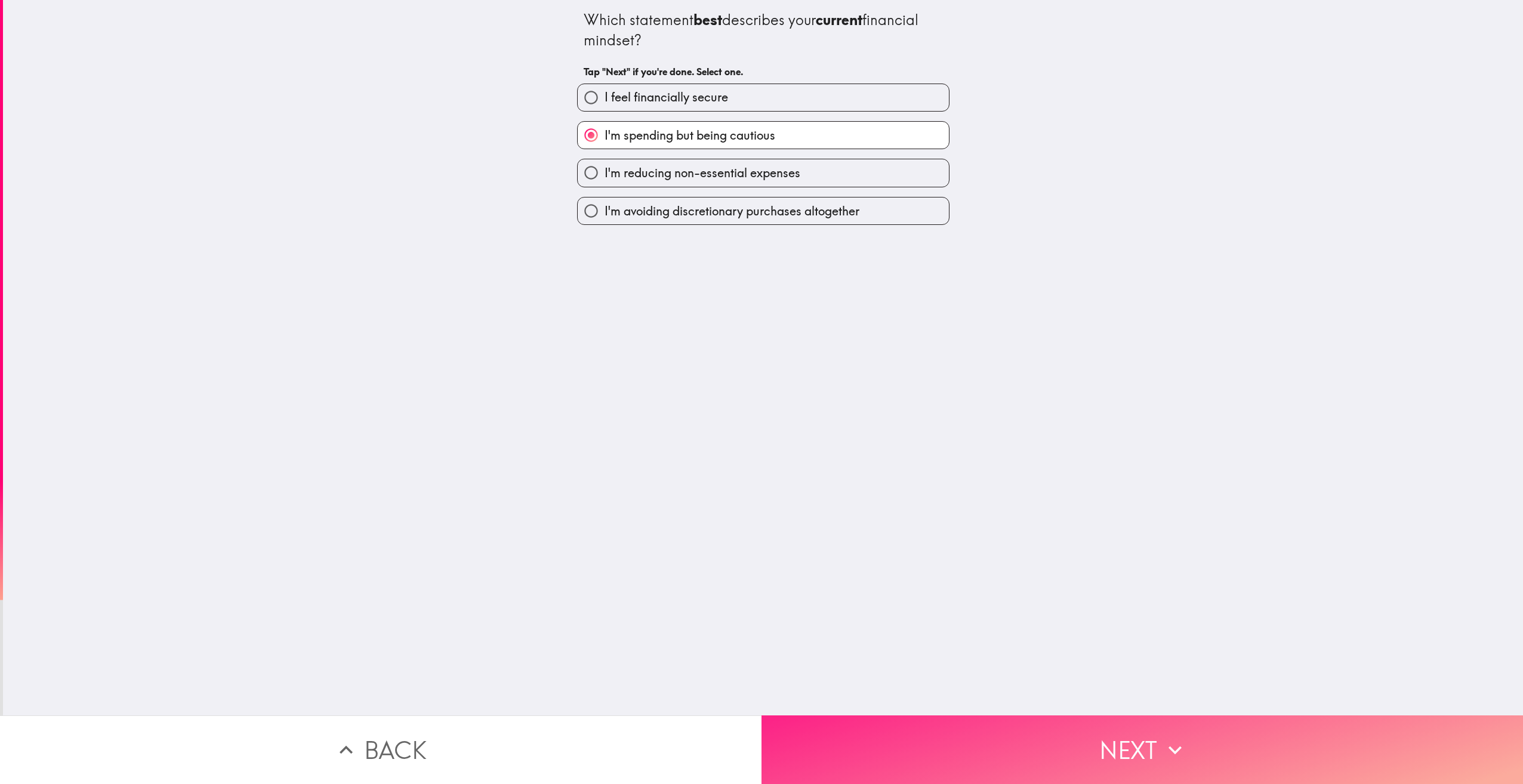
click at [1083, 739] on button "Next" at bounding box center [1142, 750] width 762 height 68
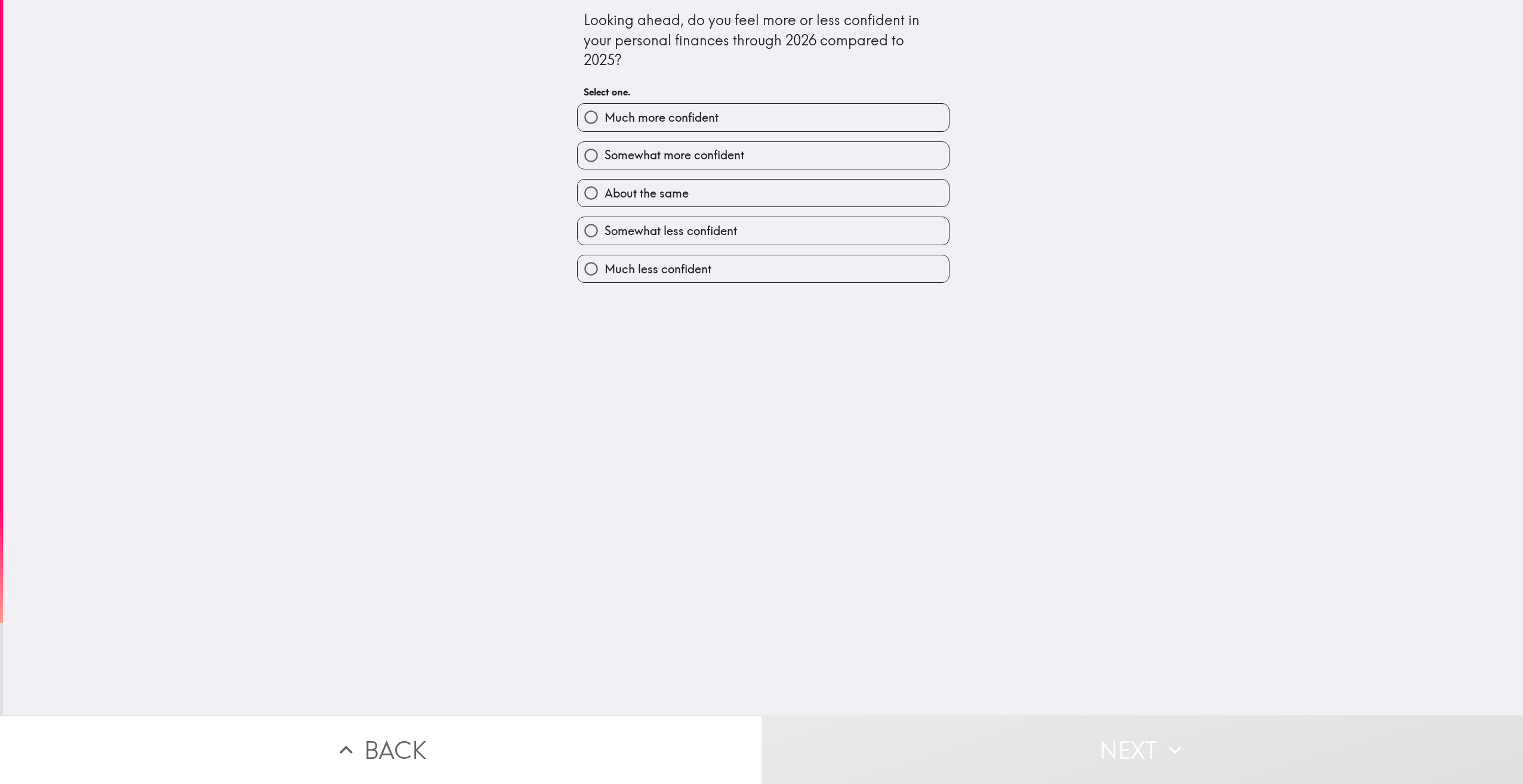
click at [788, 154] on label "Somewhat more confident" at bounding box center [763, 155] width 371 height 27
click at [605, 154] on input "Somewhat more confident" at bounding box center [592, 155] width 27 height 27
radio input "true"
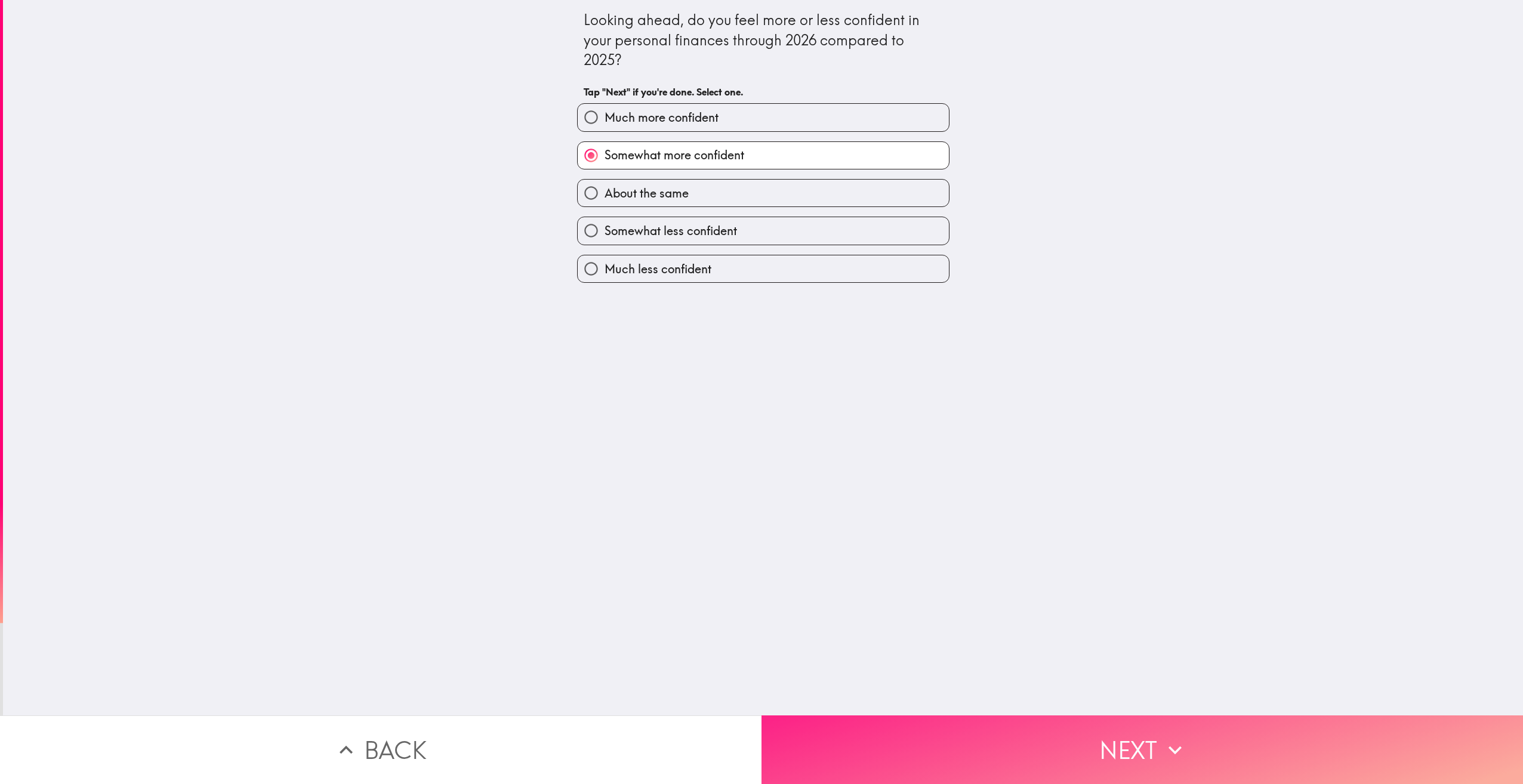
click at [1170, 740] on icon "button" at bounding box center [1175, 750] width 26 height 26
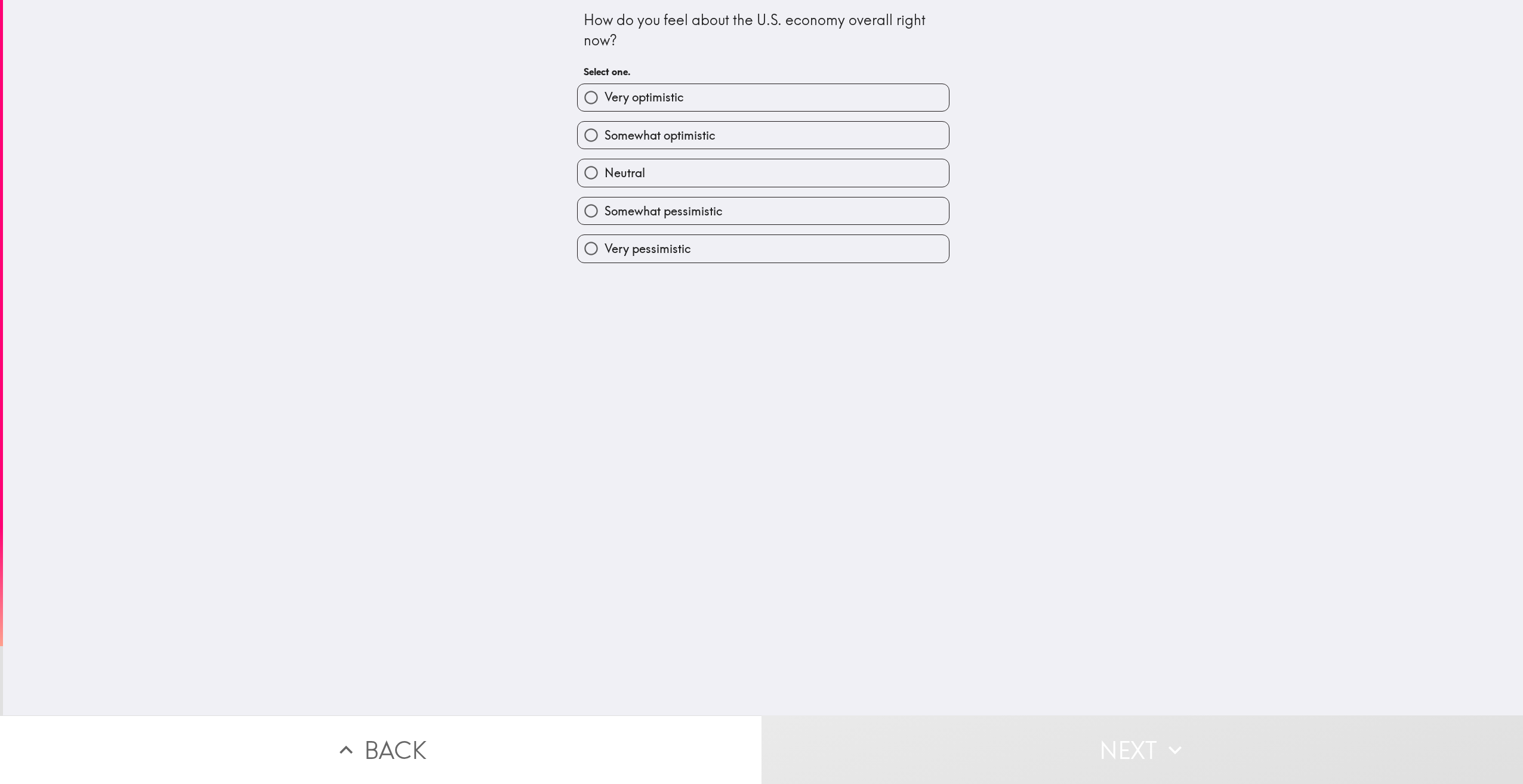
click at [845, 142] on label "Somewhat optimistic" at bounding box center [763, 135] width 371 height 27
click at [605, 142] on input "Somewhat optimistic" at bounding box center [592, 135] width 27 height 27
radio input "true"
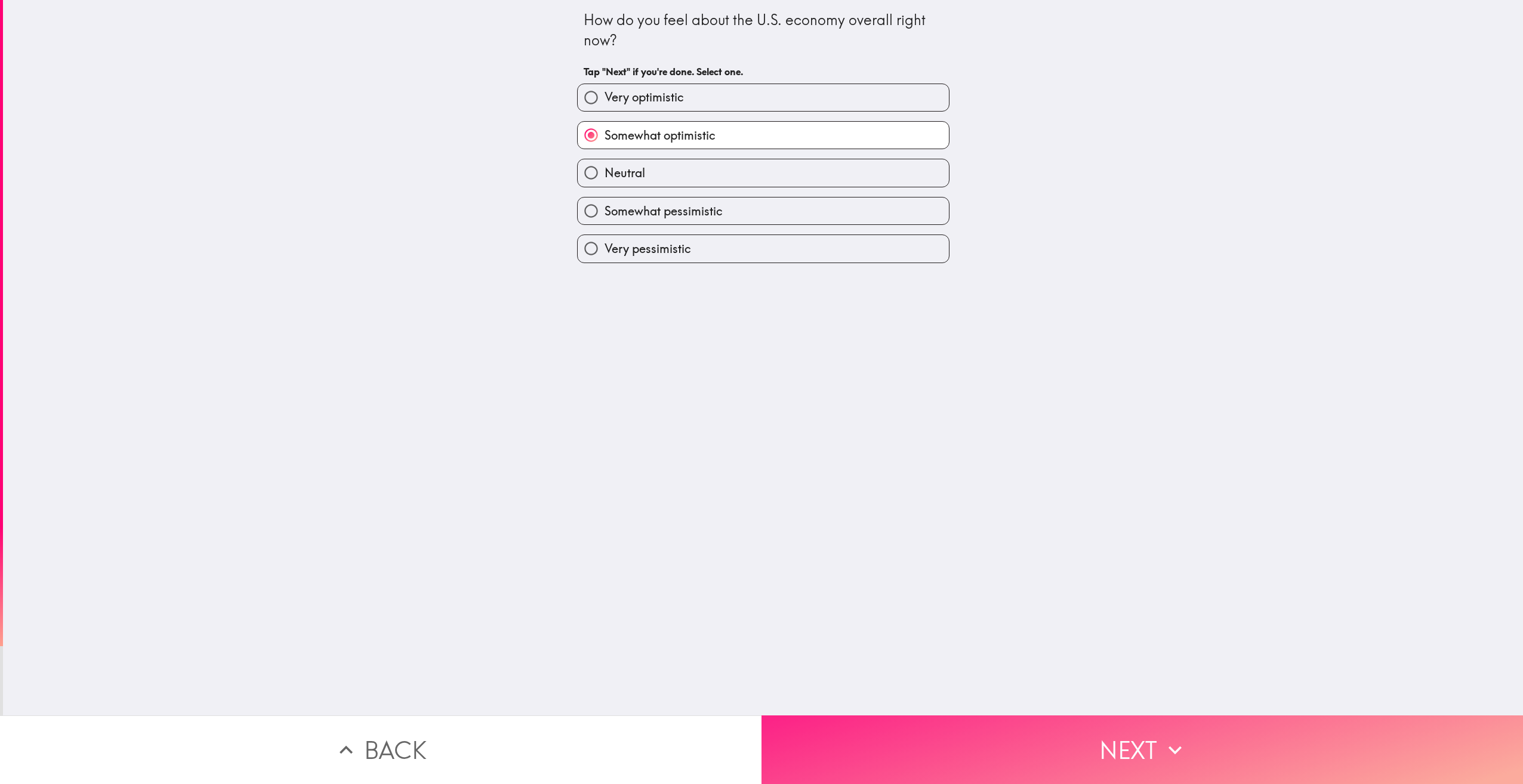
click at [1177, 743] on icon "button" at bounding box center [1175, 750] width 26 height 26
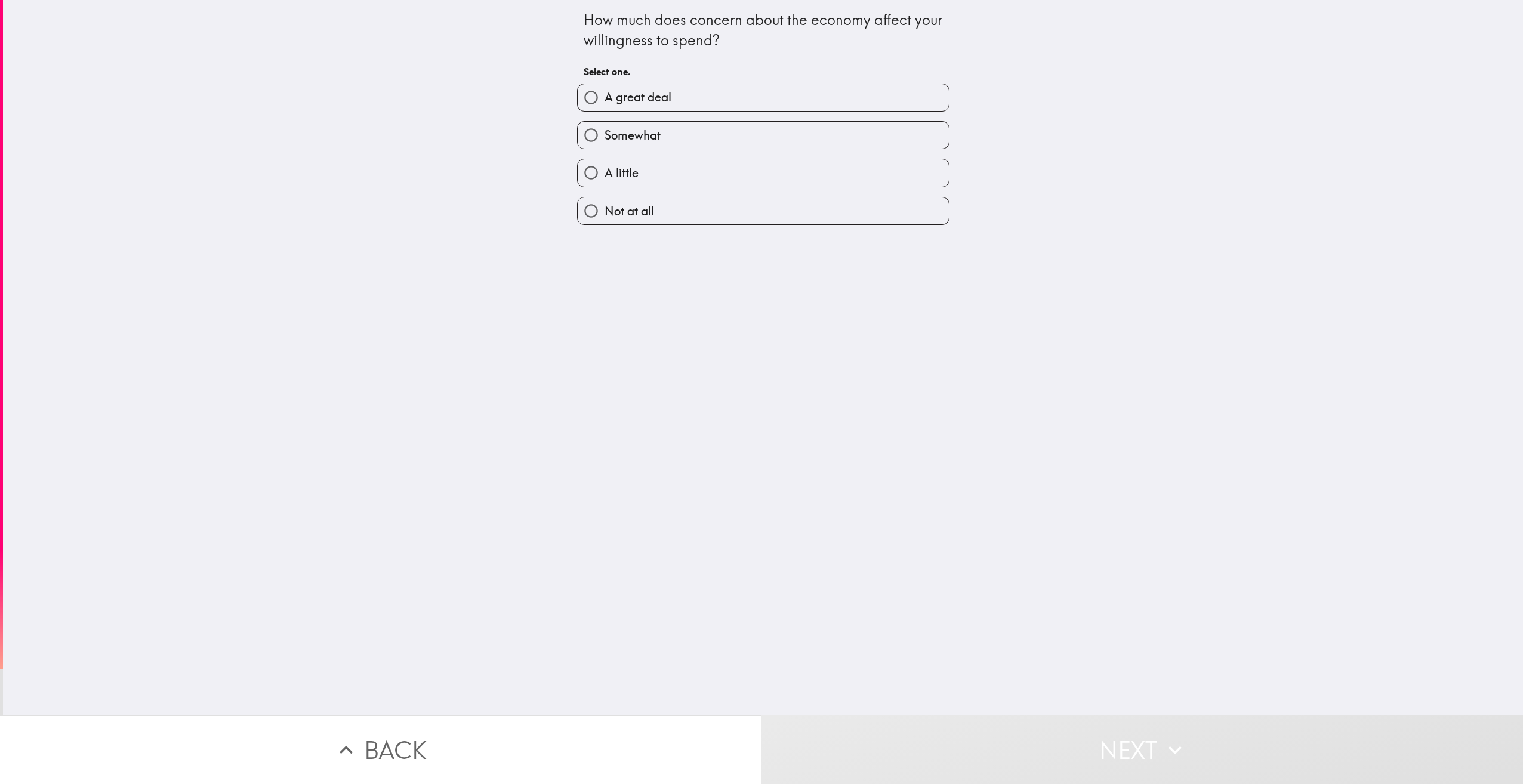
click at [762, 120] on div "Somewhat" at bounding box center [759, 130] width 382 height 37
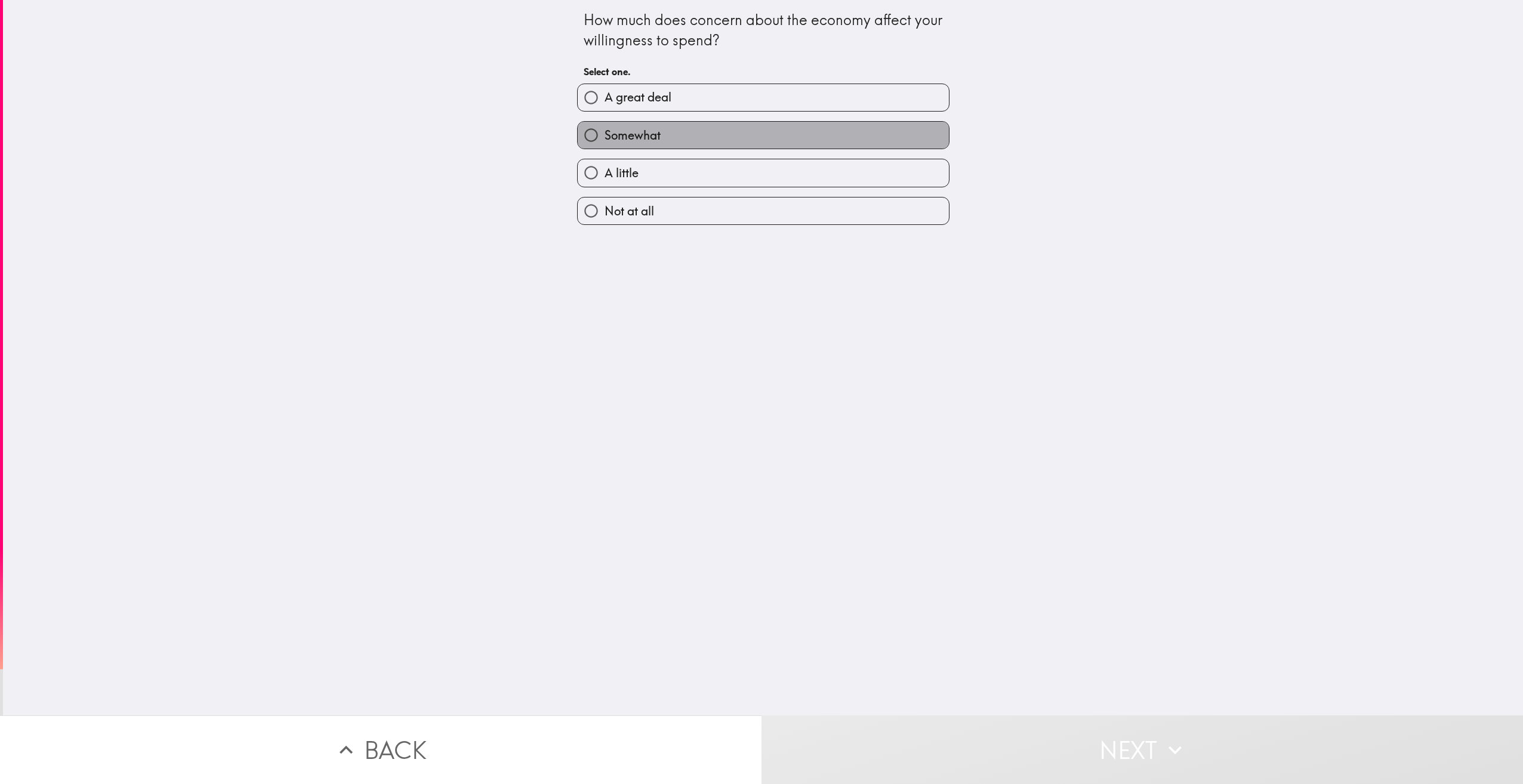
click at [771, 136] on label "Somewhat" at bounding box center [763, 135] width 371 height 27
click at [605, 136] on input "Somewhat" at bounding box center [592, 135] width 27 height 27
radio input "true"
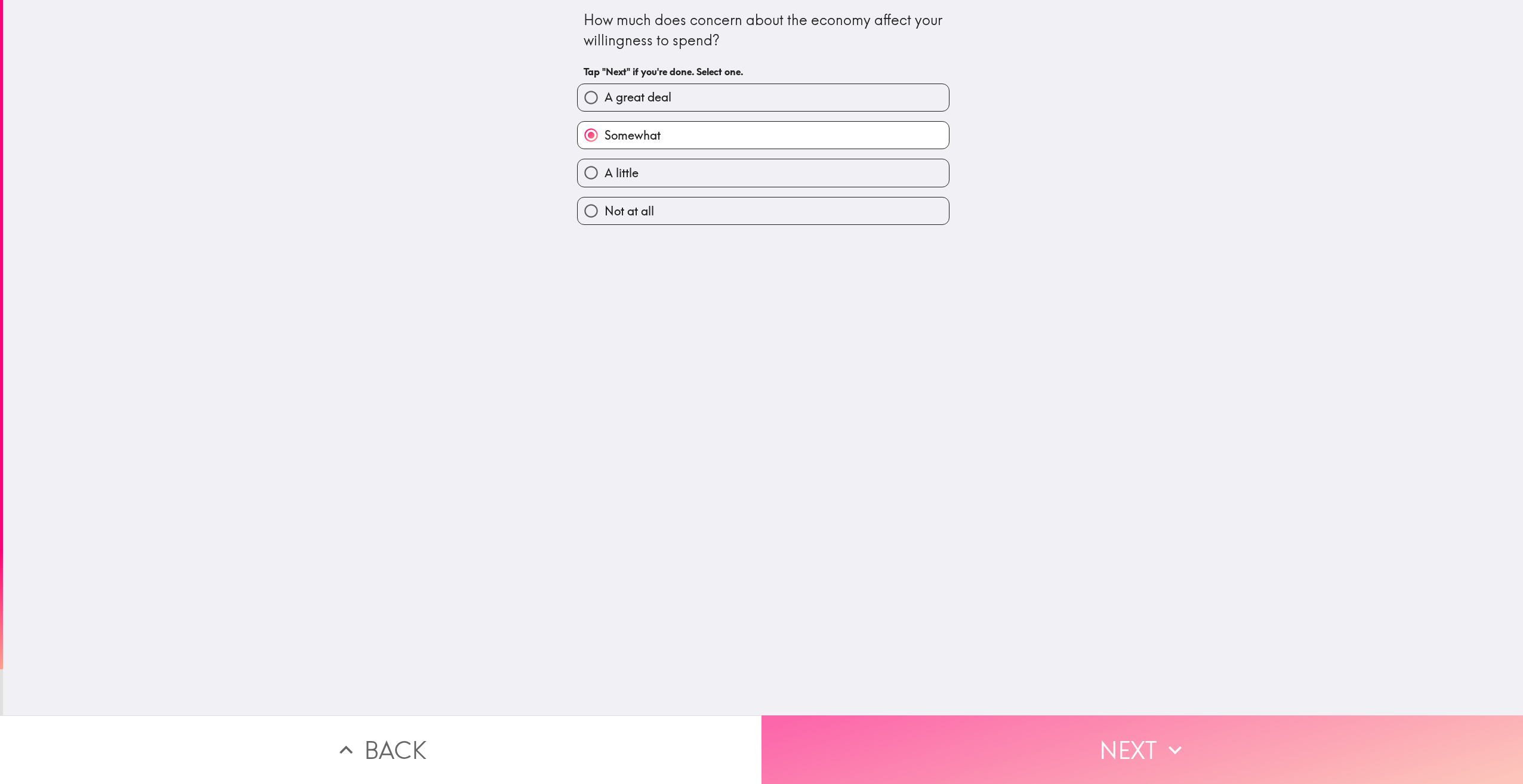
click at [1154, 757] on button "Next" at bounding box center [1142, 750] width 762 height 68
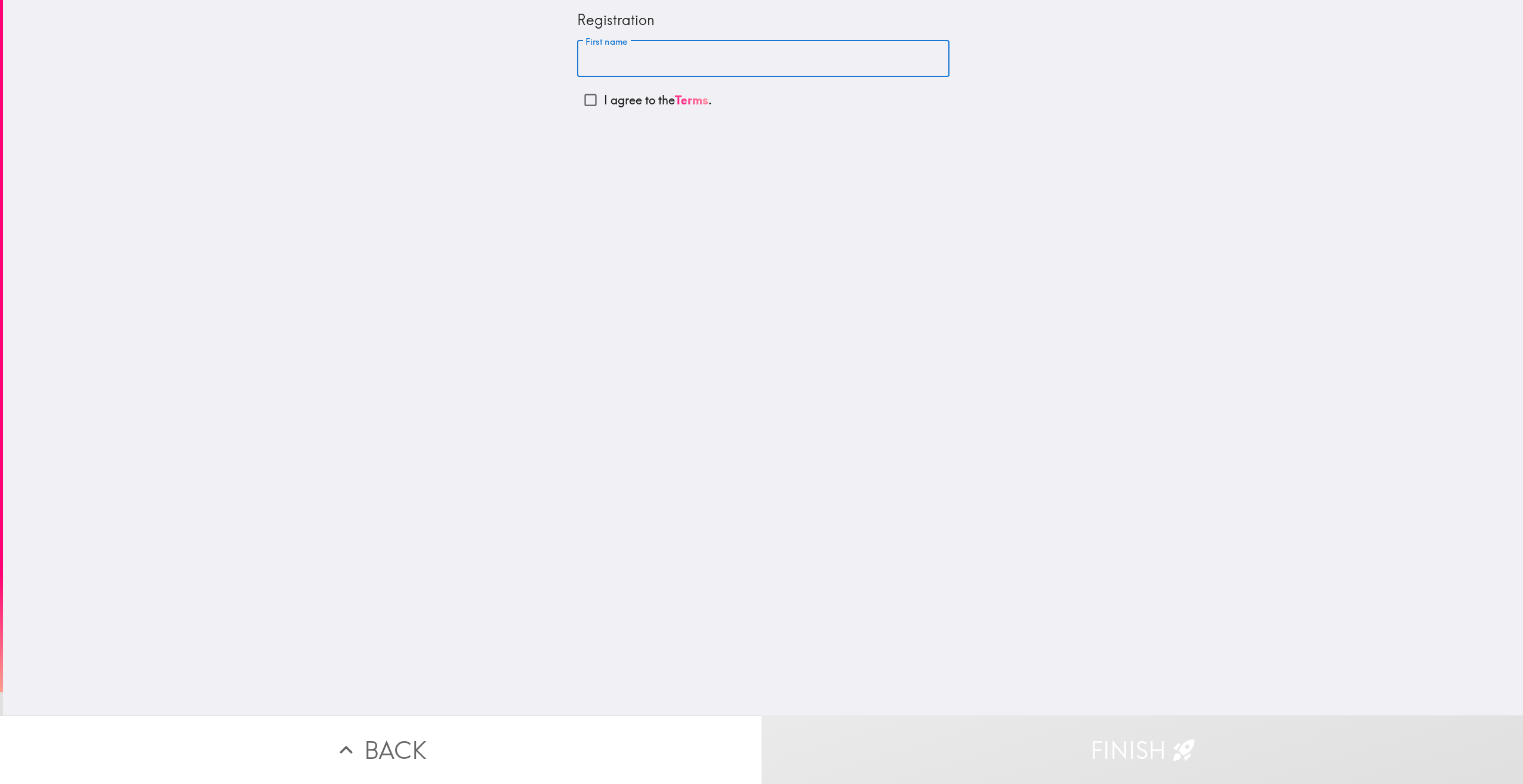
click at [728, 59] on input "First name" at bounding box center [763, 59] width 373 height 37
type input "[PERSON_NAME]"
click at [612, 99] on p "I agree to the Terms ." at bounding box center [658, 99] width 108 height 17
click at [604, 99] on input "I agree to the Terms ." at bounding box center [591, 100] width 27 height 27
checkbox input "true"
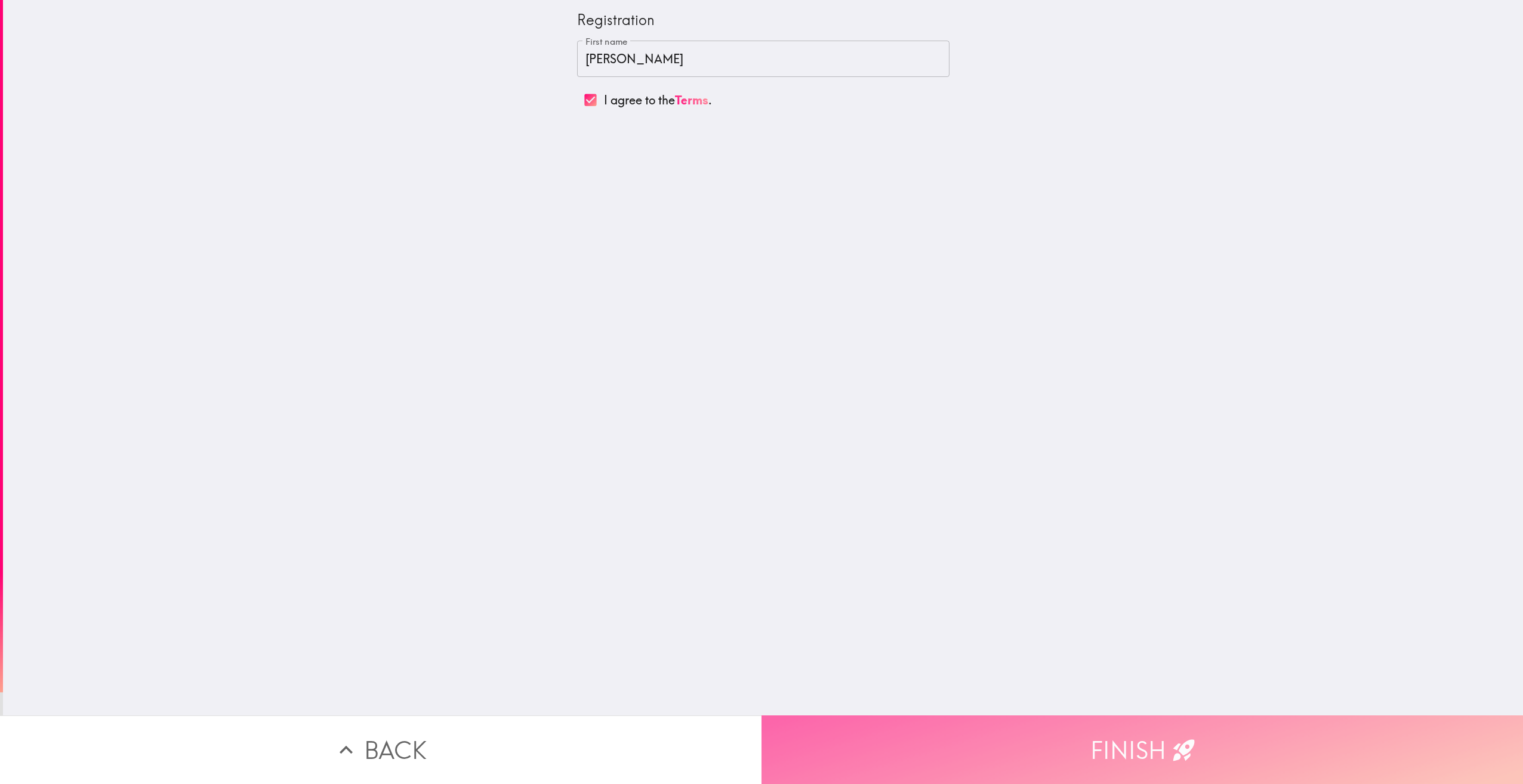
click at [1127, 740] on button "Finish" at bounding box center [1142, 750] width 762 height 68
